Goal: Task Accomplishment & Management: Use online tool/utility

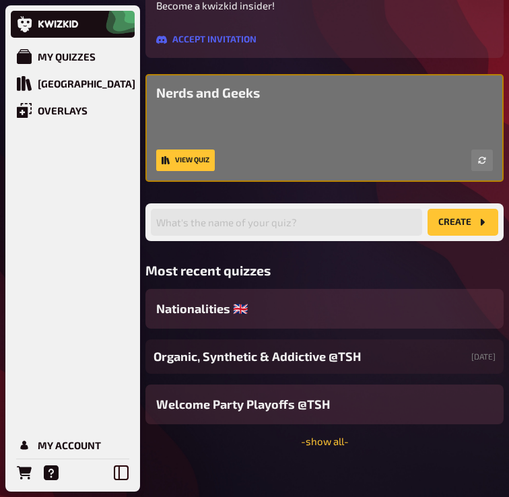
scroll to position [291, 0]
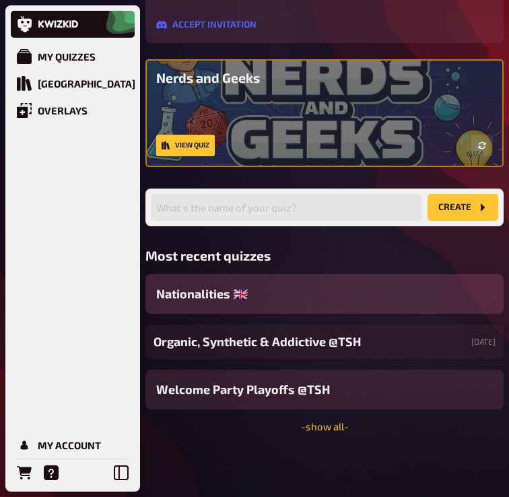
click at [241, 307] on div "Nationalities ​🇬🇧" at bounding box center [324, 294] width 358 height 40
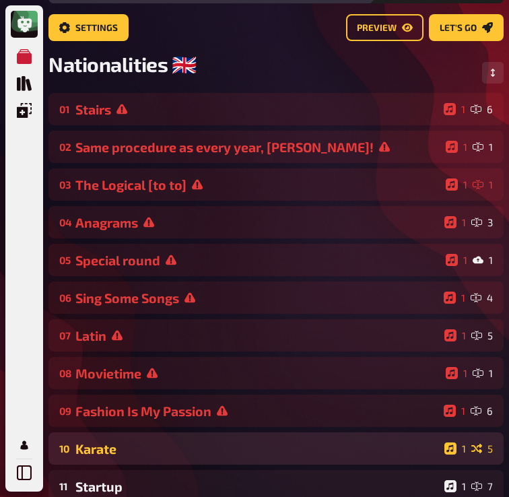
scroll to position [79, 0]
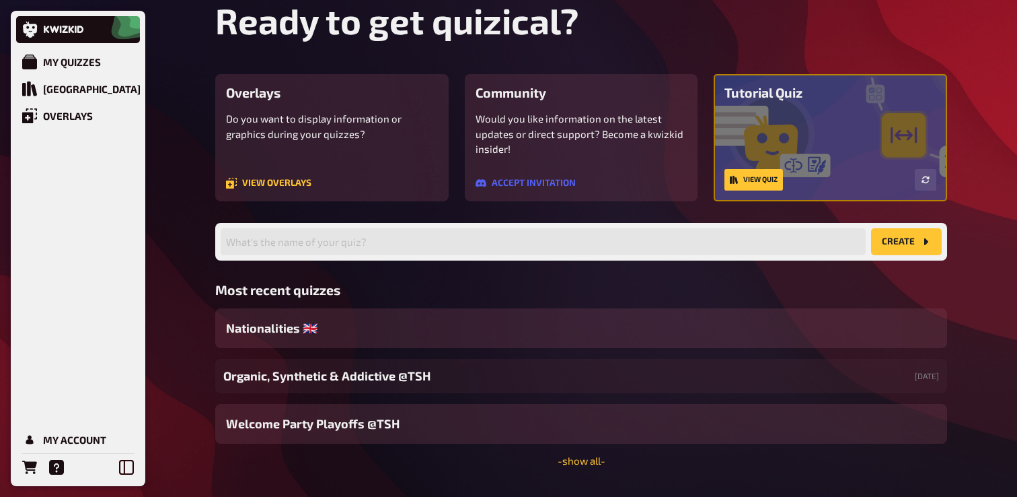
scroll to position [88, 0]
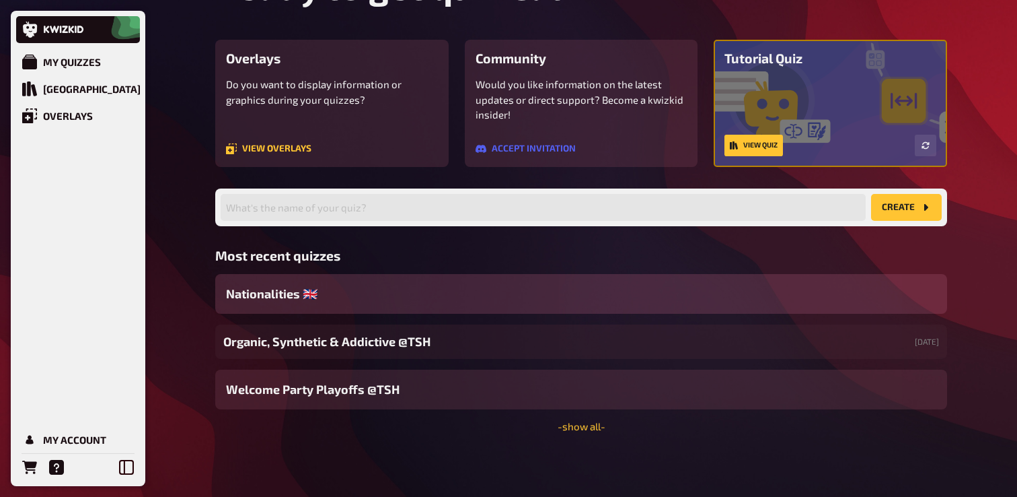
click at [342, 283] on div "Nationalities ​🇬🇧" at bounding box center [581, 294] width 732 height 40
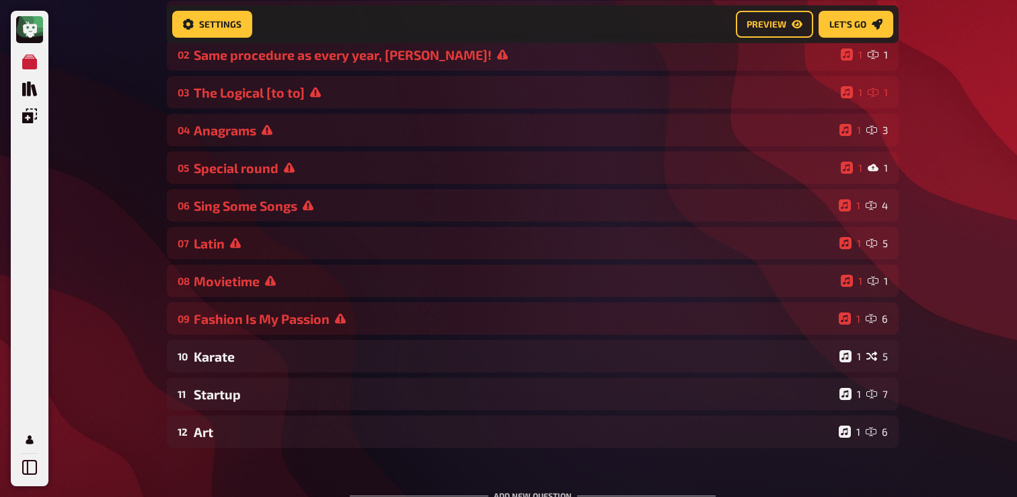
scroll to position [180, 0]
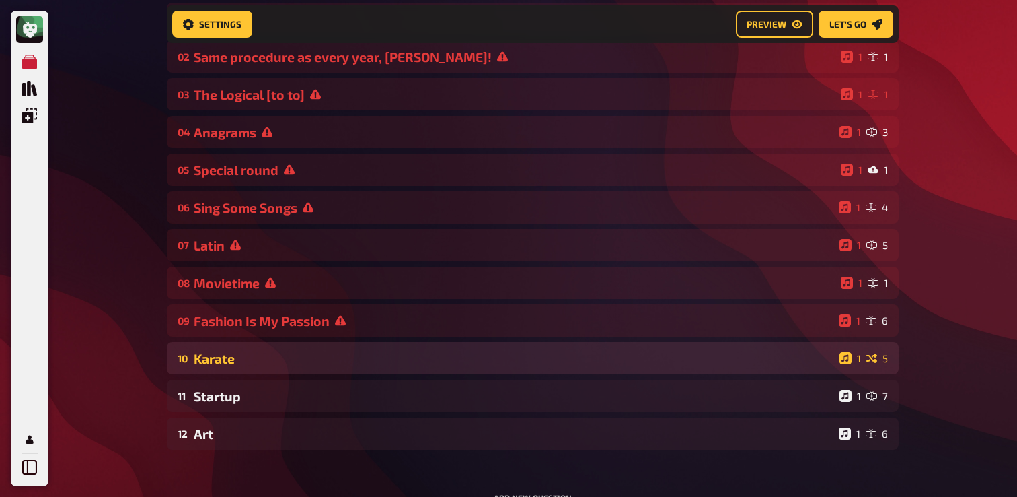
click at [248, 355] on div "Karate" at bounding box center [514, 358] width 641 height 15
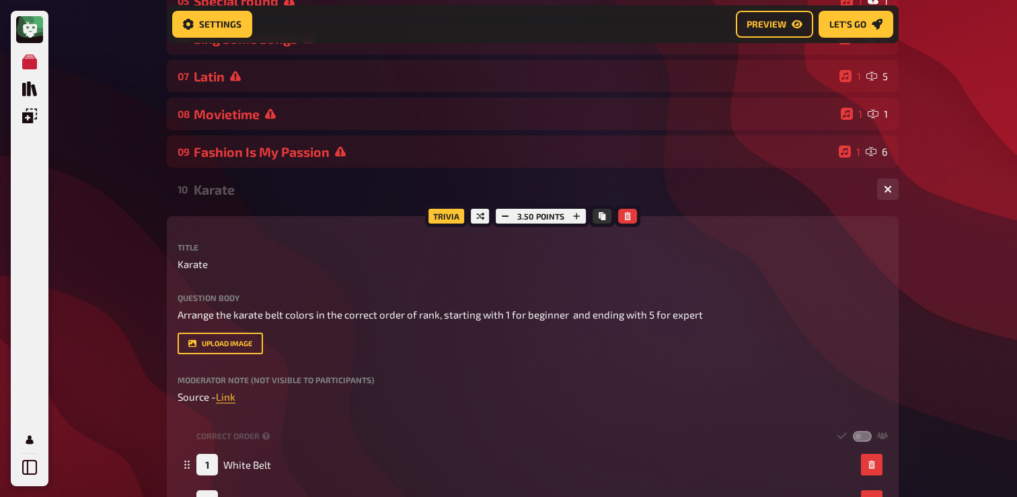
click at [284, 192] on div "Karate" at bounding box center [530, 189] width 673 height 15
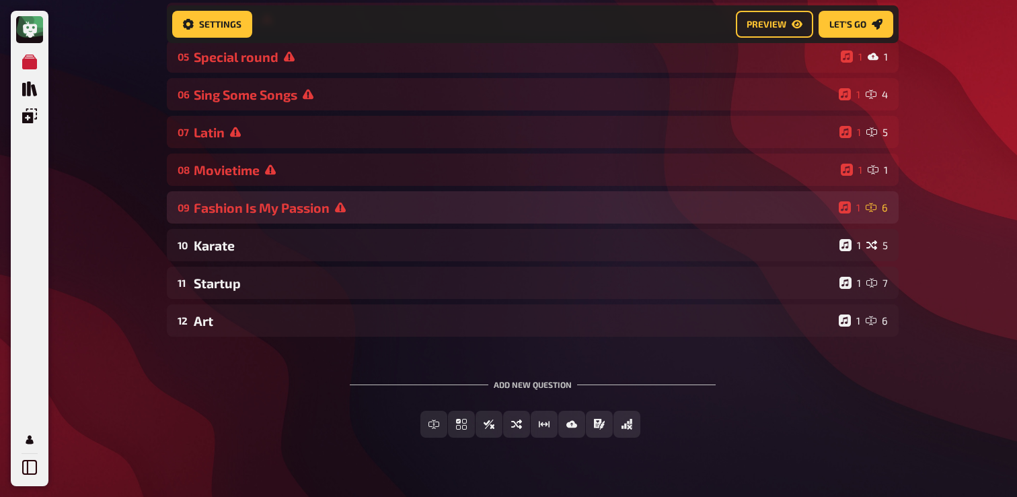
scroll to position [294, 0]
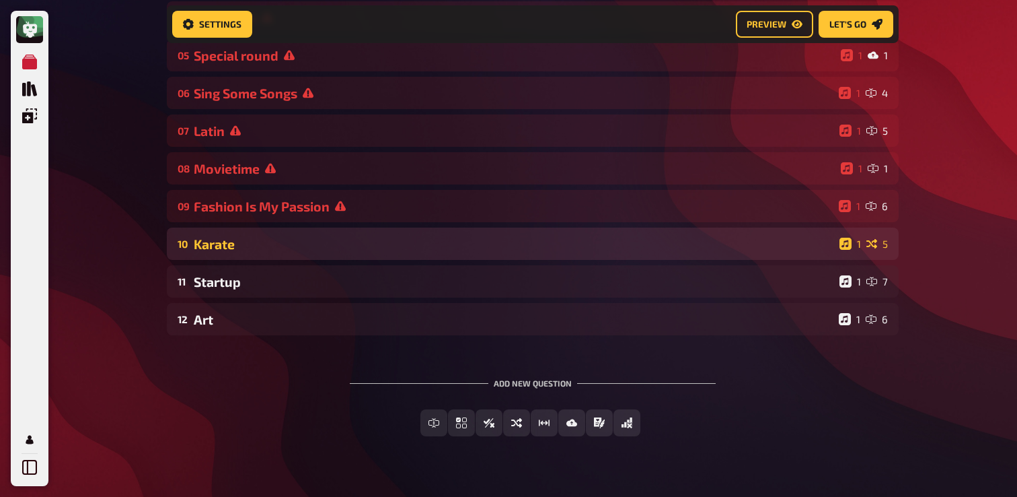
click at [272, 255] on div "10 Karate 1 5" at bounding box center [533, 243] width 732 height 32
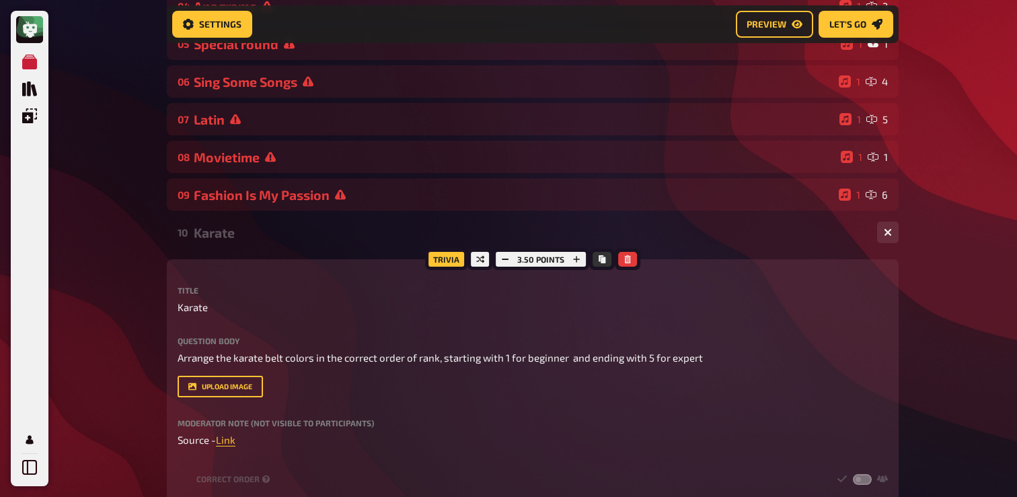
scroll to position [297, 0]
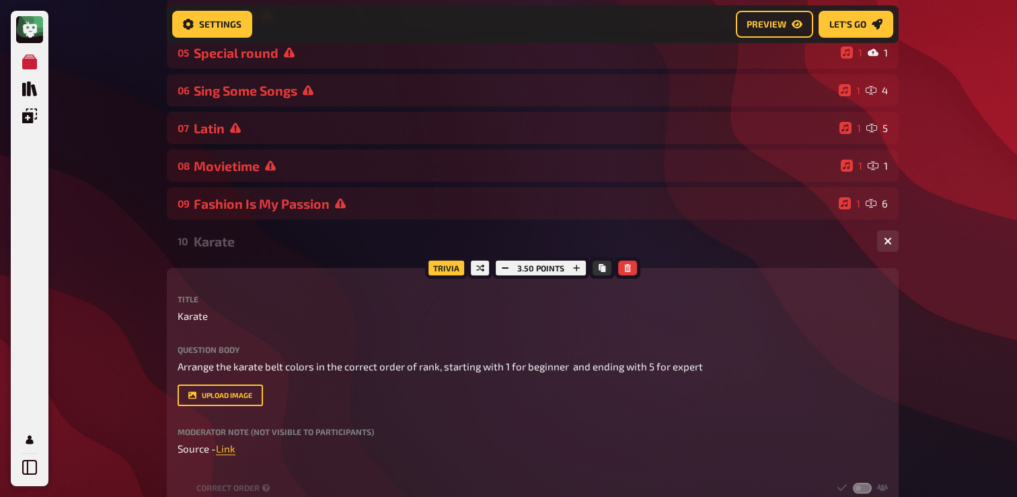
click at [274, 245] on div "Karate" at bounding box center [530, 240] width 673 height 15
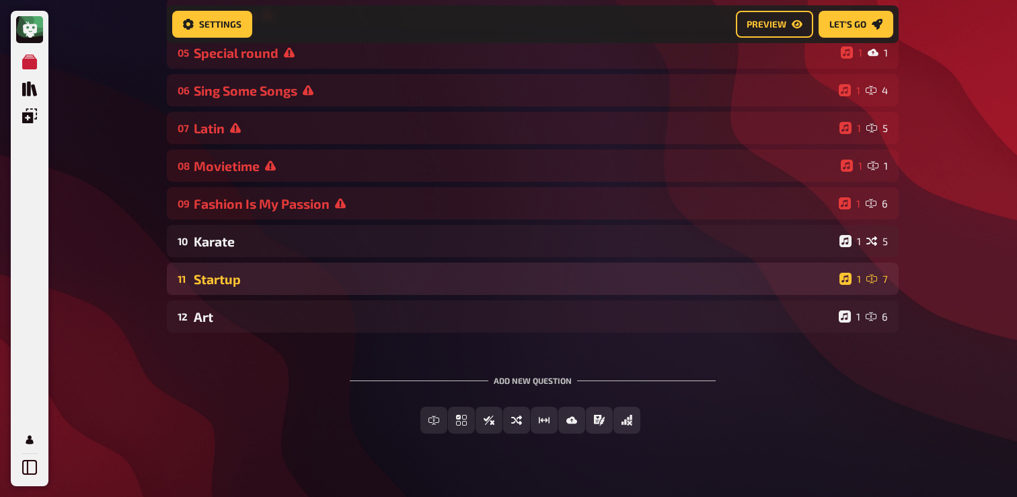
click at [273, 289] on div "11 Startup 1 7" at bounding box center [533, 278] width 732 height 32
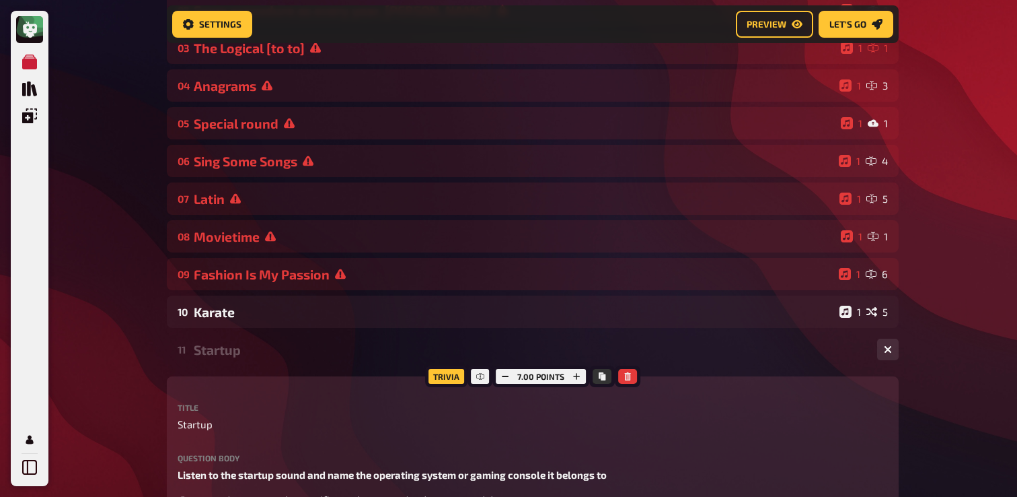
scroll to position [192, 0]
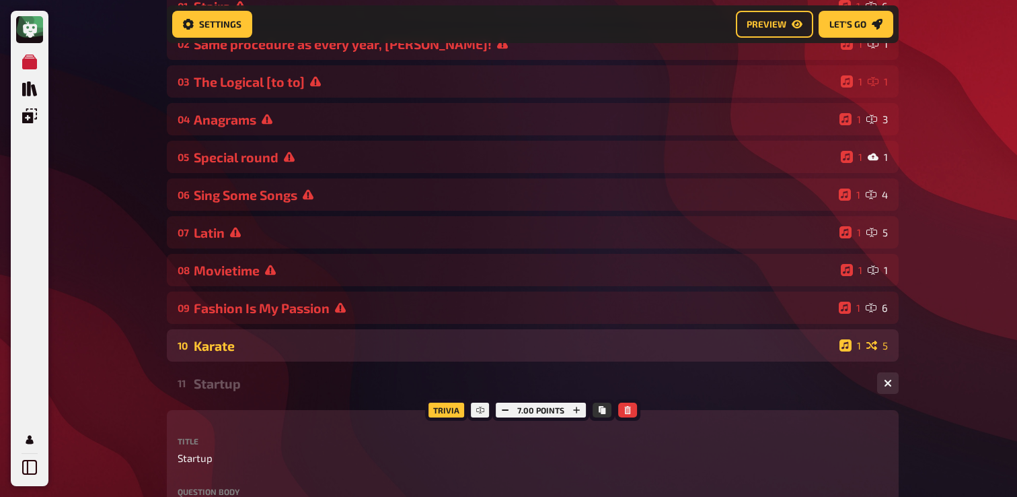
click at [359, 349] on div "Karate" at bounding box center [514, 345] width 641 height 15
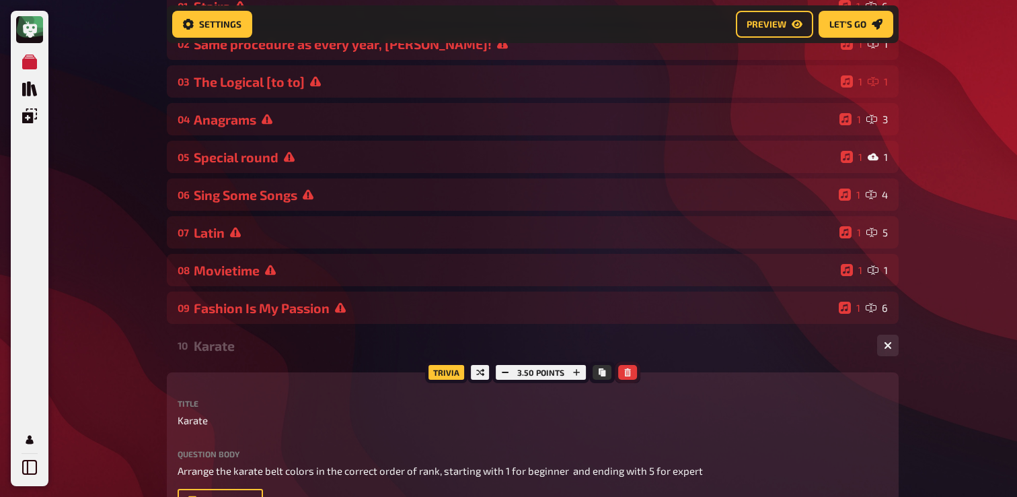
click at [626, 374] on icon "button" at bounding box center [627, 372] width 6 height 8
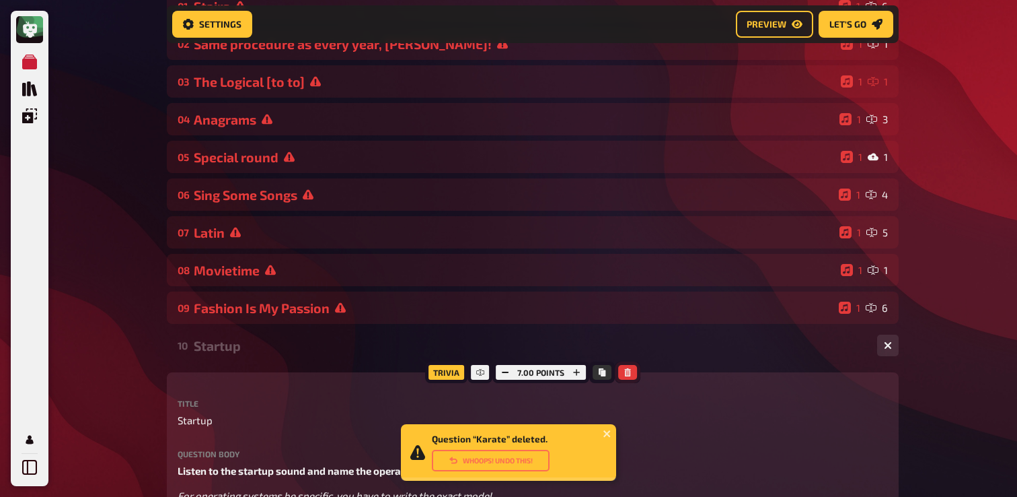
click at [626, 371] on icon "button" at bounding box center [627, 372] width 6 height 8
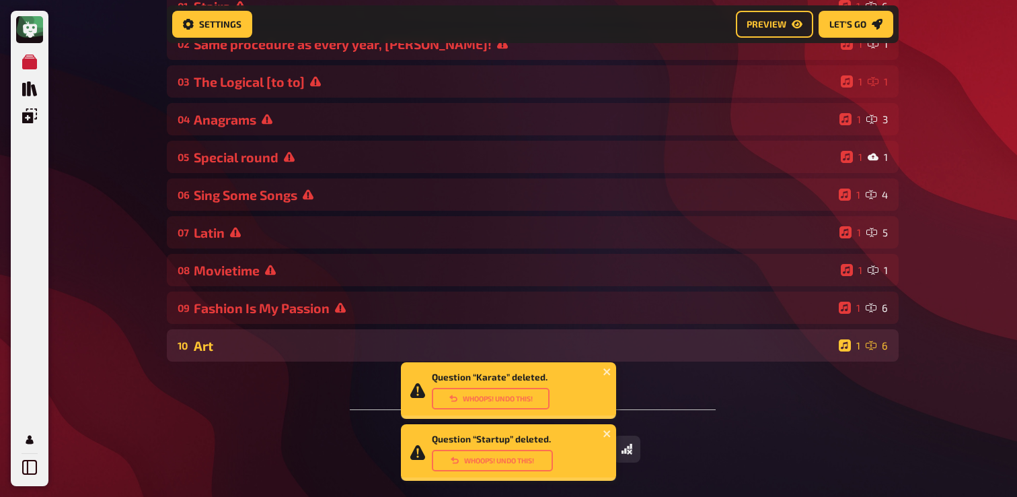
click at [622, 340] on div "Art" at bounding box center [514, 345] width 640 height 15
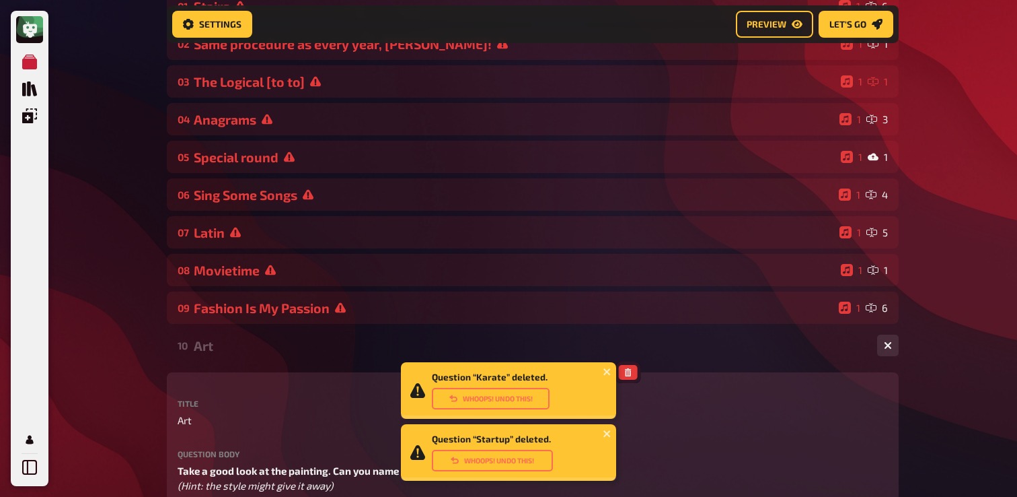
click at [629, 369] on button "button" at bounding box center [627, 372] width 19 height 15
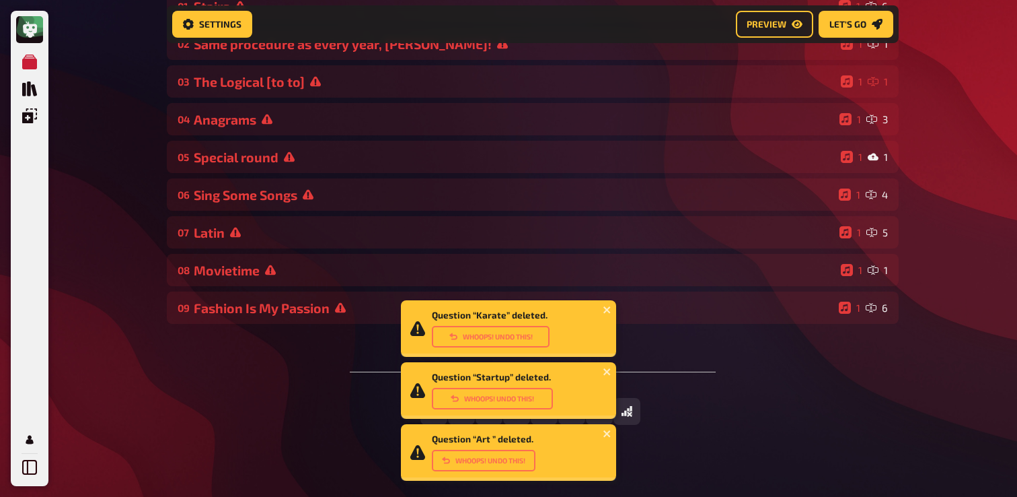
click at [271, 355] on div "Add new question Free Text Input Multiple Choice True / False Sorting Question …" at bounding box center [533, 395] width 732 height 101
click at [608, 308] on icon "close" at bounding box center [607, 309] width 7 height 7
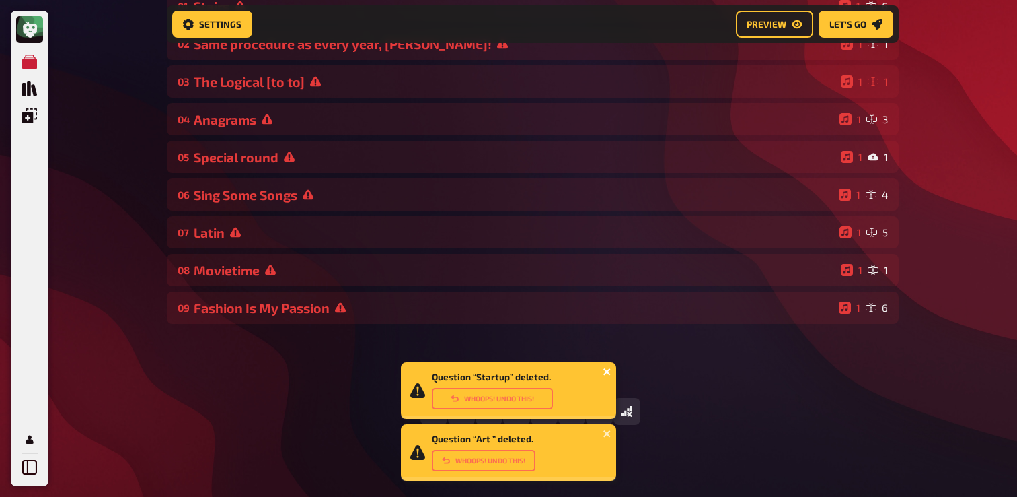
click at [606, 374] on icon "close" at bounding box center [607, 371] width 9 height 11
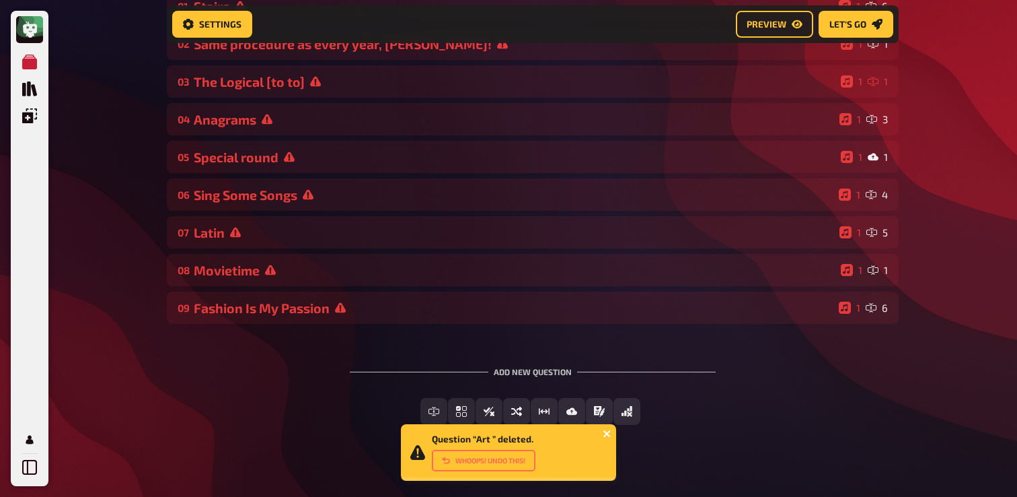
click at [605, 429] on icon "close" at bounding box center [607, 433] width 9 height 11
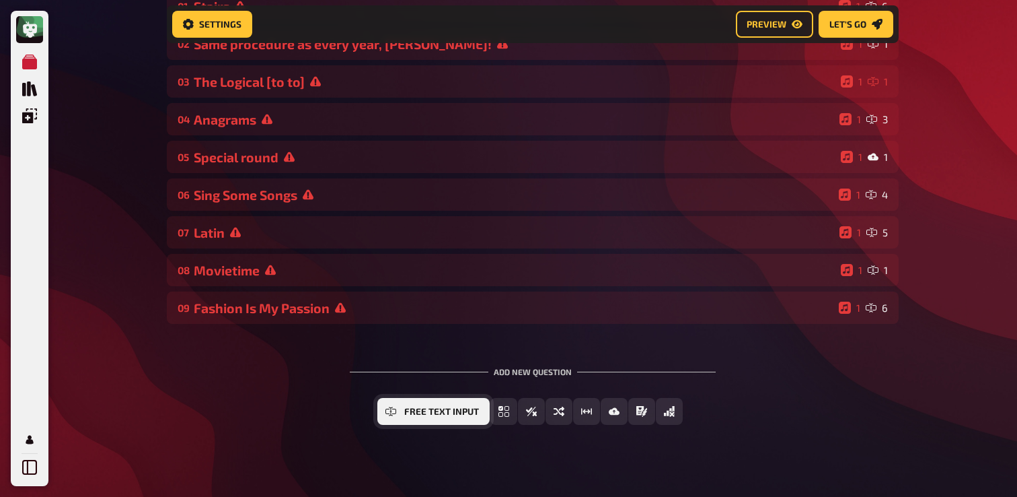
click at [443, 414] on span "Free Text Input" at bounding box center [441, 411] width 75 height 9
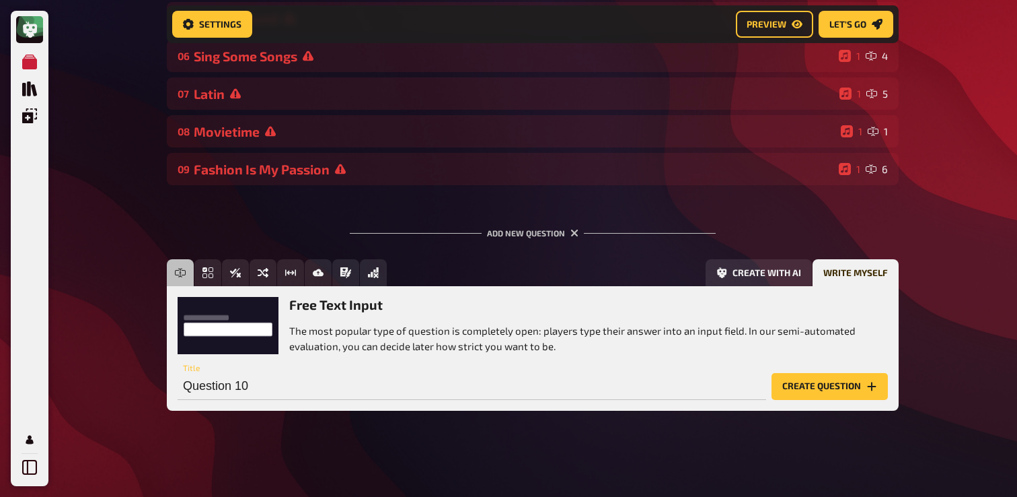
scroll to position [333, 0]
click at [851, 384] on button "Create question" at bounding box center [830, 386] width 116 height 27
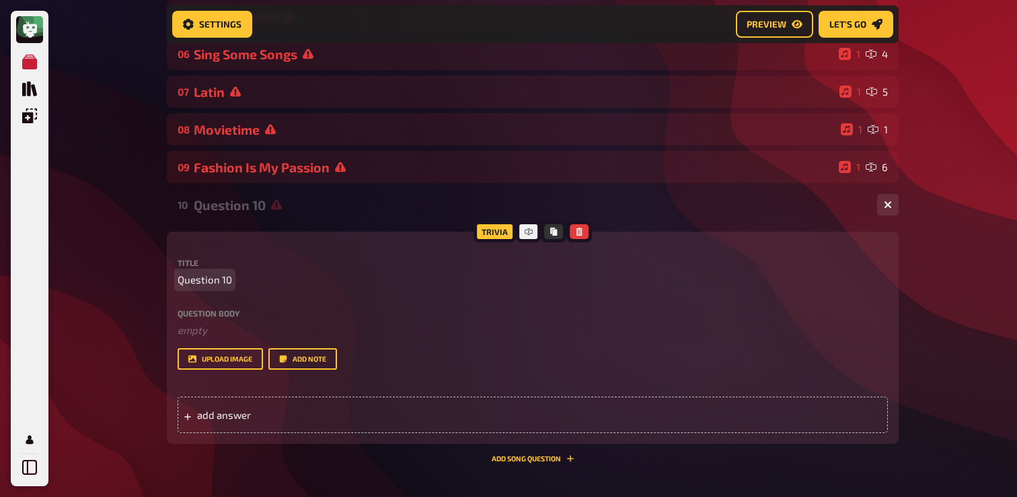
click at [209, 277] on span "Question 10" at bounding box center [205, 279] width 55 height 15
click at [216, 316] on label "Question body" at bounding box center [533, 313] width 711 height 8
click at [264, 407] on div "add answer" at bounding box center [533, 414] width 711 height 36
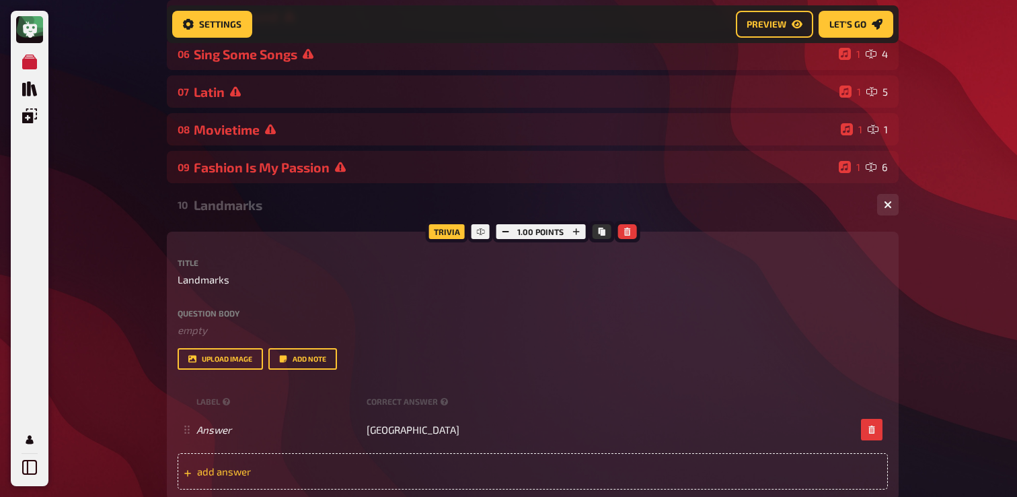
click at [339, 480] on div "add answer" at bounding box center [533, 471] width 711 height 36
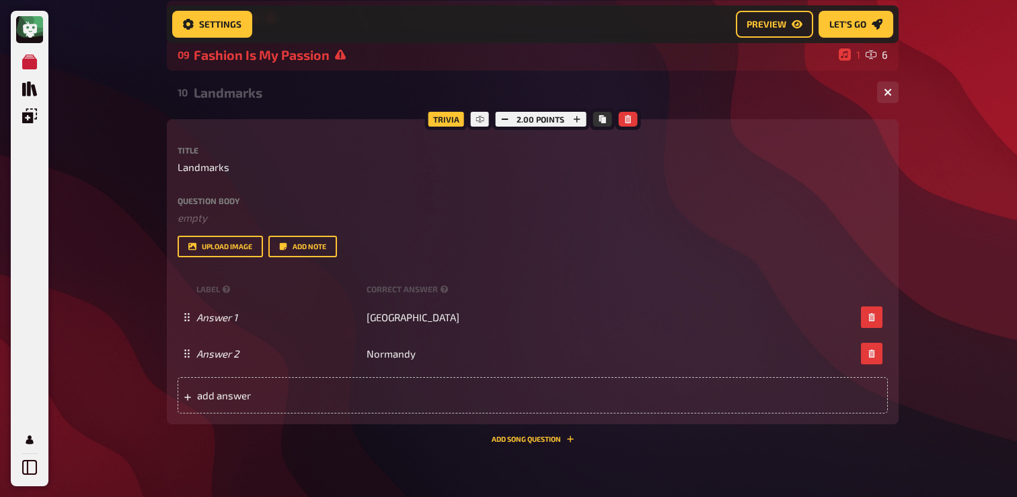
scroll to position [508, 0]
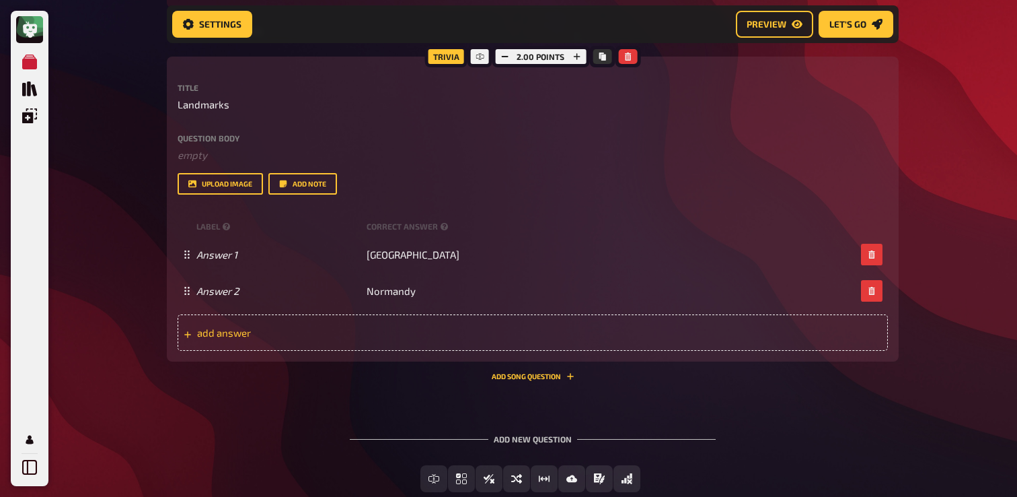
click at [445, 334] on div "add answer" at bounding box center [533, 332] width 711 height 36
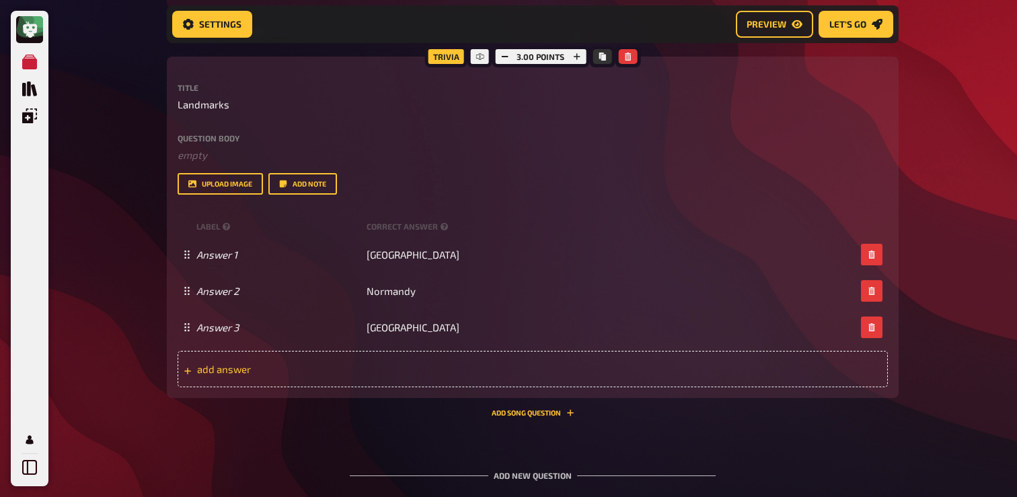
click at [345, 375] on span "add answer" at bounding box center [301, 369] width 209 height 12
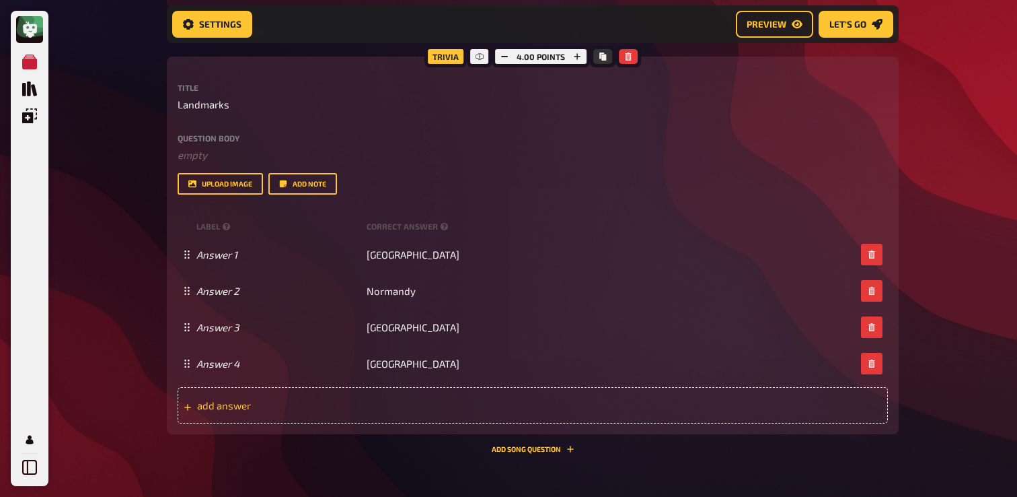
click at [391, 405] on span "add answer" at bounding box center [301, 405] width 209 height 12
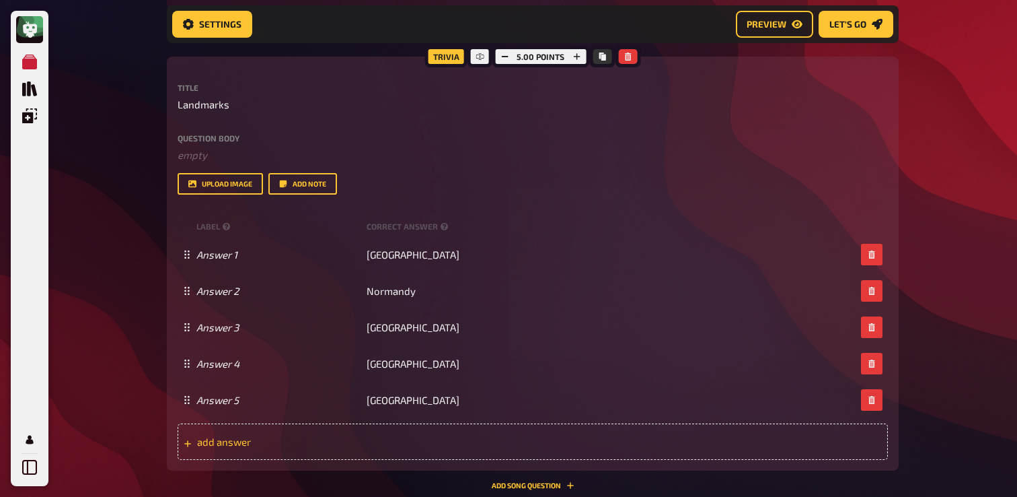
click at [316, 454] on div "add answer" at bounding box center [533, 441] width 711 height 36
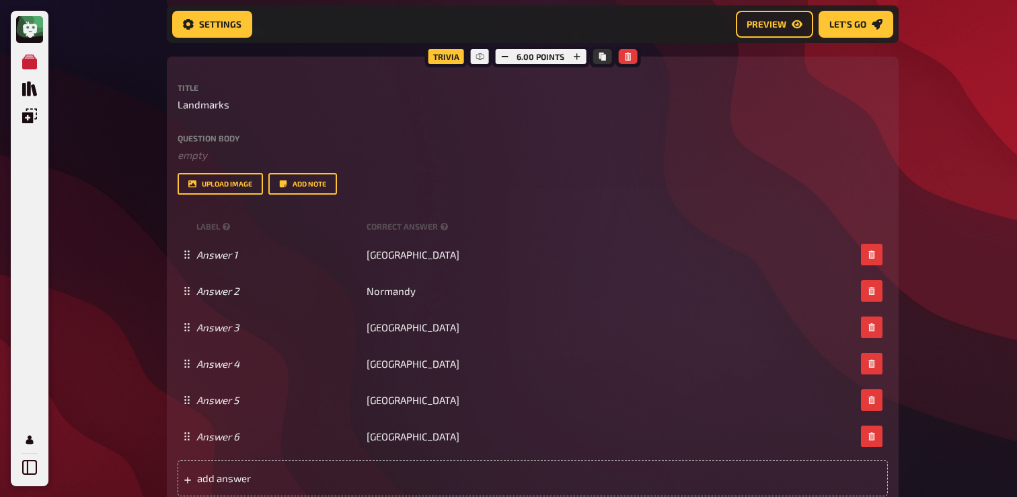
click at [141, 198] on div "My Quizzes Quiz Library Overlays My Account Home My Quizzes Nationalities ​🇬🇧 S…" at bounding box center [508, 107] width 1017 height 1231
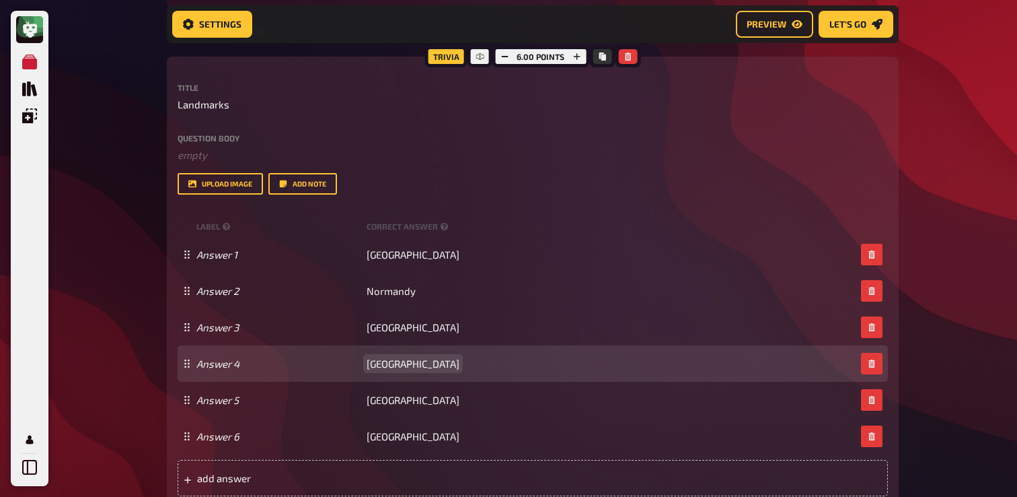
click at [388, 369] on span "Brussels" at bounding box center [413, 363] width 93 height 12
paste span
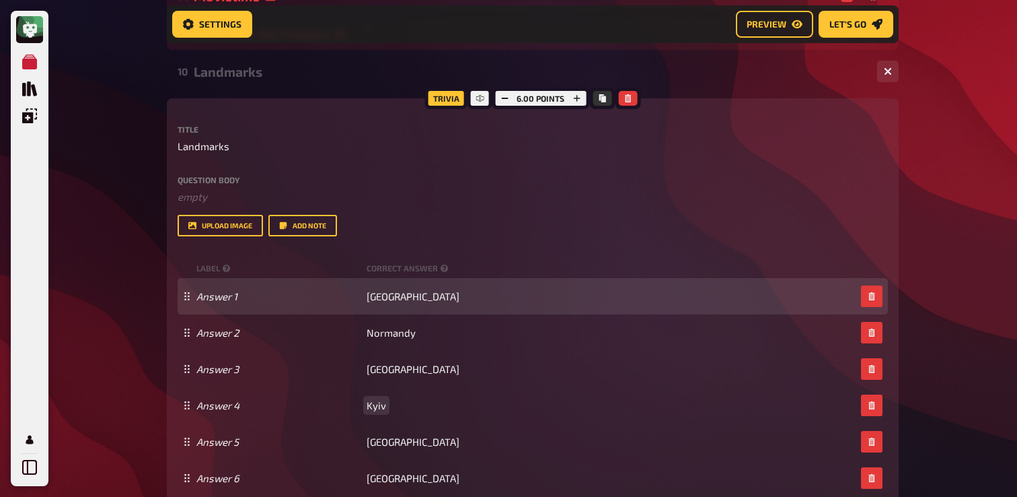
scroll to position [444, 0]
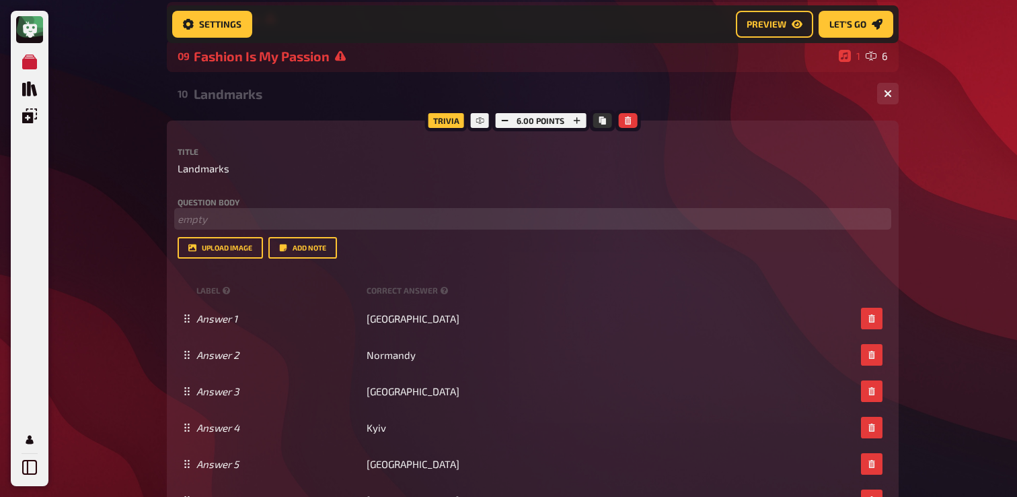
click at [326, 224] on p "﻿ empty" at bounding box center [533, 218] width 711 height 15
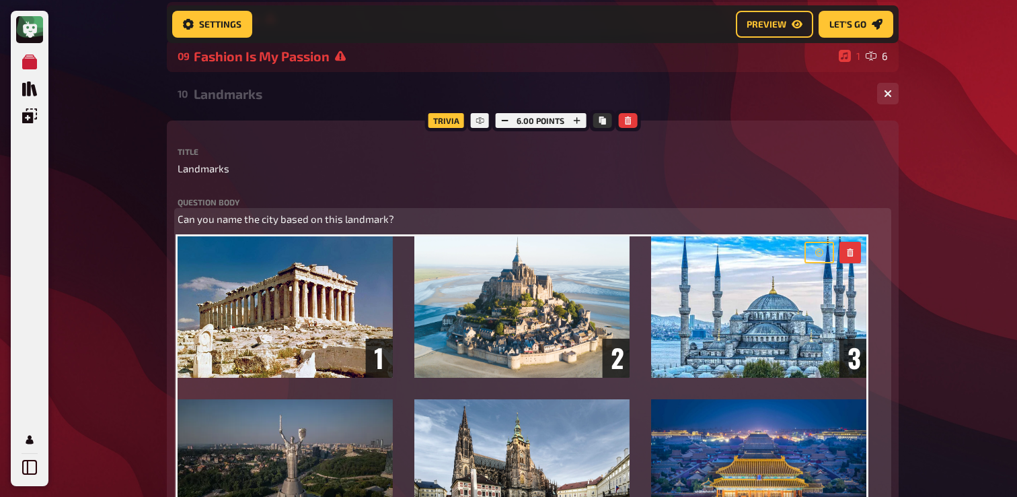
click at [352, 225] on span "Can you name the city based on this landmark?" at bounding box center [286, 219] width 217 height 12
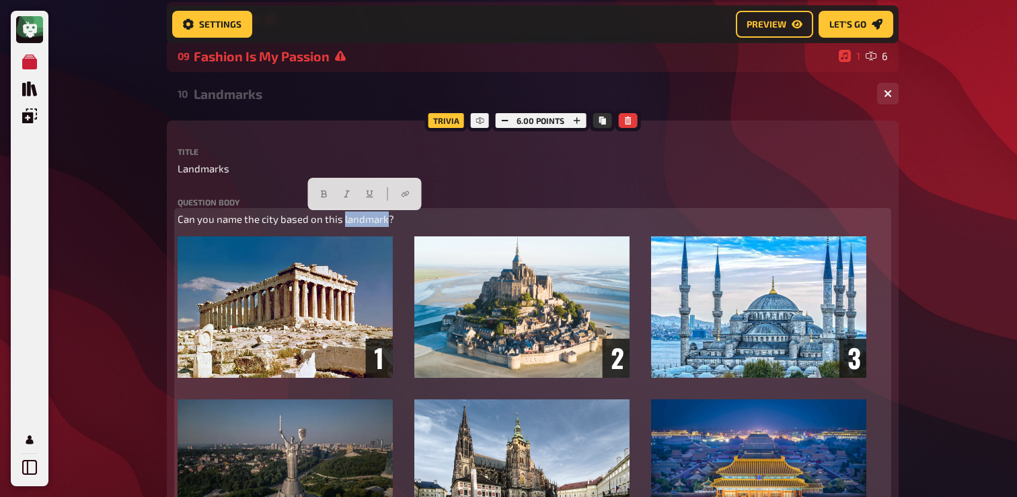
click at [352, 225] on span "Can you name the city based on this landmark?" at bounding box center [286, 219] width 217 height 12
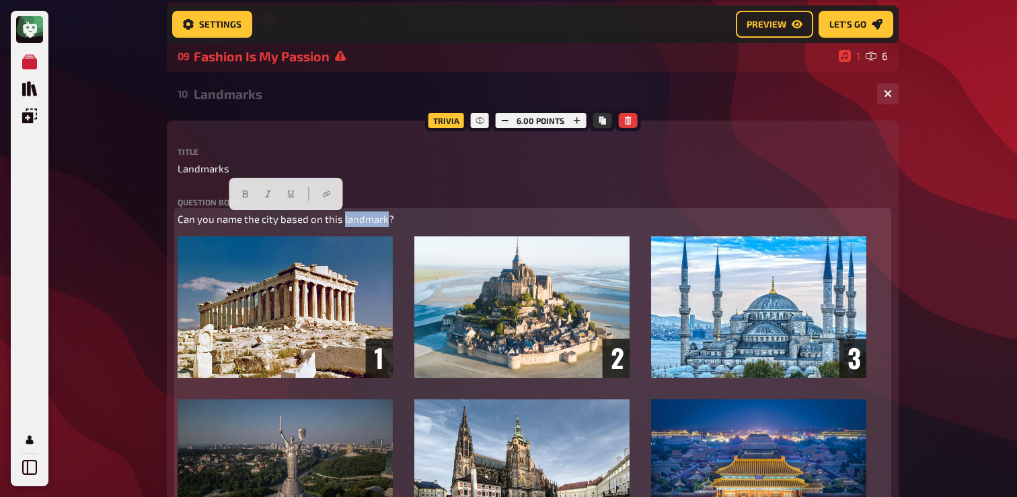
copy span "Can you name the city based on this landmark?"
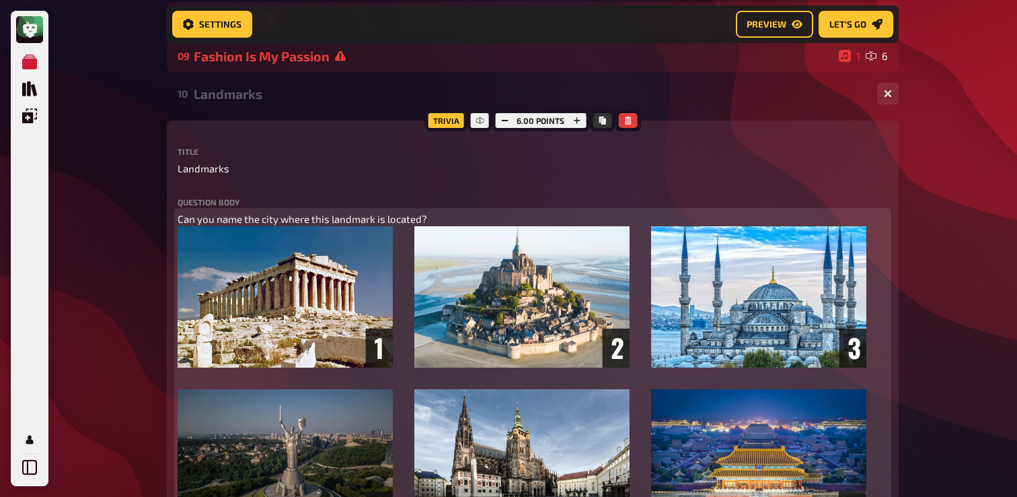
click at [248, 227] on p "Can you name the city where this landmark is located?" at bounding box center [533, 218] width 711 height 15
click at [258, 225] on span "Can you name the city where this landmark is located?" at bounding box center [303, 219] width 250 height 12
click at [264, 217] on span "Can you name the city where this landmark is located?" at bounding box center [303, 219] width 250 height 12
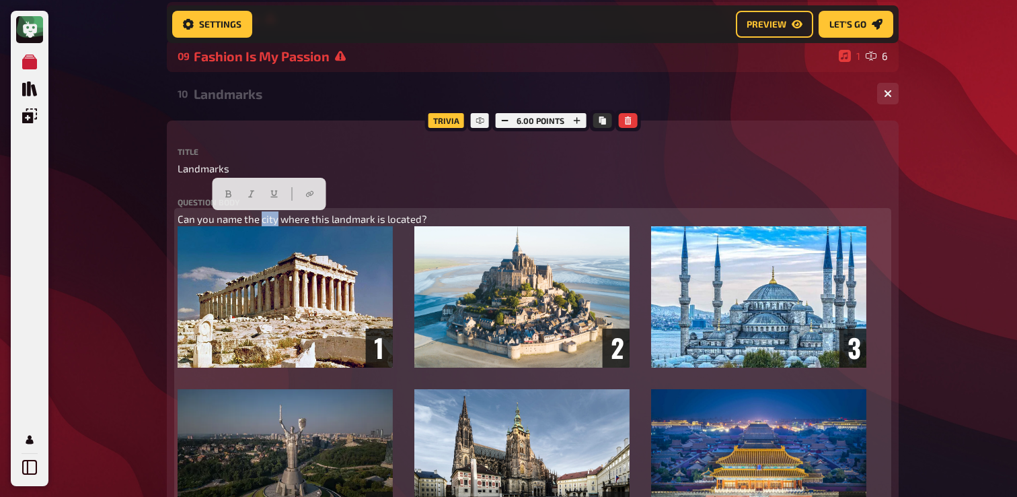
click at [264, 217] on span "Can you name the city where this landmark is located?" at bounding box center [303, 219] width 250 height 12
click at [262, 192] on icon "button" at bounding box center [261, 193] width 6 height 7
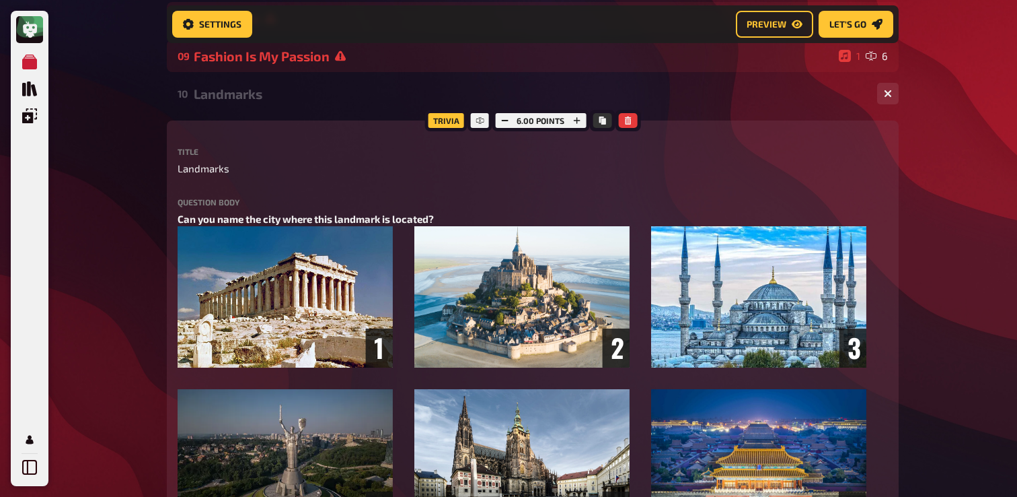
click at [127, 192] on div "My Quizzes Quiz Library Overlays My Account Home My Quizzes Nationalities ​🇬🇧 S…" at bounding box center [508, 326] width 1017 height 1540
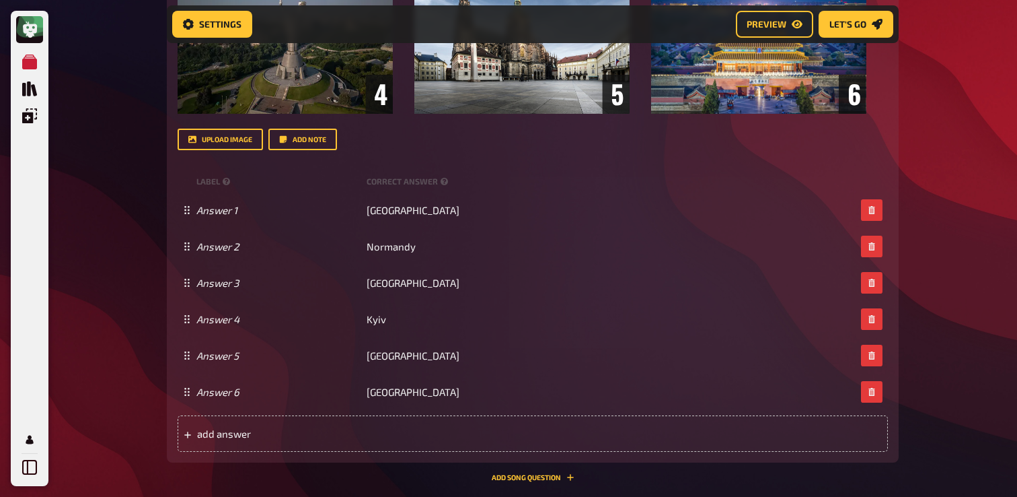
scroll to position [1060, 0]
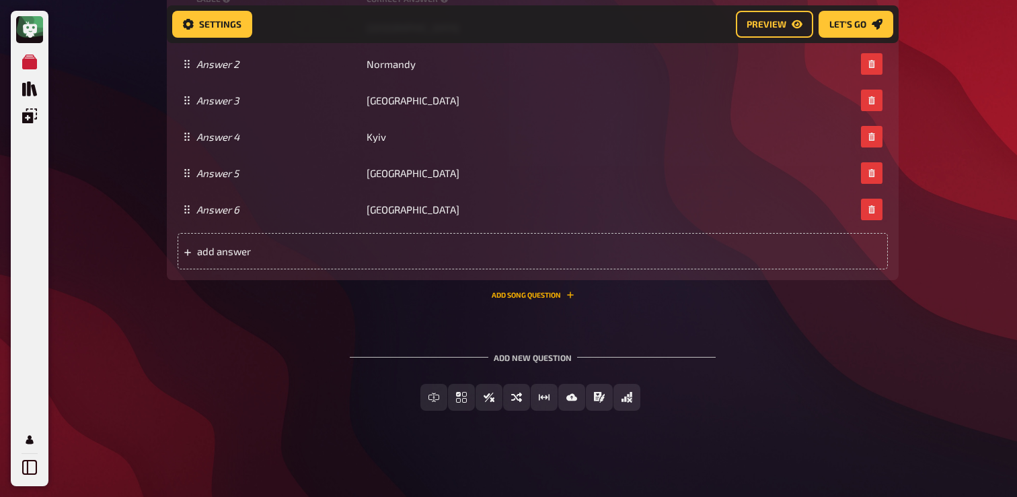
click at [537, 293] on button "Add Song question" at bounding box center [533, 295] width 83 height 8
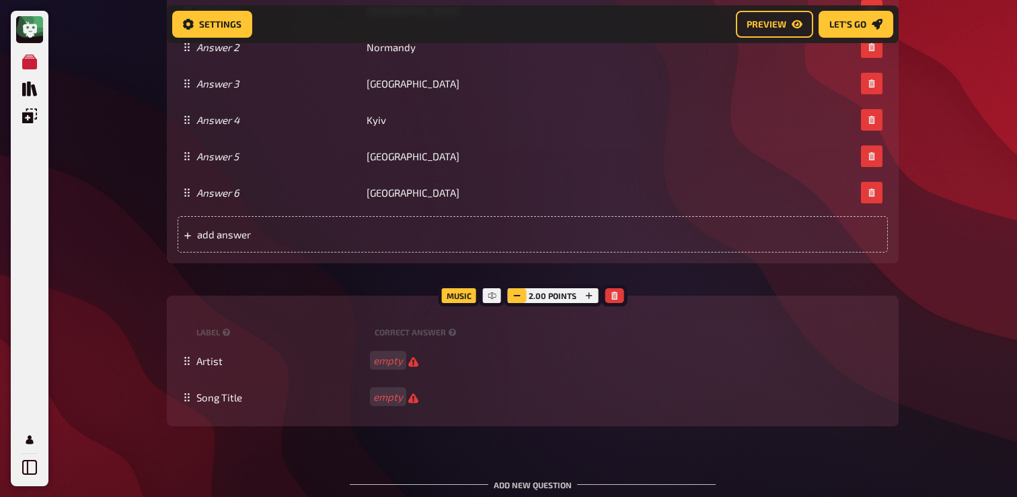
click at [521, 303] on button "button" at bounding box center [516, 295] width 19 height 15
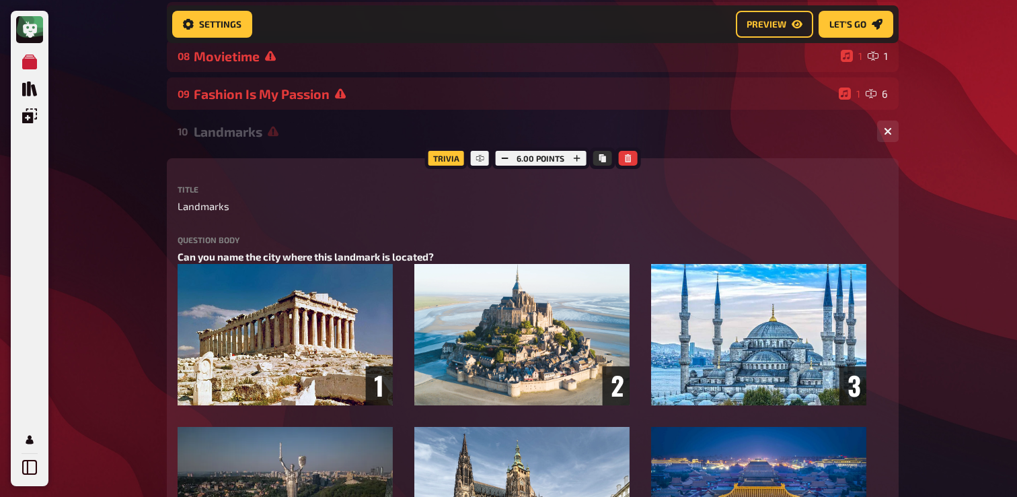
click at [363, 144] on div "10 Landmarks 1 6" at bounding box center [533, 131] width 732 height 32
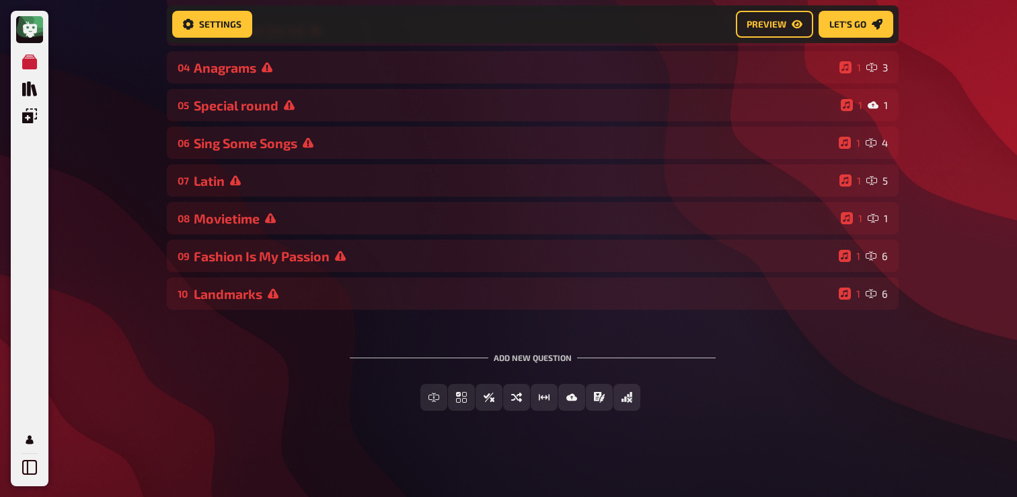
click at [265, 349] on div "Add new question Free Text Input Multiple Choice True / False Sorting Question …" at bounding box center [533, 381] width 732 height 101
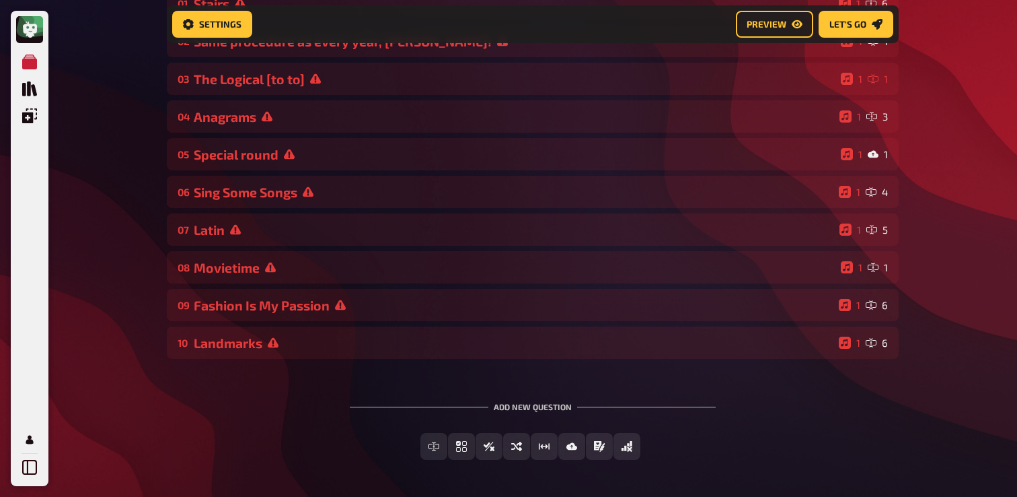
click at [265, 349] on div "Landmarks" at bounding box center [514, 342] width 640 height 15
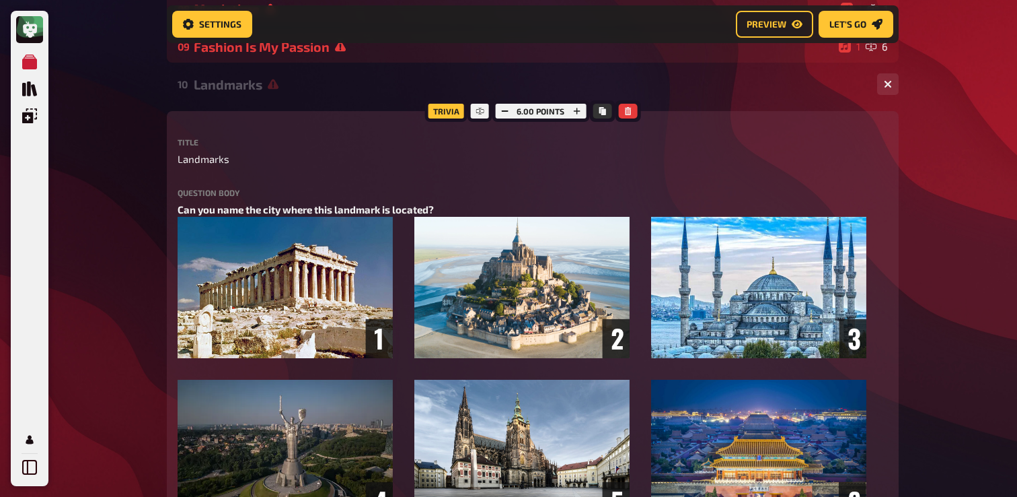
click at [281, 89] on div "Landmarks" at bounding box center [530, 84] width 673 height 15
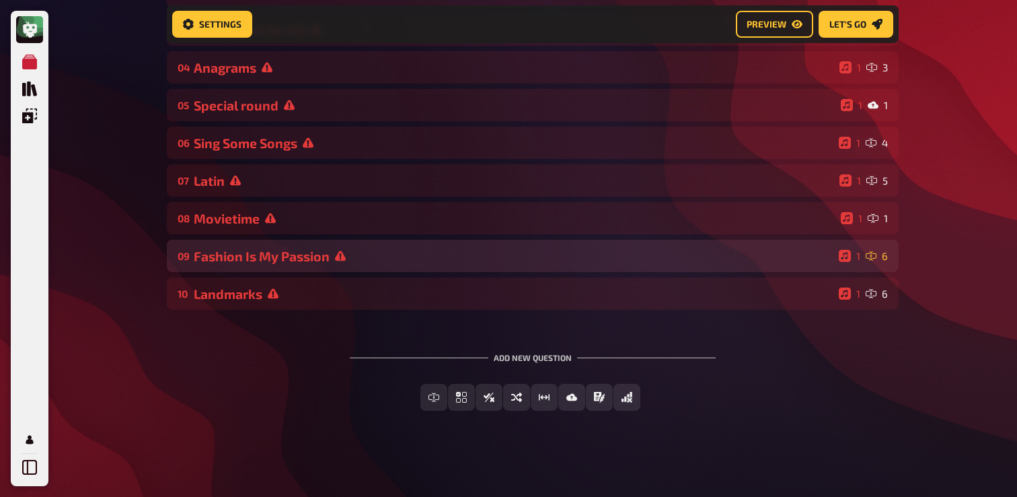
click at [265, 262] on div "Fashion Is My Passion" at bounding box center [514, 255] width 640 height 15
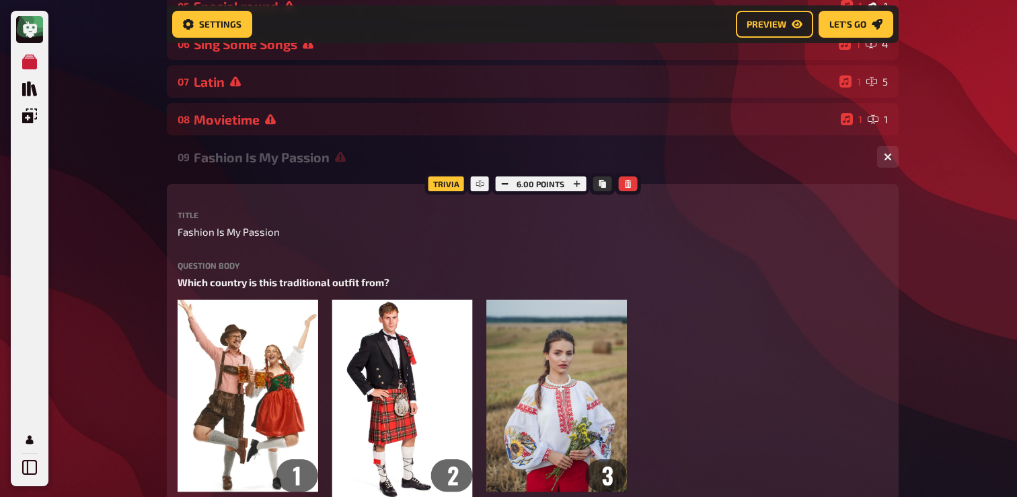
click at [294, 155] on div "Fashion Is My Passion" at bounding box center [530, 156] width 673 height 15
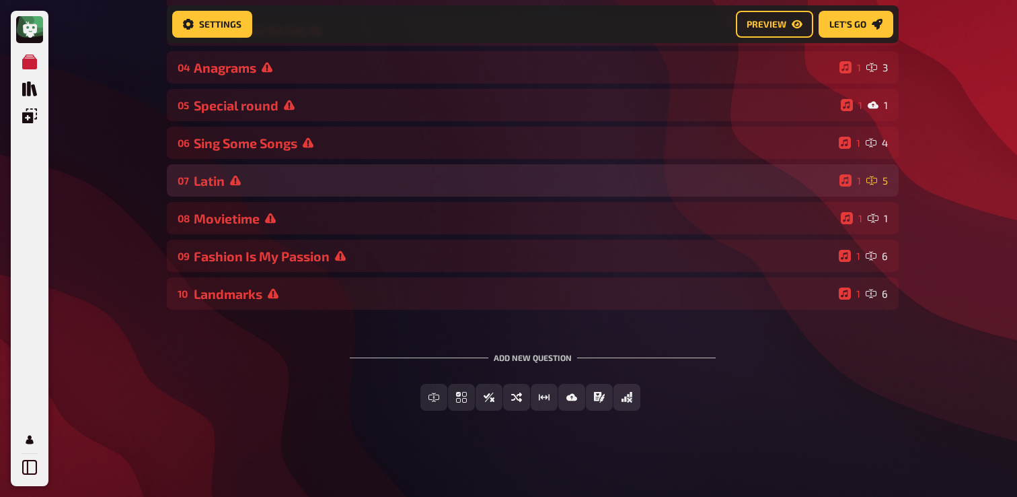
click at [285, 176] on div "Latin" at bounding box center [514, 180] width 641 height 15
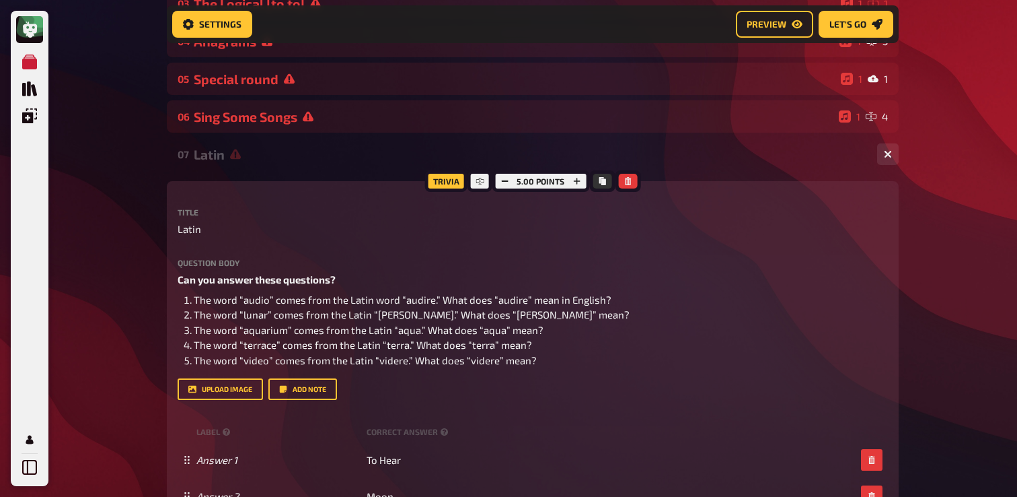
click at [285, 151] on div "Latin" at bounding box center [530, 154] width 673 height 15
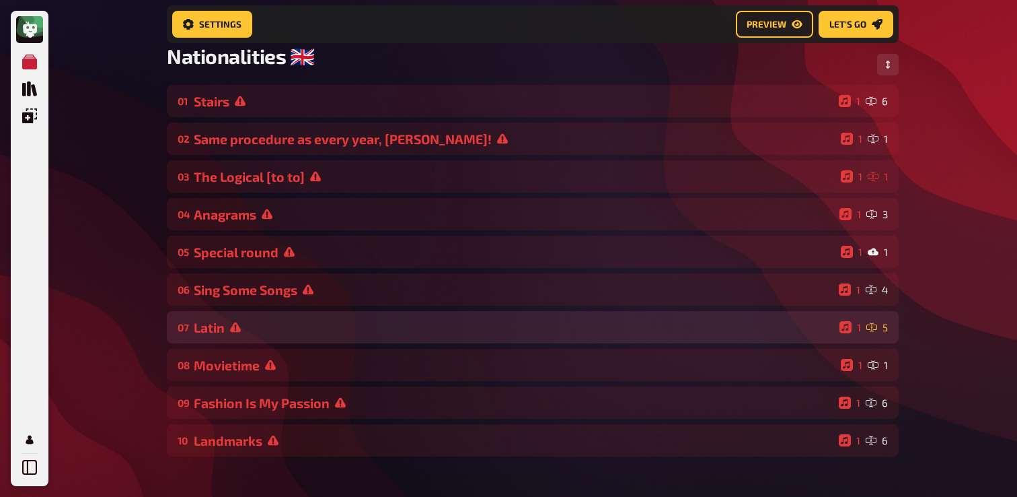
scroll to position [0, 0]
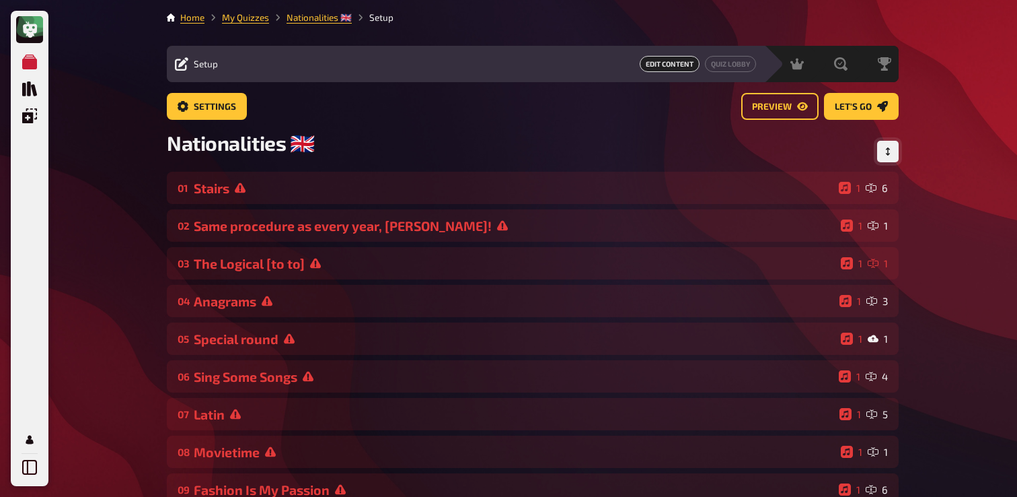
click at [888, 149] on icon "Change Order" at bounding box center [888, 151] width 4 height 8
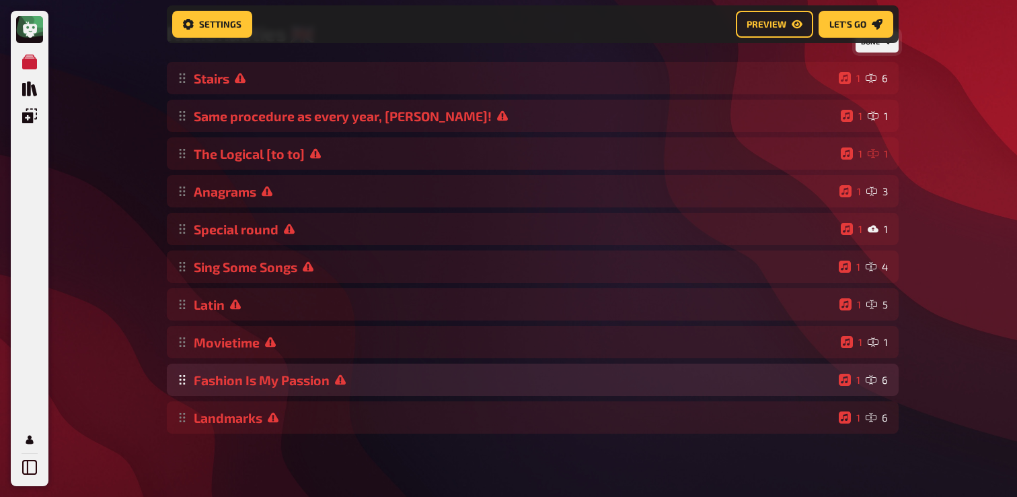
scroll to position [124, 0]
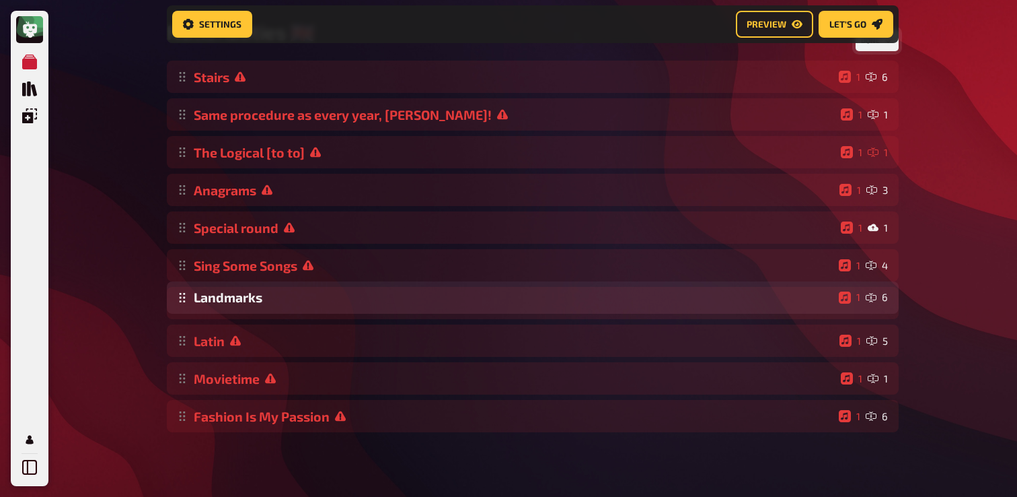
drag, startPoint x: 181, startPoint y: 423, endPoint x: 308, endPoint y: 304, distance: 173.7
click at [308, 304] on div "Stairs 1 6 Same procedure as every year, James! 1 1 The Logical [to to] 1 1 Ana…" at bounding box center [533, 246] width 732 height 371
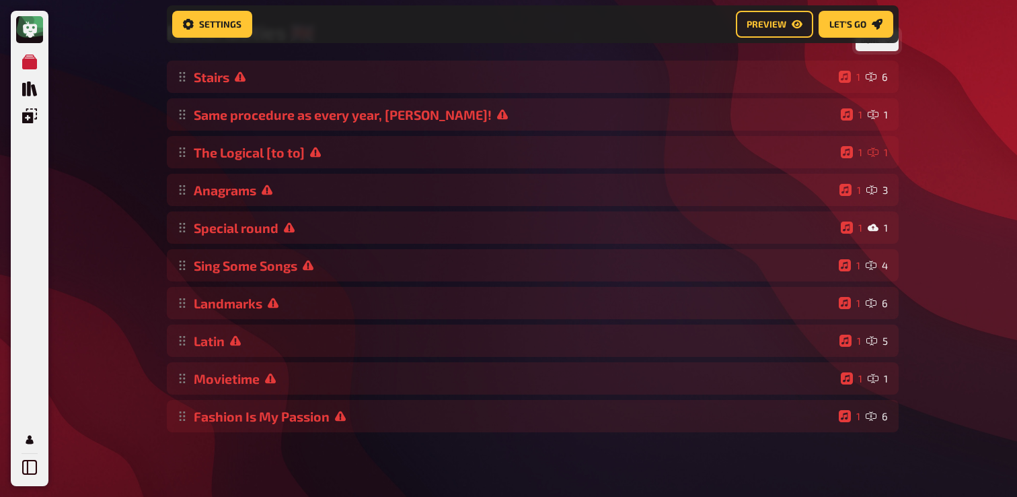
click at [119, 361] on div "My Quizzes Quiz Library Overlays My Account Home My Quizzes Nationalities ​🇬🇧 S…" at bounding box center [508, 187] width 1017 height 618
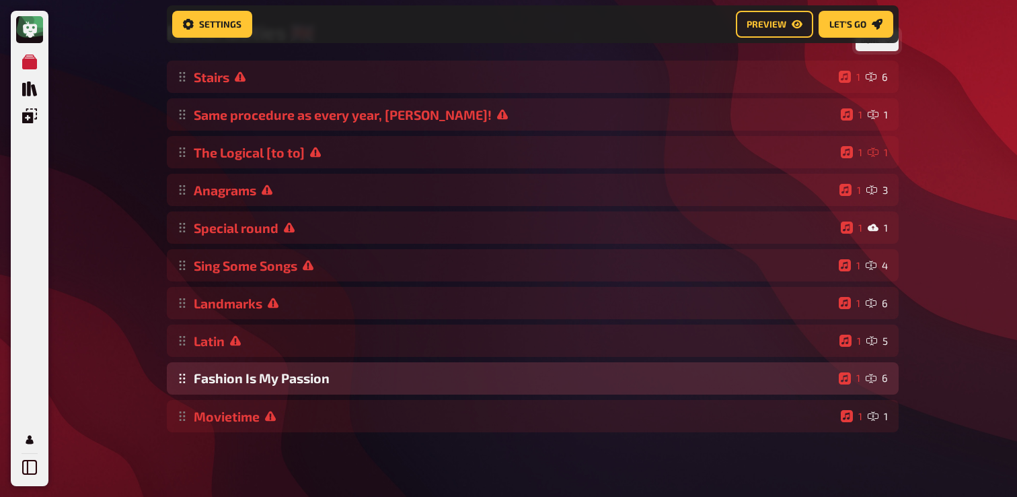
drag, startPoint x: 174, startPoint y: 417, endPoint x: 174, endPoint y: 364, distance: 52.5
click at [174, 363] on div "Stairs 1 6 Same procedure as every year, James! 1 1 The Logical [to to] 1 1 Ana…" at bounding box center [533, 246] width 732 height 371
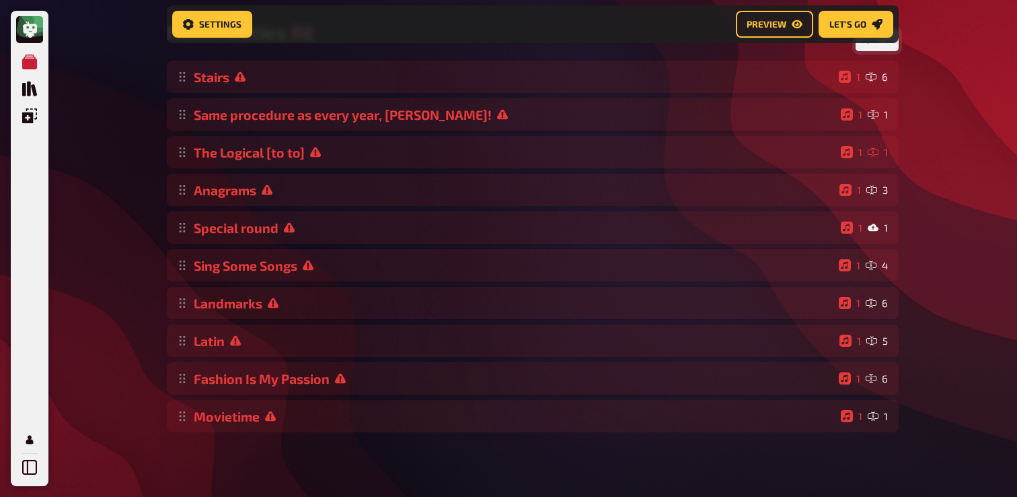
click at [107, 382] on div "My Quizzes Quiz Library Overlays My Account Home My Quizzes Nationalities ​🇬🇧 S…" at bounding box center [508, 187] width 1017 height 618
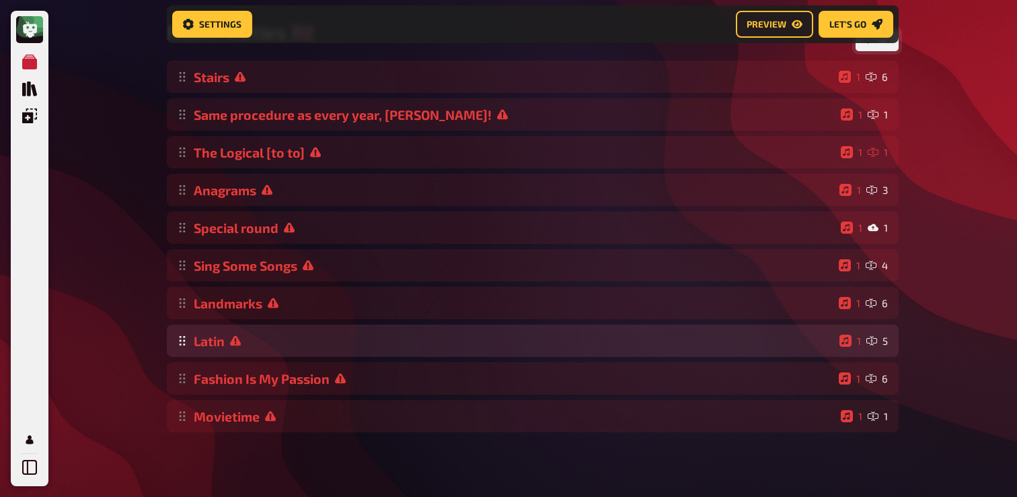
scroll to position [0, 0]
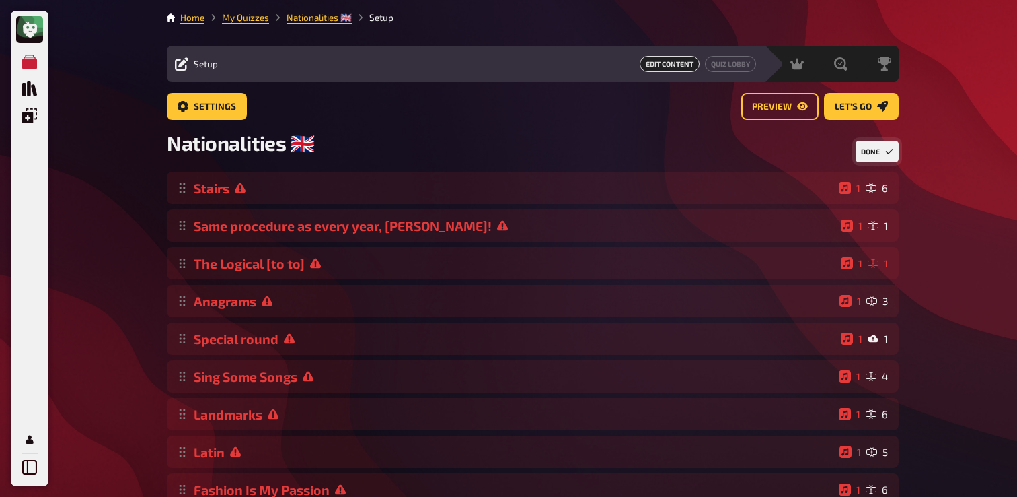
click at [875, 152] on button "Done" at bounding box center [877, 152] width 43 height 22
click at [880, 162] on button "Change Order" at bounding box center [888, 152] width 22 height 22
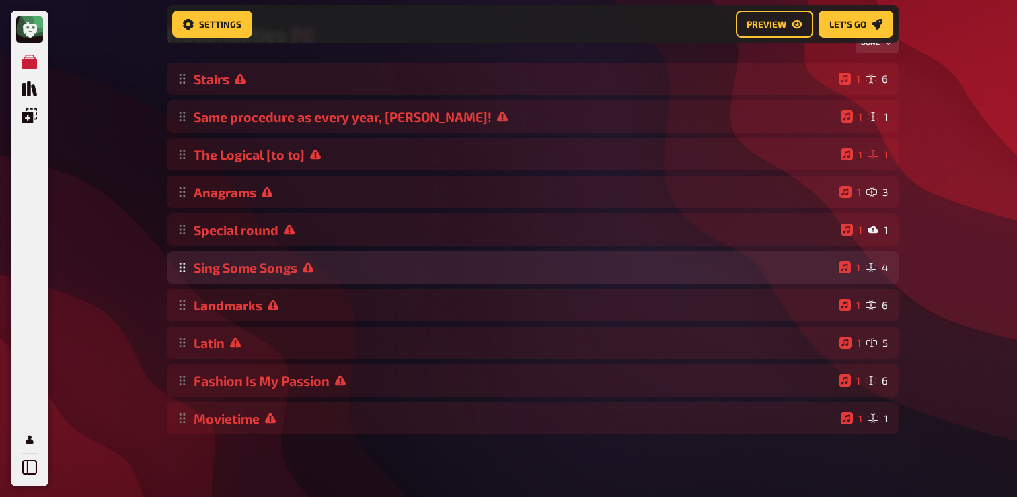
scroll to position [124, 0]
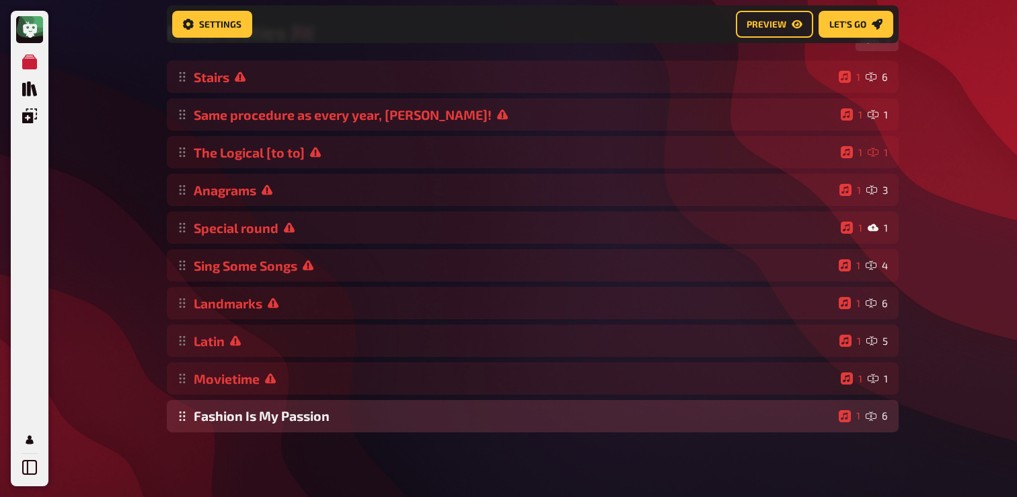
drag, startPoint x: 188, startPoint y: 381, endPoint x: 188, endPoint y: 423, distance: 41.7
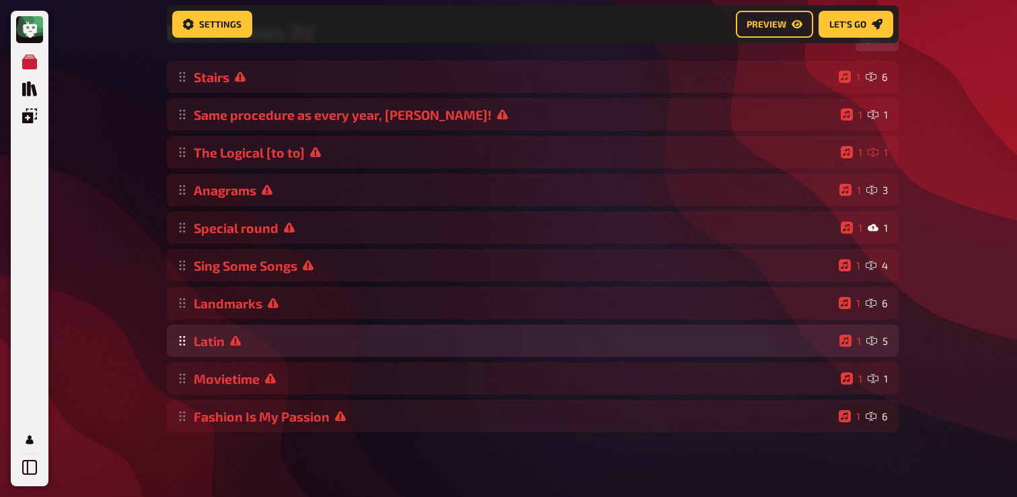
scroll to position [0, 0]
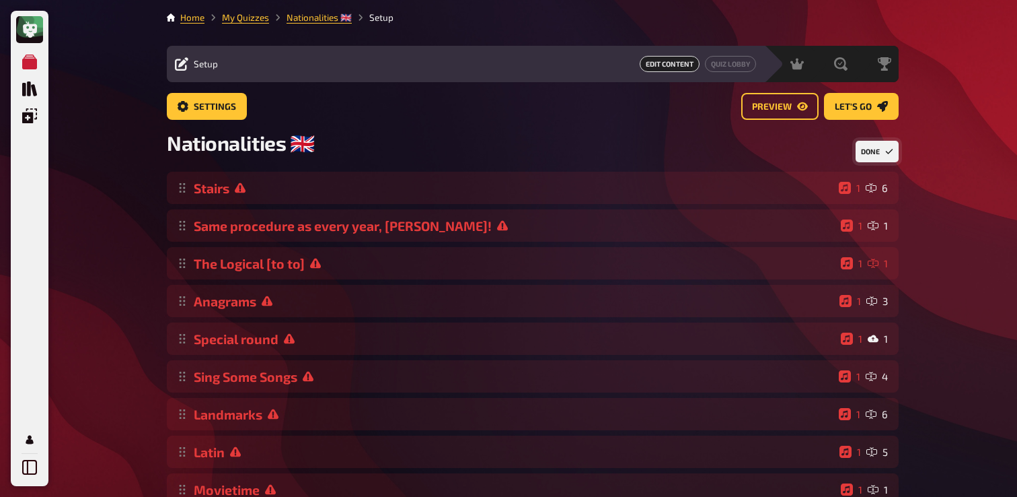
click at [858, 151] on button "Done" at bounding box center [877, 152] width 43 height 22
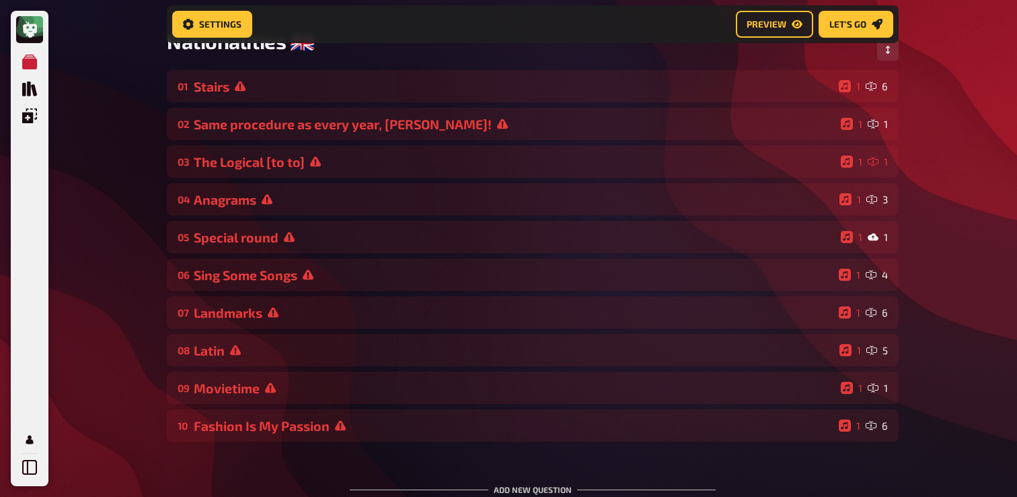
scroll to position [99, 0]
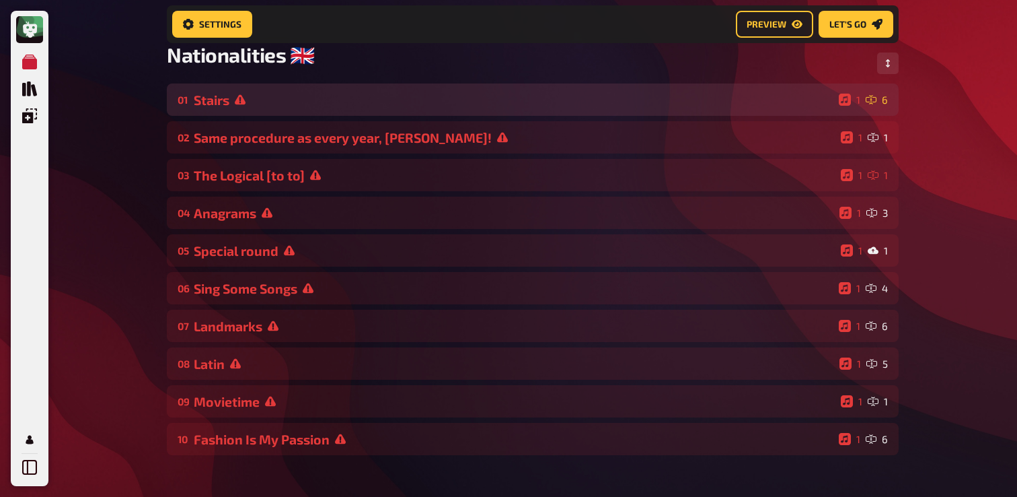
click at [291, 110] on div "01 Stairs 1 6" at bounding box center [533, 99] width 732 height 32
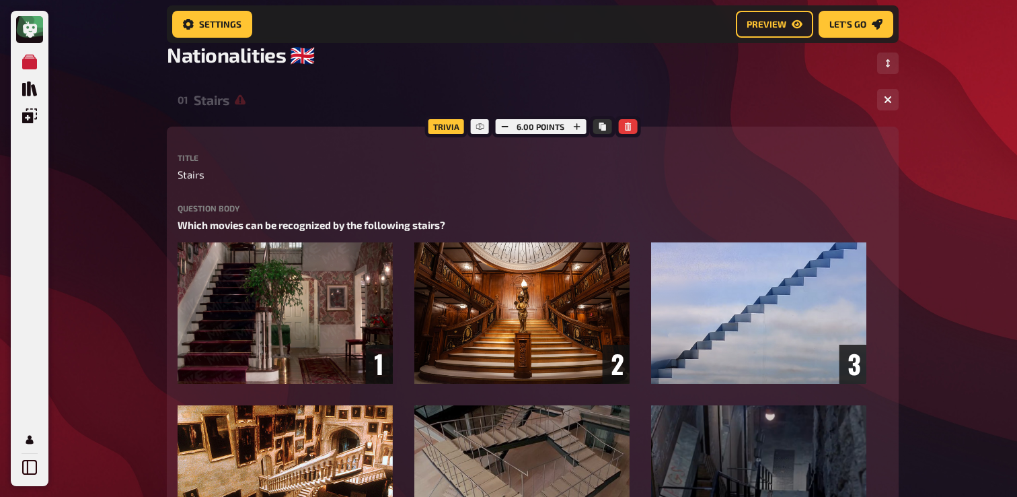
click at [291, 110] on div "01 Stairs 1 6" at bounding box center [533, 99] width 732 height 32
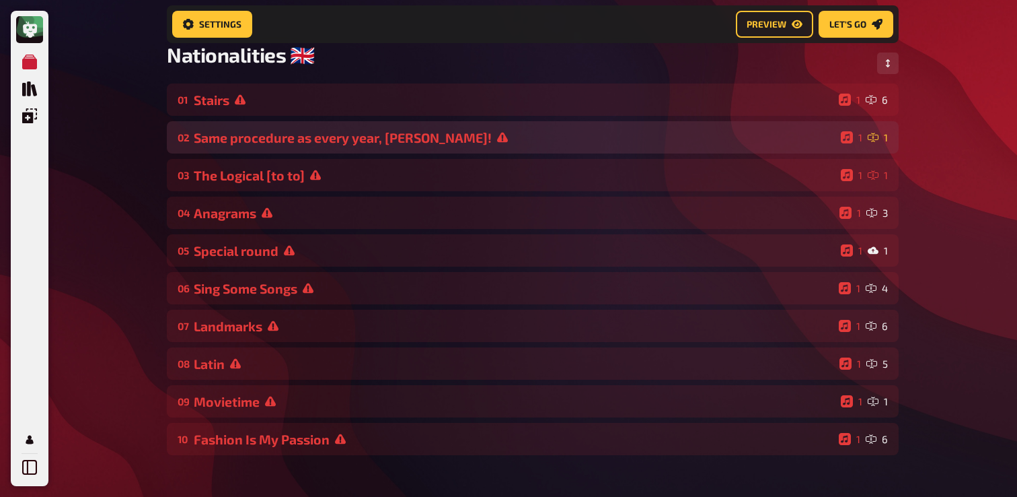
click at [285, 143] on div "Same procedure as every year, James!" at bounding box center [515, 137] width 642 height 15
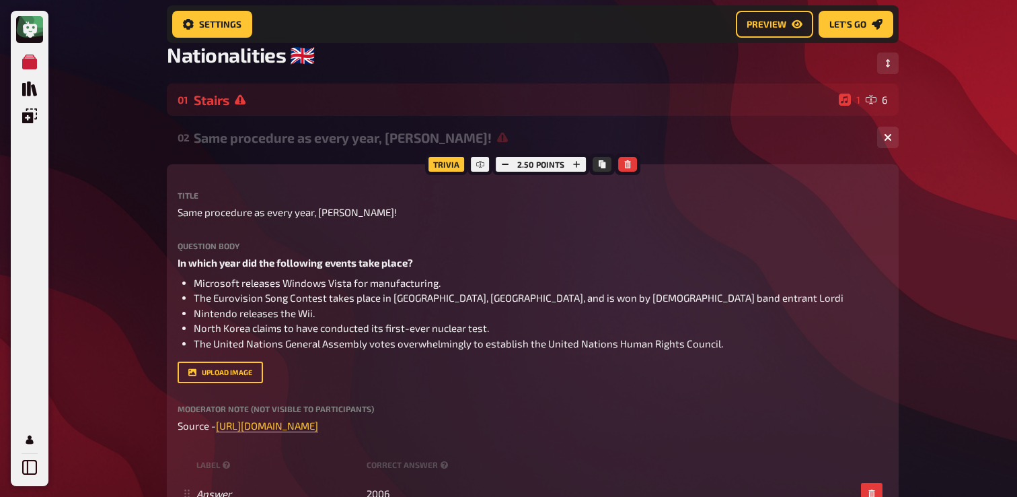
click at [285, 143] on div "Same procedure as every year, James!" at bounding box center [530, 137] width 673 height 15
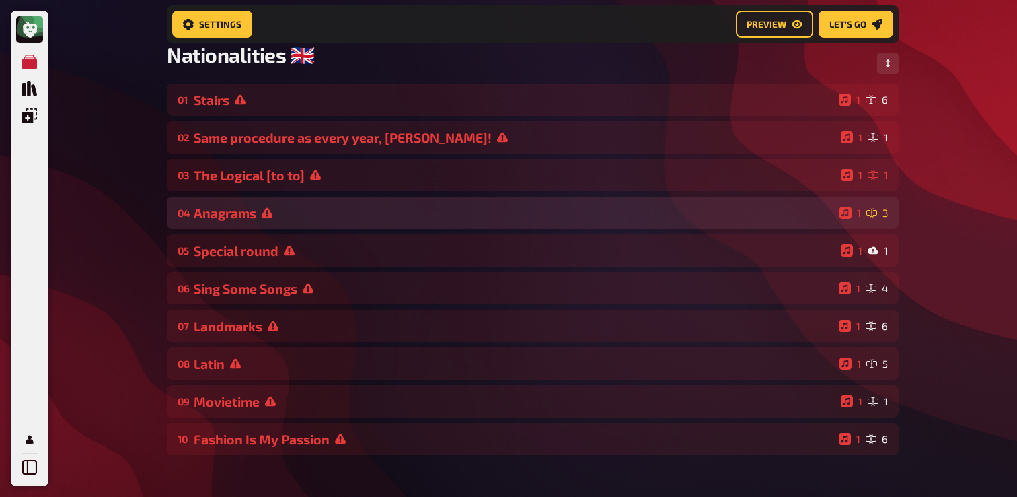
click at [269, 215] on icon at bounding box center [267, 213] width 11 height 10
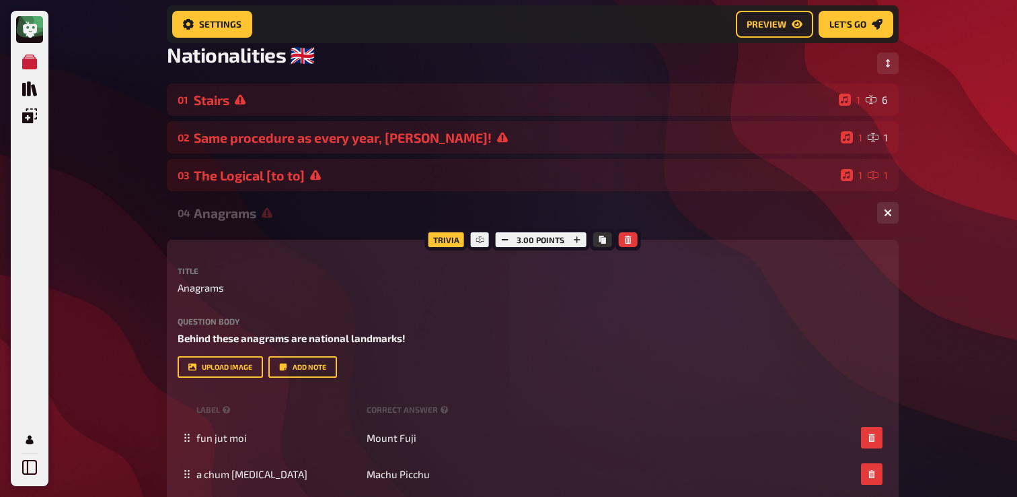
click at [269, 215] on icon at bounding box center [267, 213] width 11 height 10
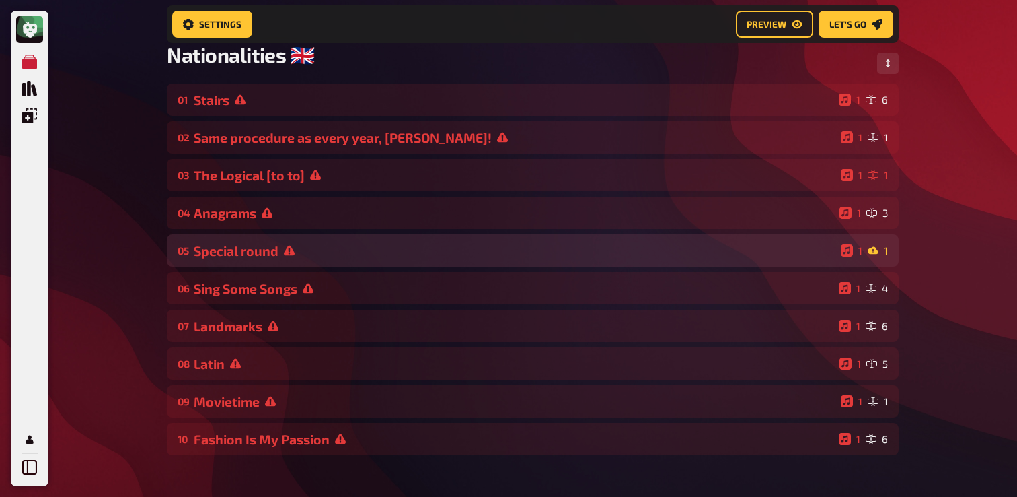
click at [264, 250] on div "Special round" at bounding box center [515, 250] width 642 height 15
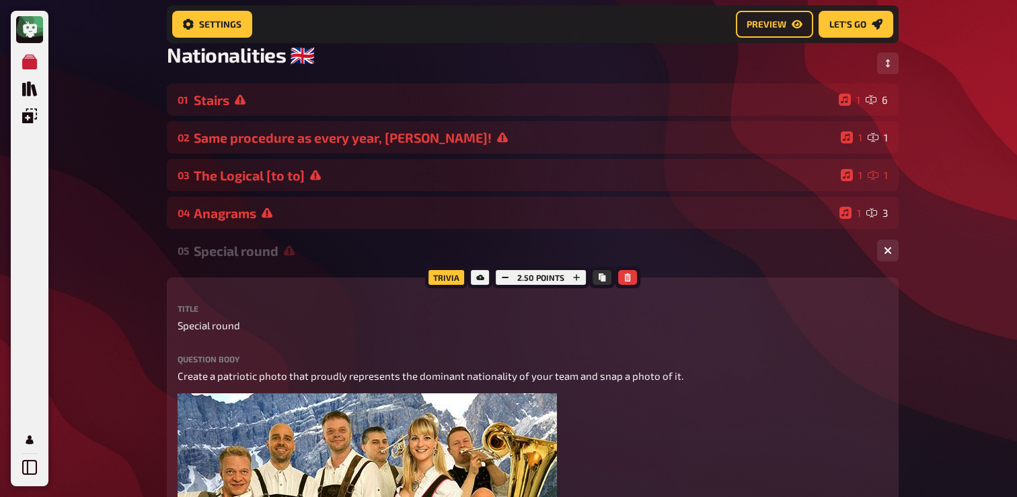
click at [264, 250] on div "Special round" at bounding box center [530, 250] width 673 height 15
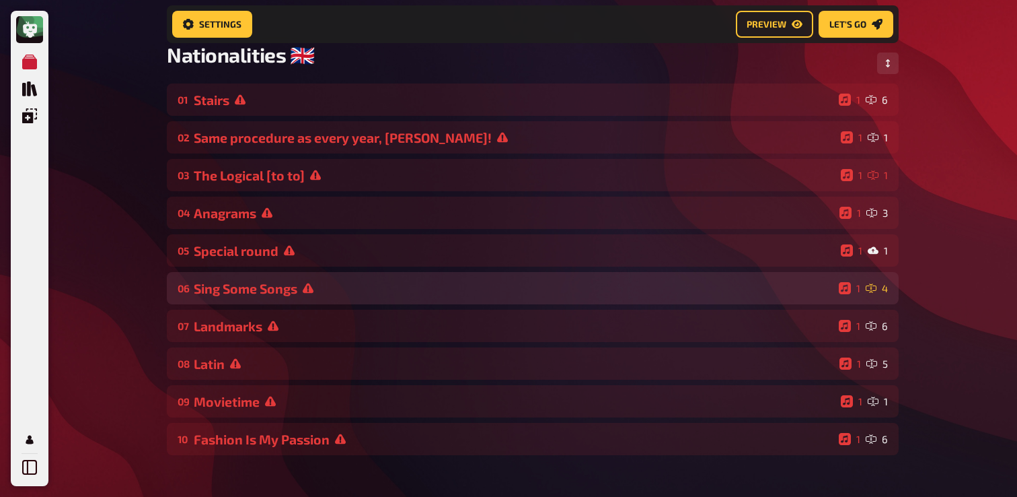
click at [256, 281] on div "Sing Some Songs" at bounding box center [514, 288] width 640 height 15
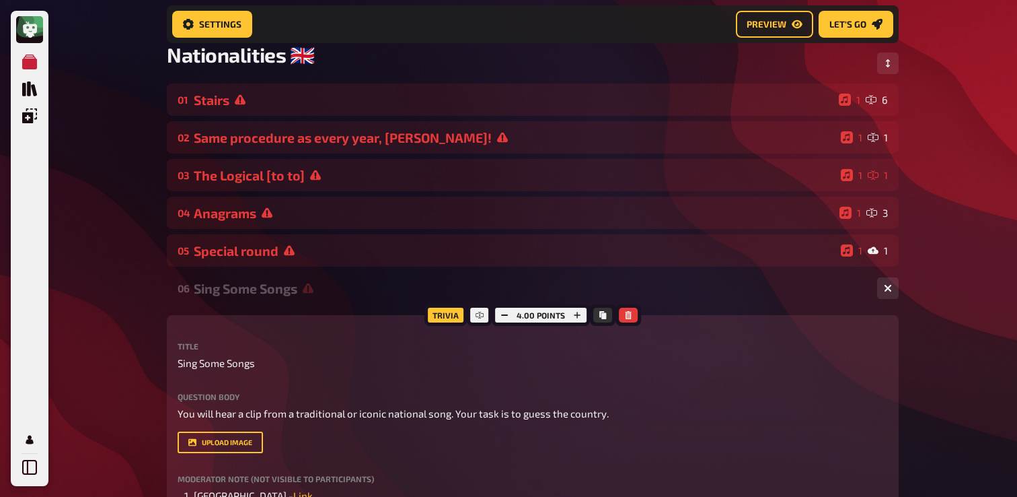
click at [267, 290] on div "Sing Some Songs" at bounding box center [530, 288] width 673 height 15
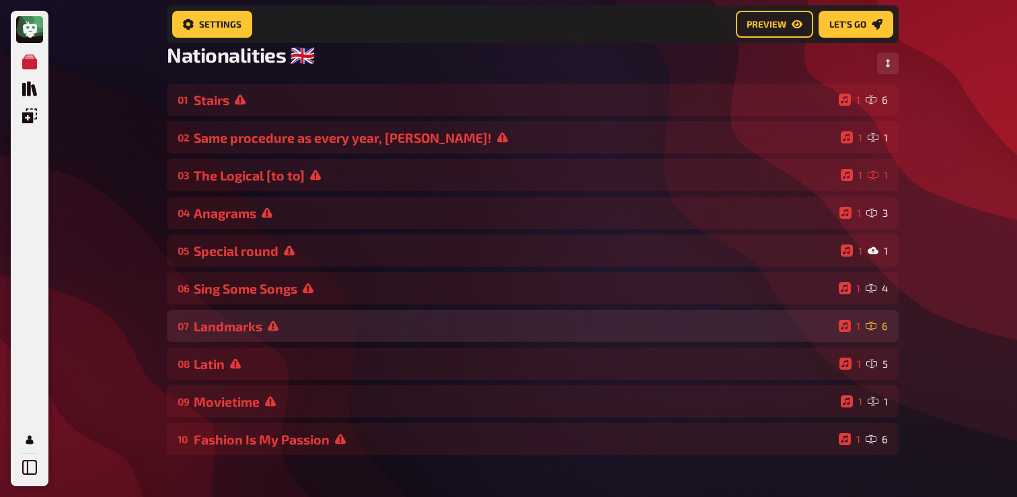
click at [265, 330] on div "Landmarks" at bounding box center [514, 325] width 640 height 15
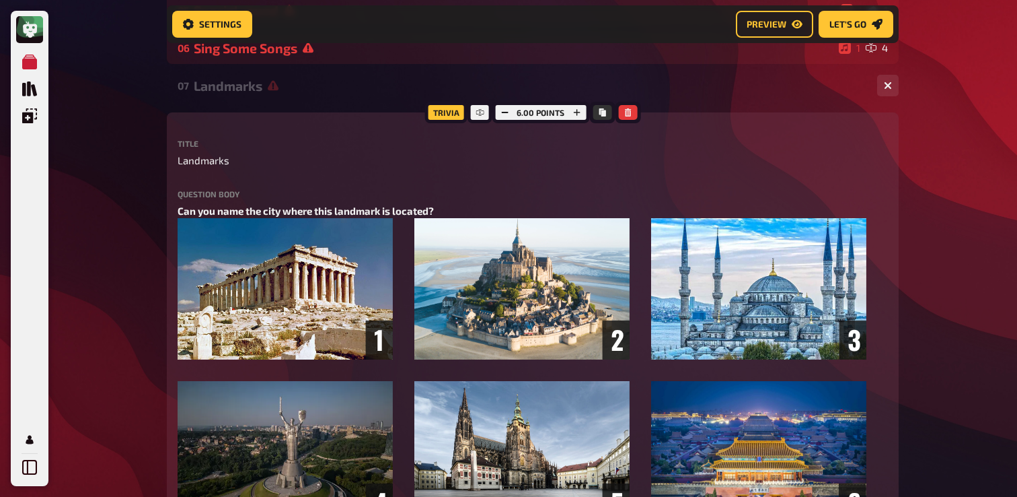
scroll to position [326, 0]
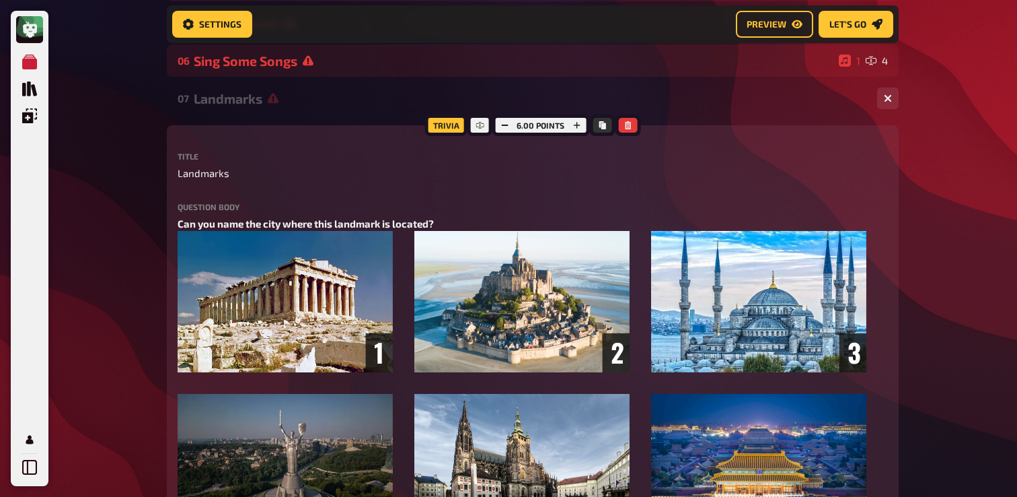
click at [268, 104] on icon at bounding box center [273, 99] width 11 height 10
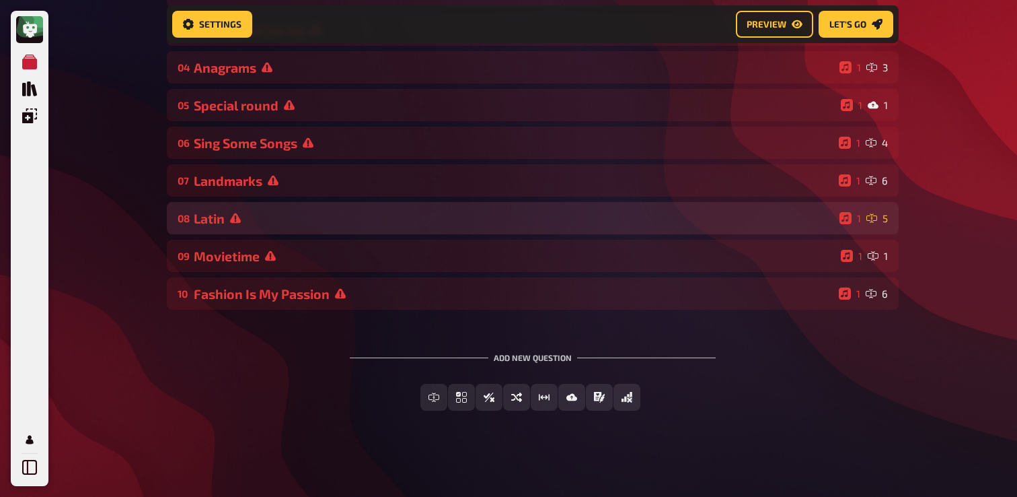
click at [255, 212] on div "Latin" at bounding box center [514, 218] width 641 height 15
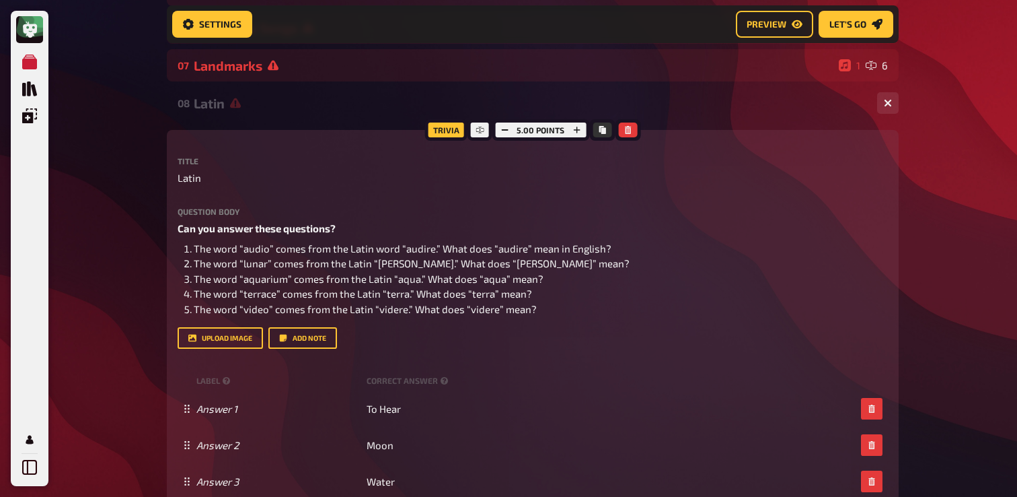
click at [261, 108] on div "Latin" at bounding box center [530, 103] width 673 height 15
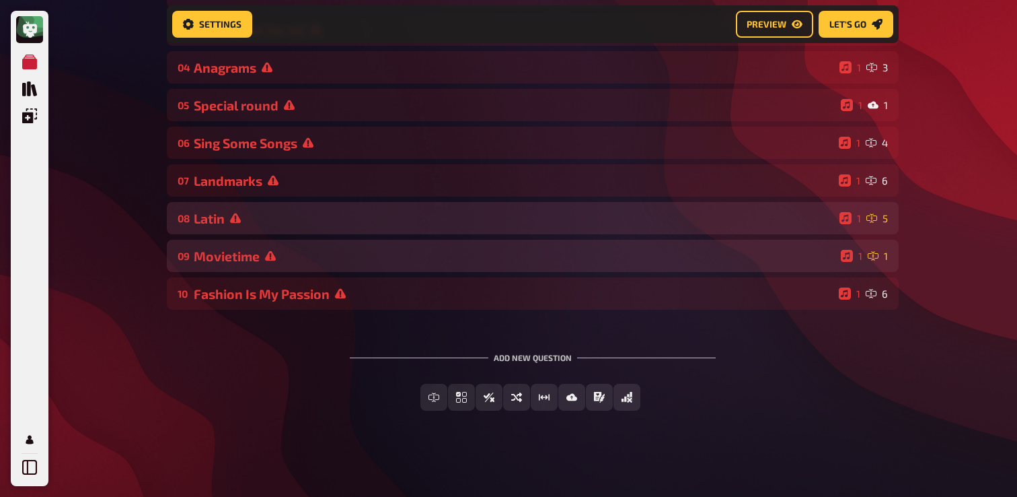
click at [250, 270] on div "09 Movietime 1 1" at bounding box center [533, 256] width 732 height 32
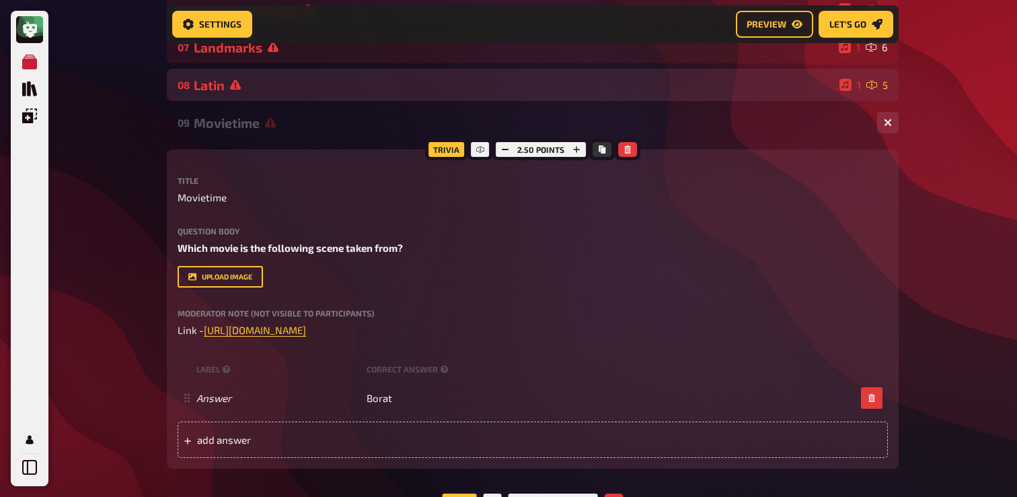
scroll to position [382, 0]
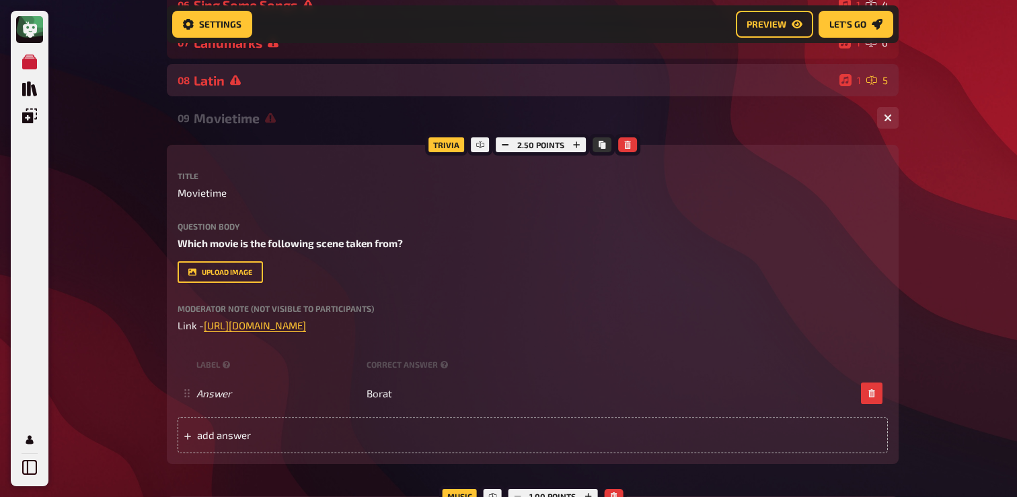
click at [265, 118] on icon at bounding box center [270, 117] width 11 height 11
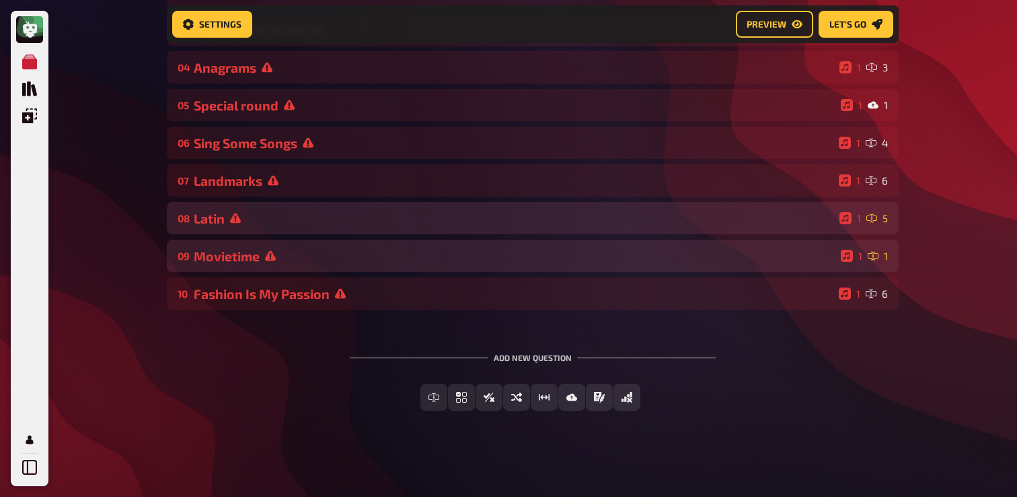
click at [296, 264] on div "09 Movietime 1 1" at bounding box center [533, 256] width 732 height 32
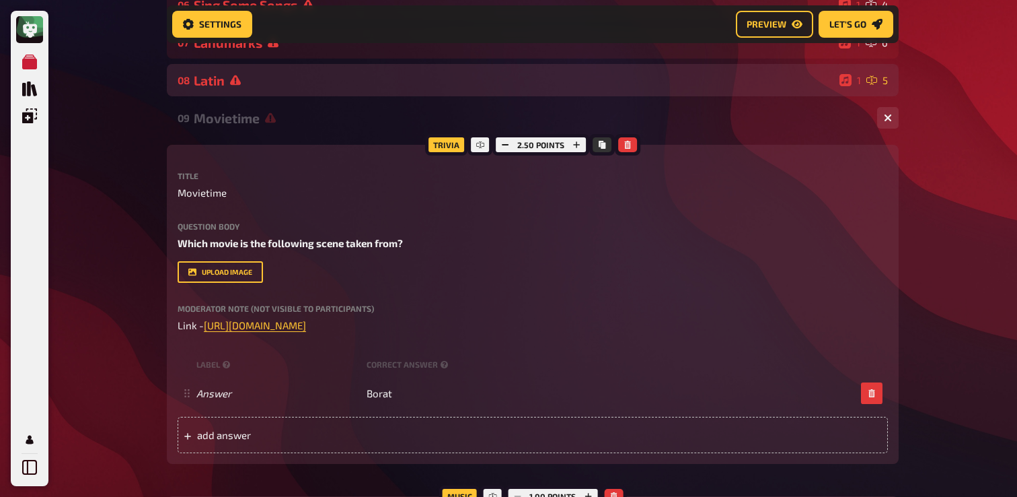
click at [303, 125] on div "Movietime" at bounding box center [530, 117] width 673 height 15
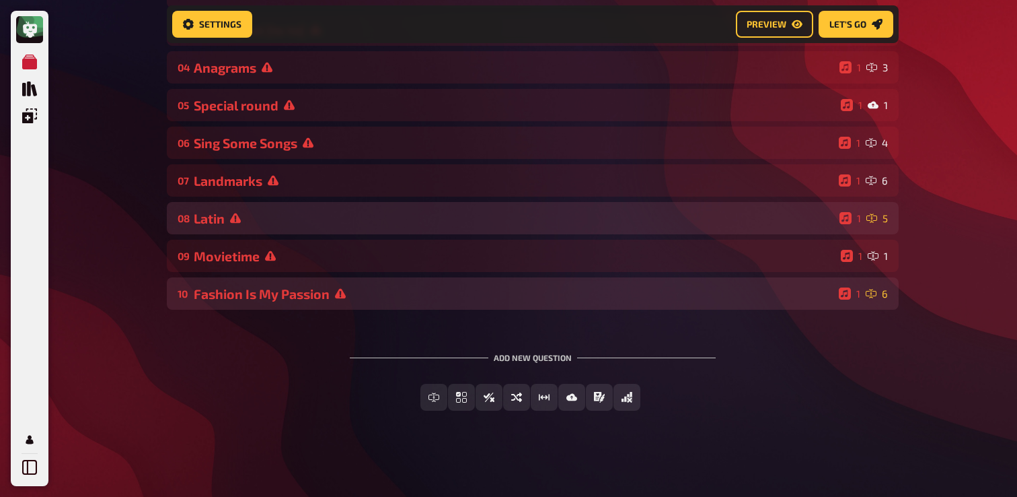
click at [303, 287] on div "Fashion Is My Passion" at bounding box center [514, 293] width 640 height 15
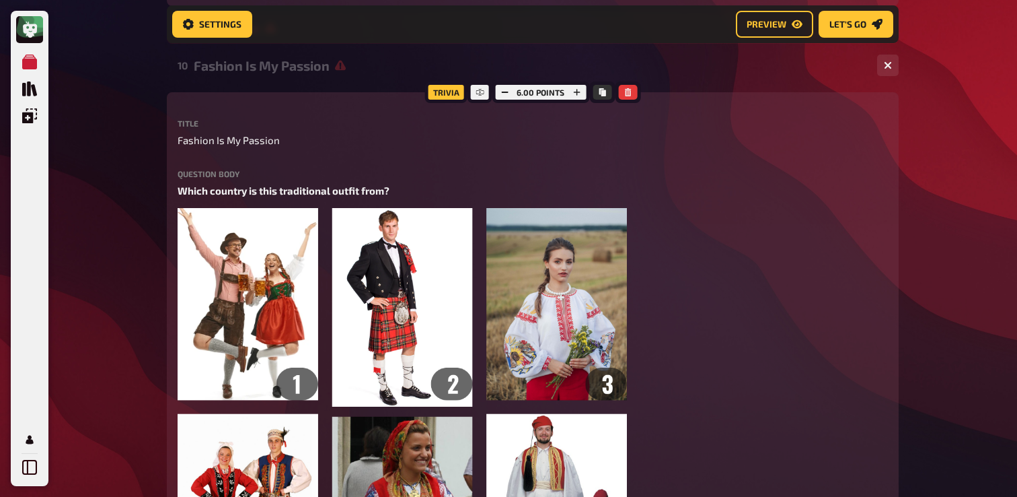
scroll to position [462, 0]
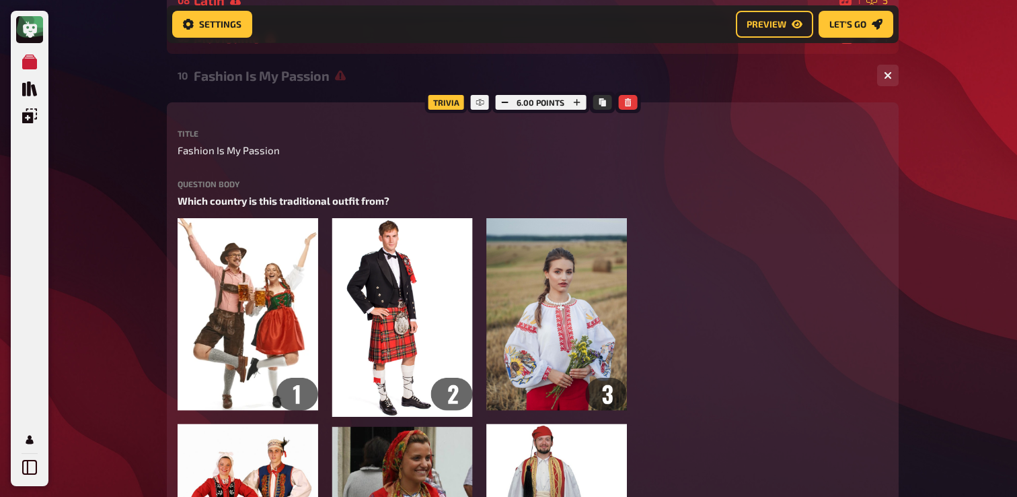
click at [270, 83] on div "Fashion Is My Passion" at bounding box center [530, 75] width 673 height 15
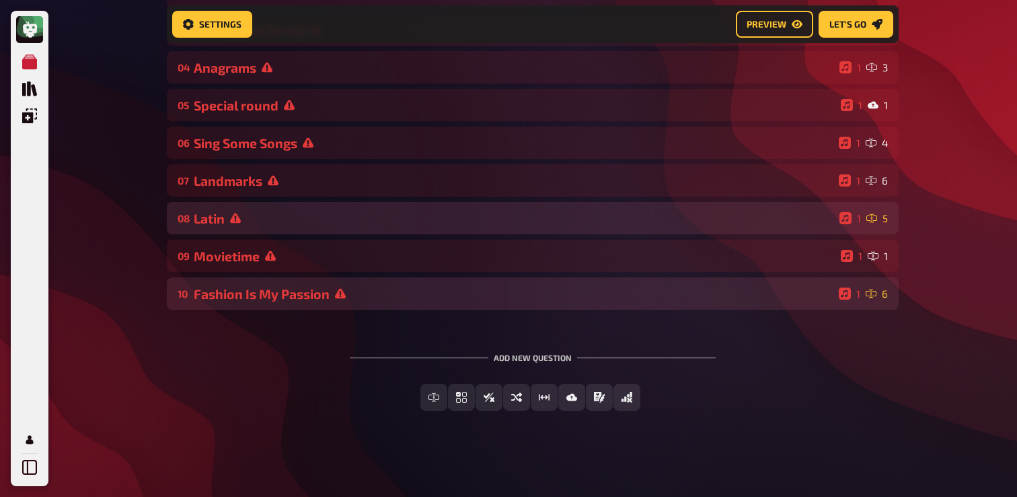
scroll to position [246, 0]
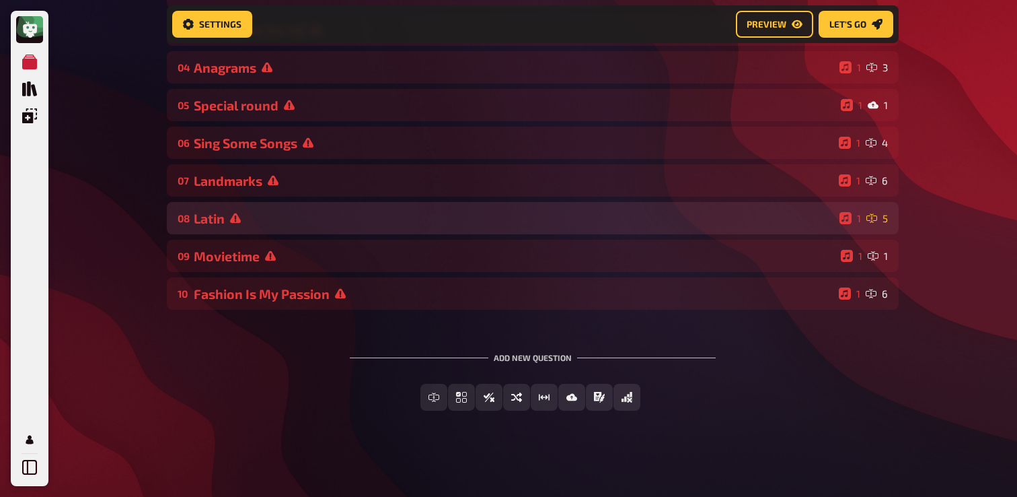
drag, startPoint x: 214, startPoint y: 306, endPoint x: 237, endPoint y: 384, distance: 80.7
click at [237, 384] on div "01 Stairs 1 6 02 Same procedure as every year, James! 1 1 03 The Logical [to to…" at bounding box center [533, 185] width 732 height 494
click at [310, 377] on div "Add new question Free Text Input Multiple Choice True / False Sorting Question …" at bounding box center [533, 381] width 732 height 101
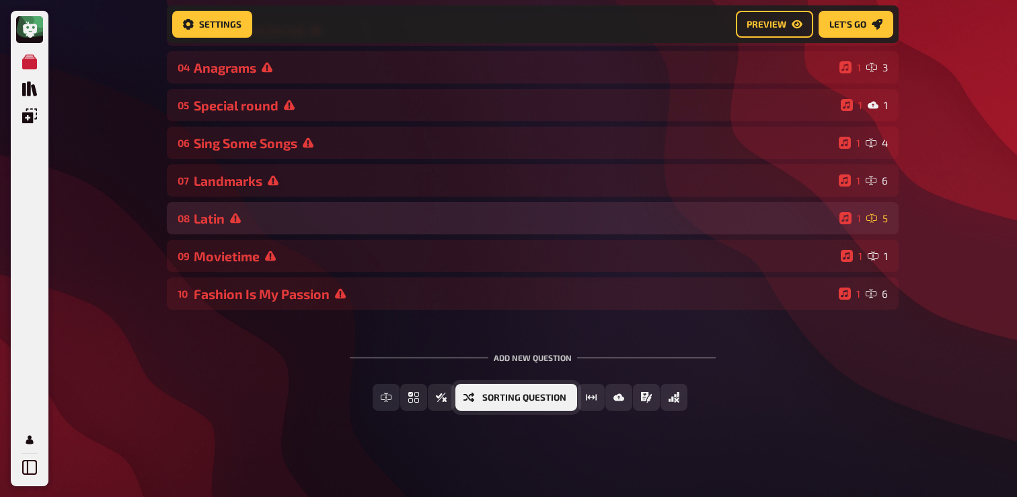
click at [548, 399] on span "Sorting Question" at bounding box center [524, 397] width 84 height 9
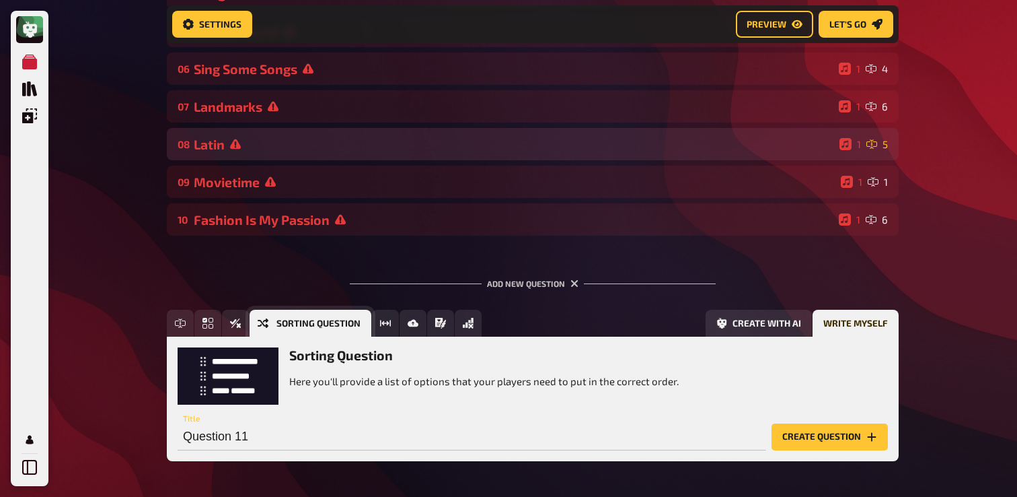
scroll to position [370, 0]
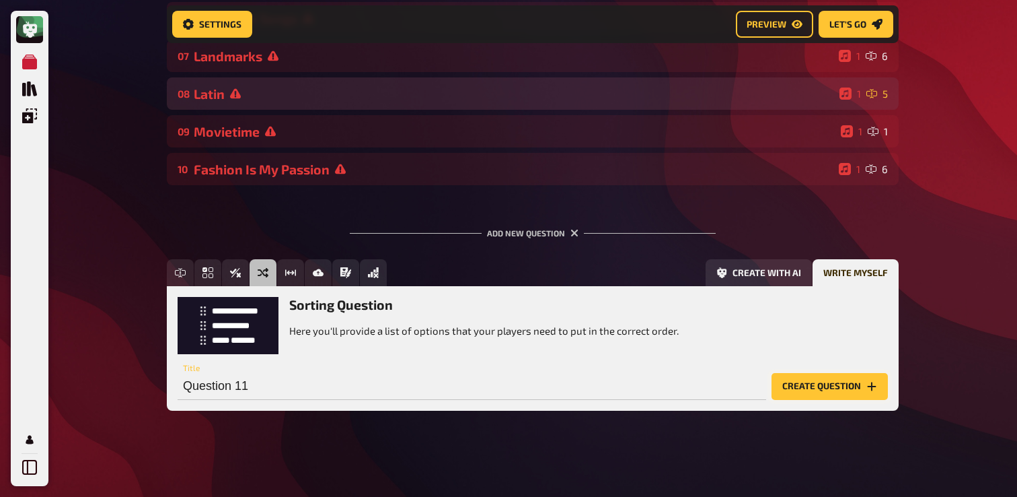
click at [824, 392] on button "Create question" at bounding box center [830, 386] width 116 height 27
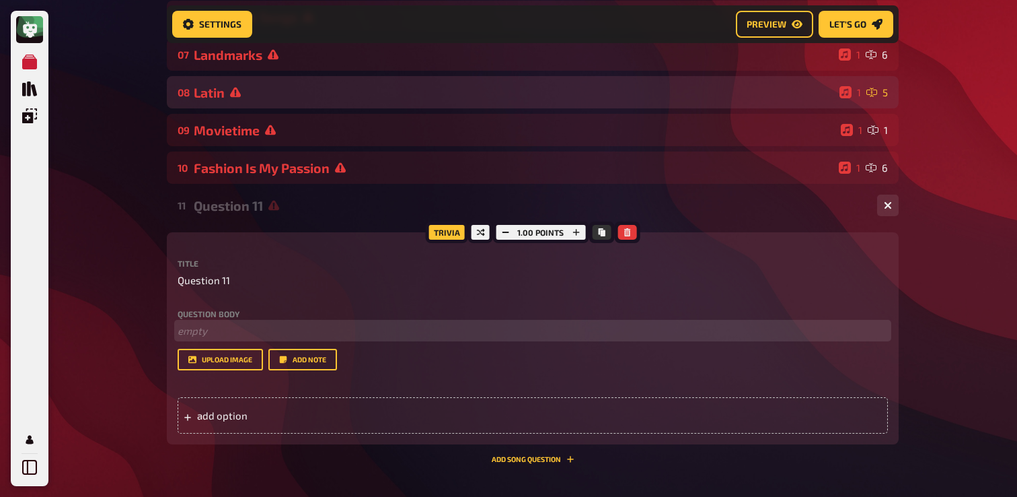
click at [315, 334] on p "﻿ empty" at bounding box center [533, 330] width 711 height 15
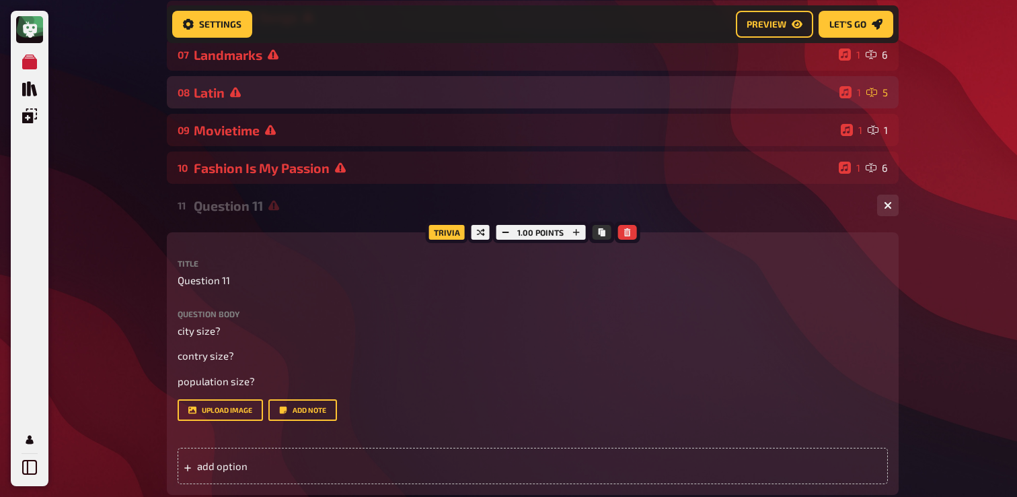
click at [299, 205] on div "Question 11" at bounding box center [530, 205] width 673 height 15
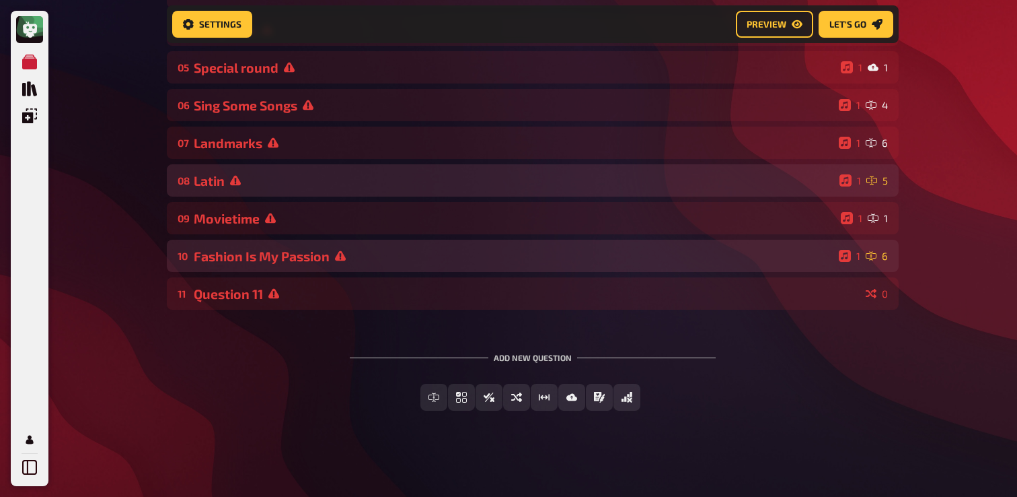
scroll to position [284, 0]
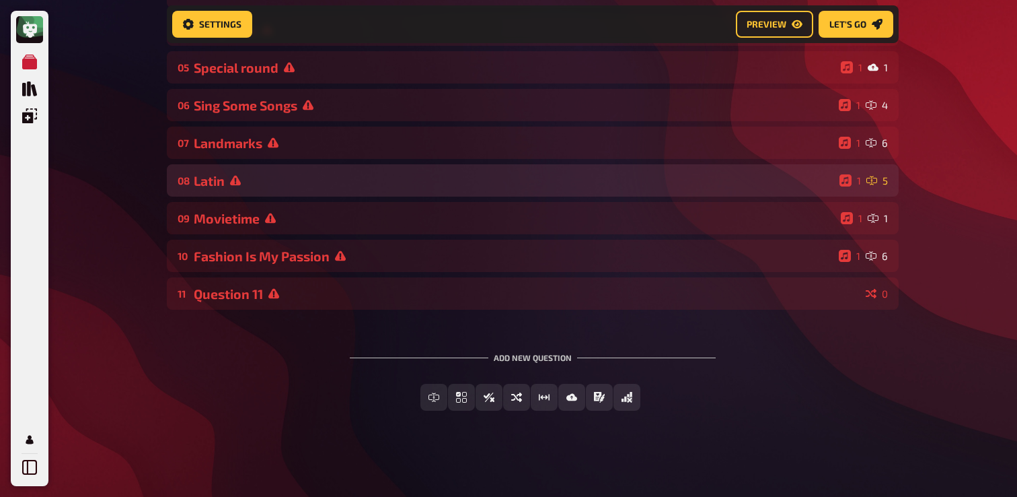
click at [237, 361] on div "Add new question Free Text Input Multiple Choice True / False Sorting Question …" at bounding box center [533, 381] width 732 height 101
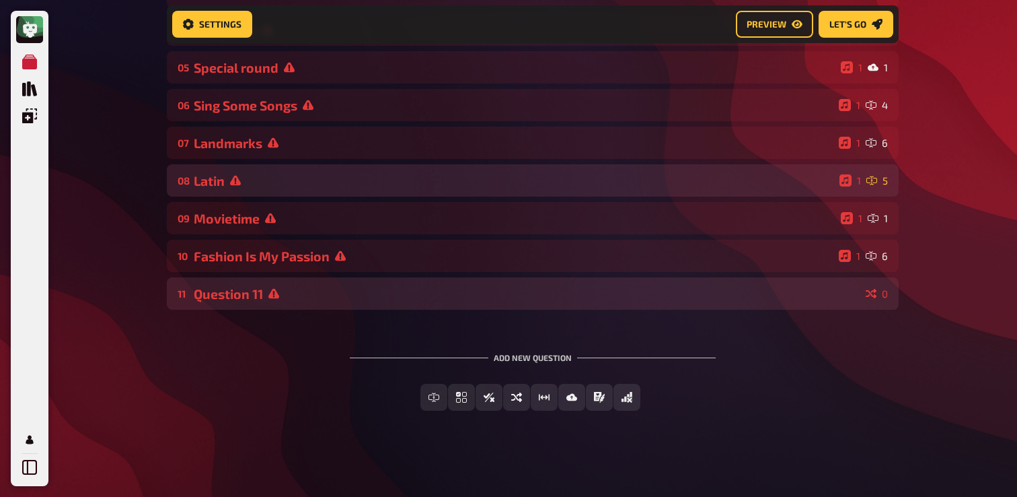
click at [268, 300] on div "Question 11" at bounding box center [527, 293] width 667 height 15
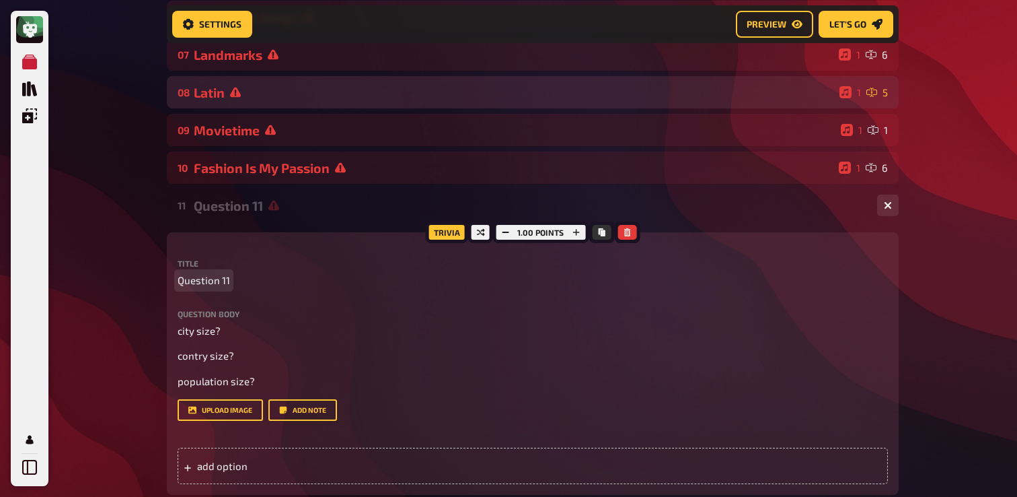
click at [215, 283] on span "Question 11" at bounding box center [204, 280] width 52 height 15
click at [240, 225] on div "11 0 Trivia 1.00 points Title Question body city size? contry size? population …" at bounding box center [533, 351] width 732 height 324
click at [252, 209] on div at bounding box center [530, 205] width 673 height 11
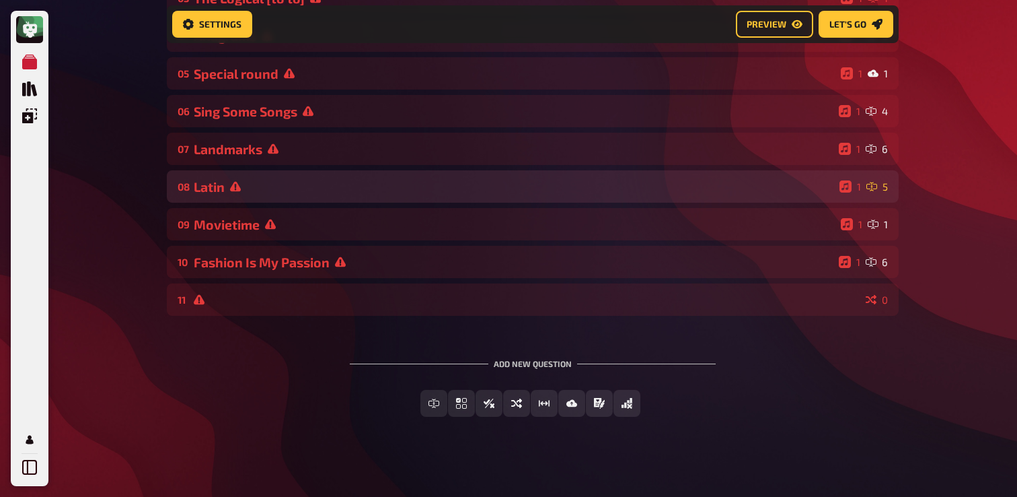
scroll to position [284, 0]
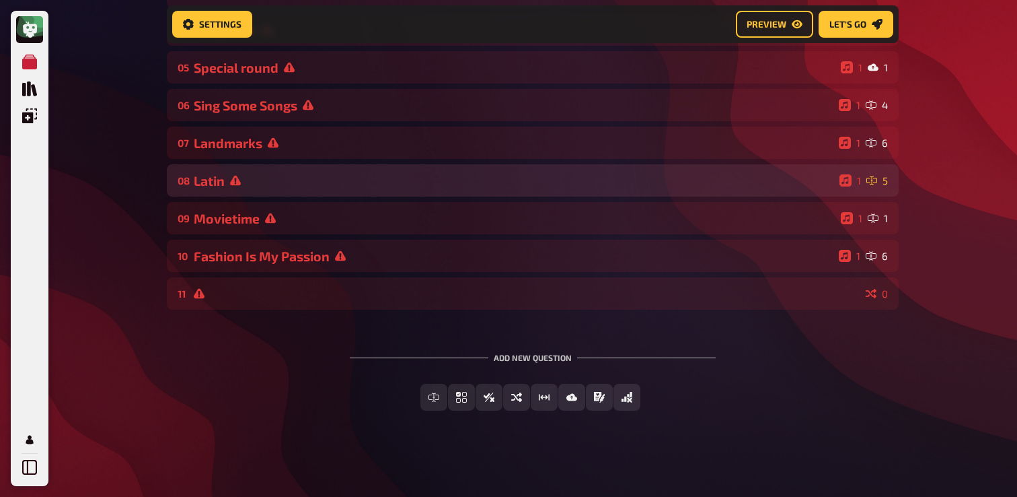
click at [286, 346] on div "Add new question Free Text Input Multiple Choice True / False Sorting Question …" at bounding box center [533, 381] width 732 height 101
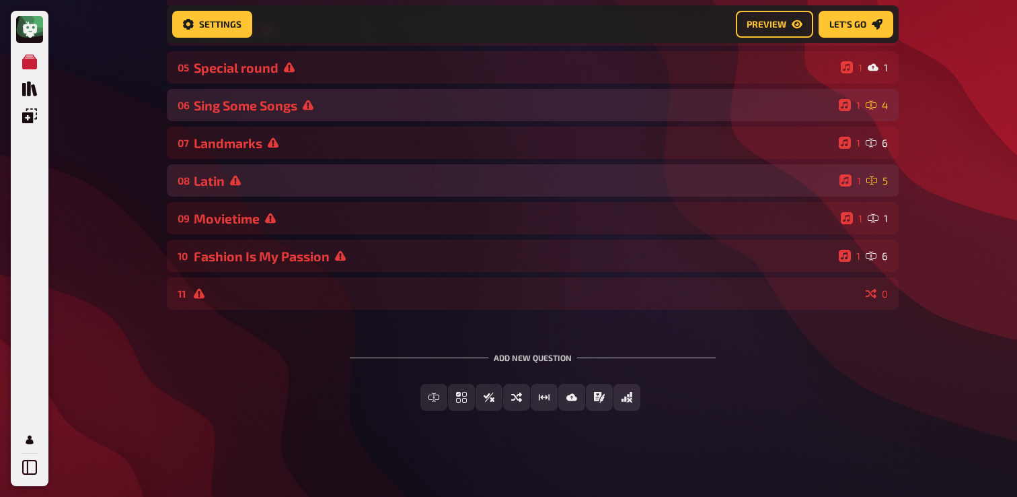
click at [290, 114] on div "06 Sing Some Songs 1 4" at bounding box center [533, 105] width 732 height 32
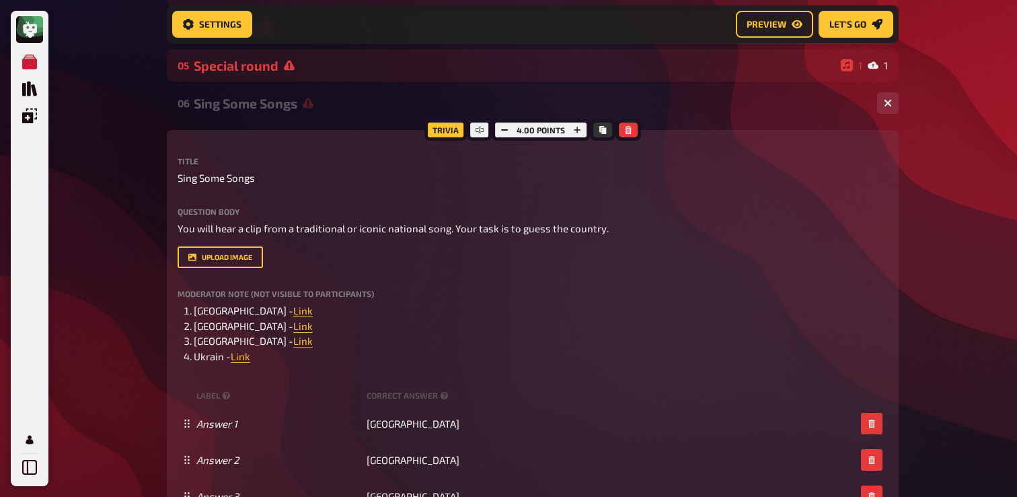
click at [293, 108] on div "Sing Some Songs" at bounding box center [530, 103] width 673 height 15
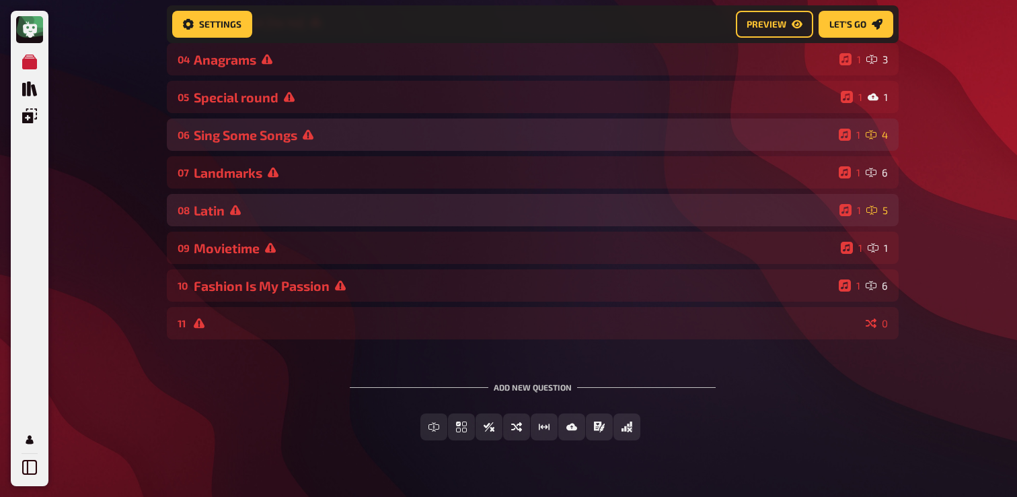
scroll to position [242, 0]
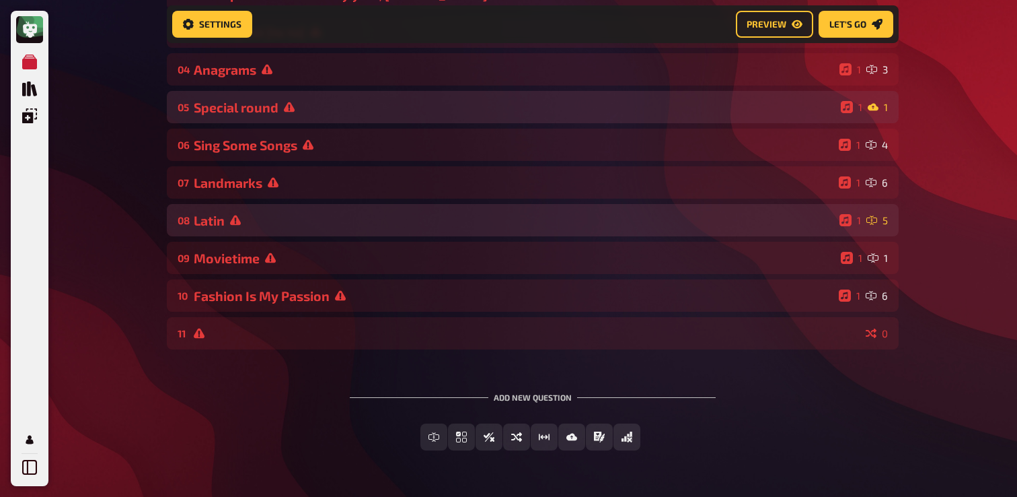
click at [291, 108] on icon at bounding box center [289, 107] width 11 height 10
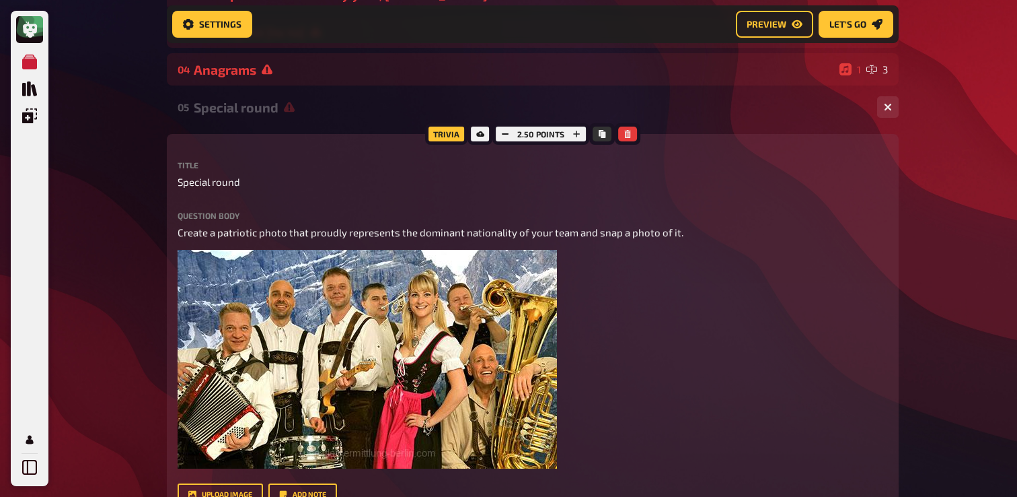
click at [291, 108] on icon at bounding box center [289, 107] width 11 height 10
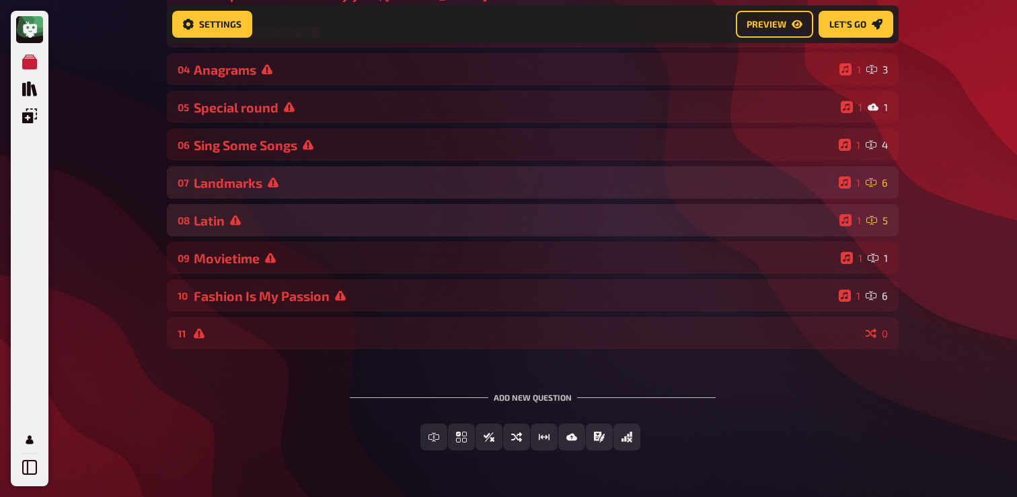
click at [257, 180] on div "Landmarks" at bounding box center [514, 182] width 640 height 15
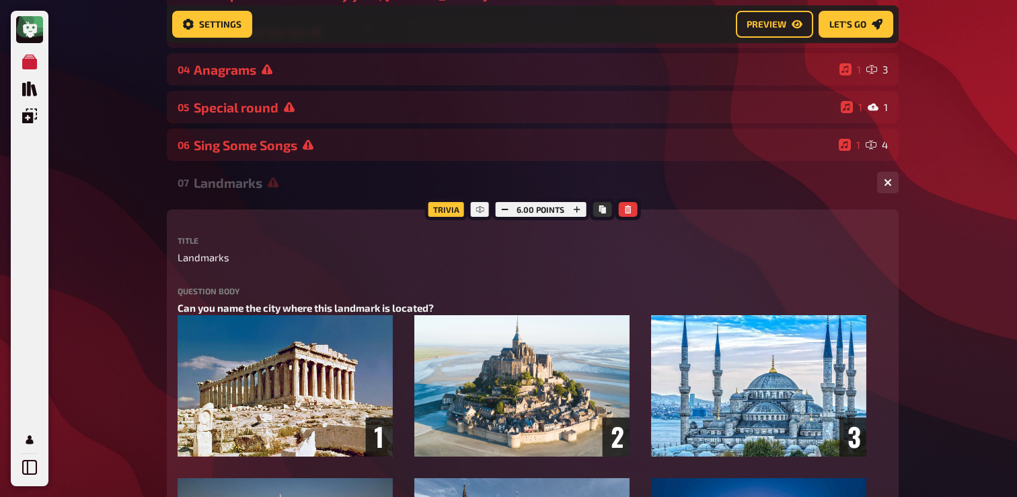
click at [258, 188] on div "Landmarks" at bounding box center [530, 182] width 673 height 15
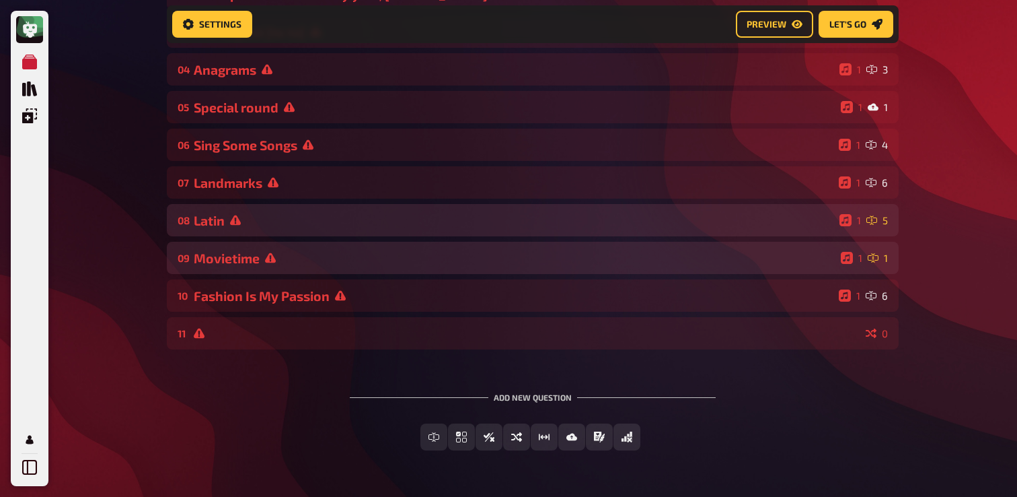
click at [250, 252] on div "Movietime" at bounding box center [515, 257] width 642 height 15
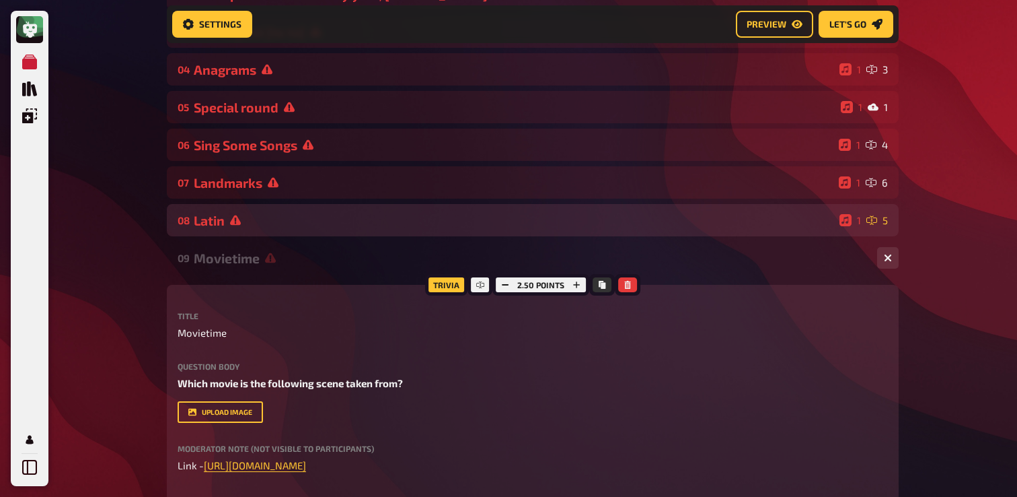
click at [254, 256] on div "Movietime" at bounding box center [530, 257] width 673 height 15
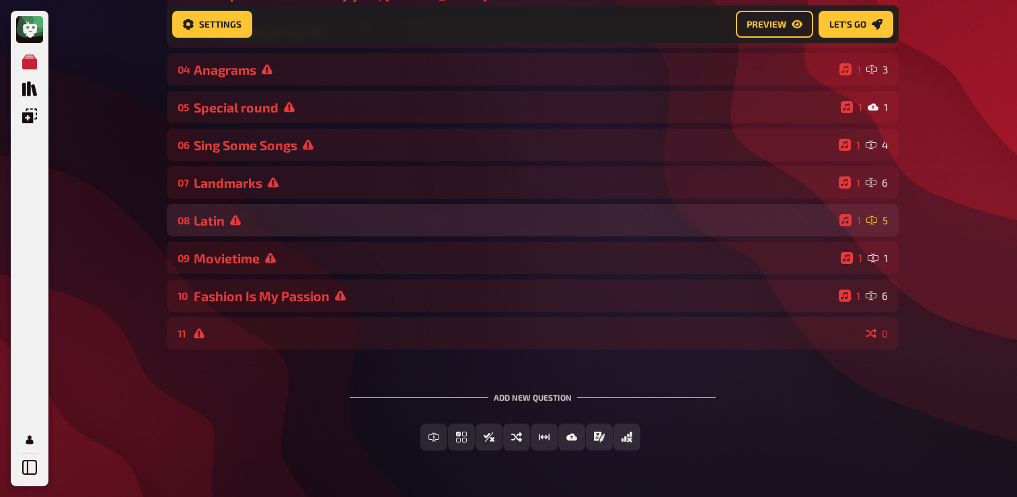
click at [257, 317] on div "01 Stairs 1 6 02 Same procedure as every year, James! 1 1 03 The Logical [to to…" at bounding box center [533, 144] width 732 height 409
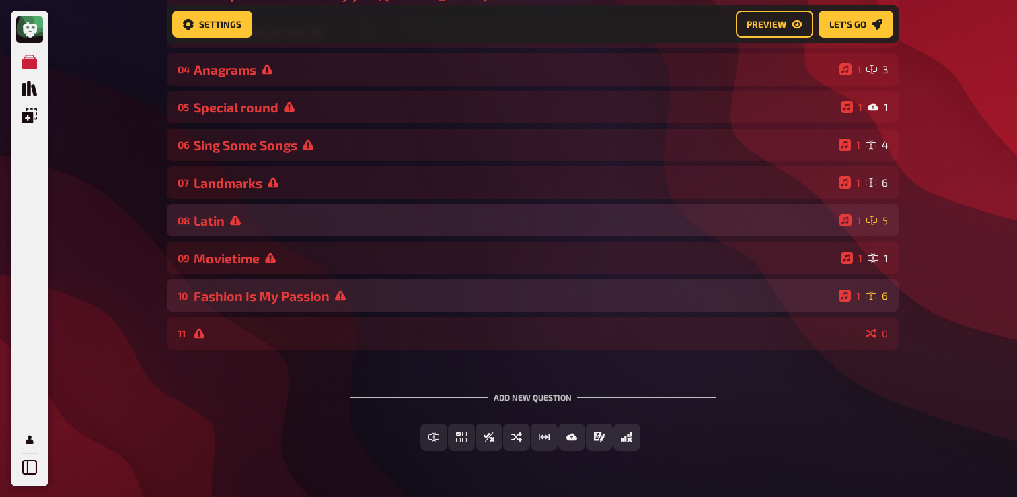
click at [262, 301] on div "Fashion Is My Passion" at bounding box center [514, 295] width 640 height 15
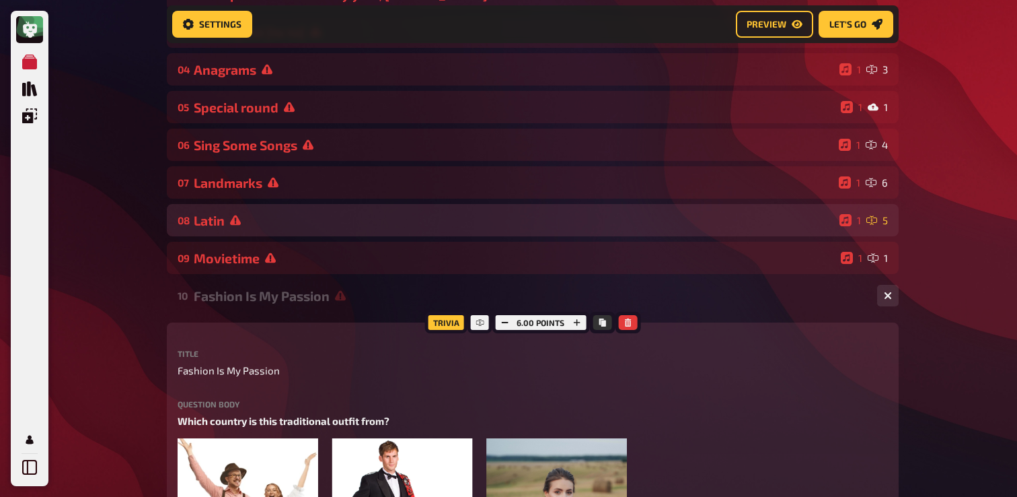
click at [262, 301] on div "Fashion Is My Passion" at bounding box center [530, 295] width 673 height 15
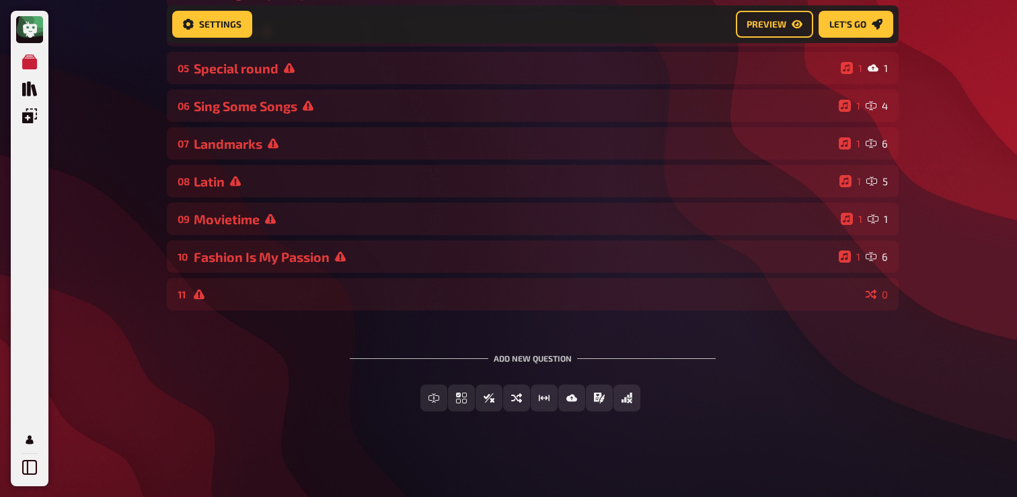
scroll to position [284, 0]
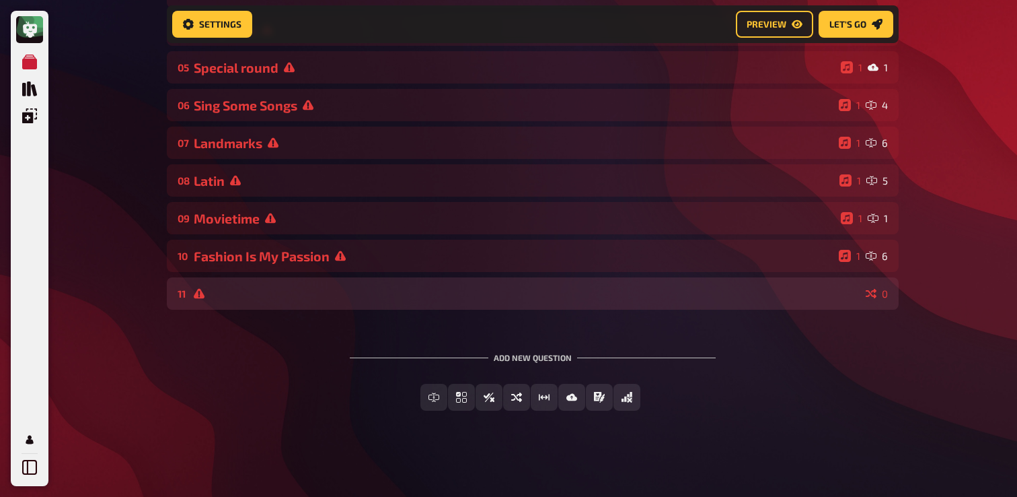
click at [323, 281] on div "11 0" at bounding box center [533, 293] width 732 height 32
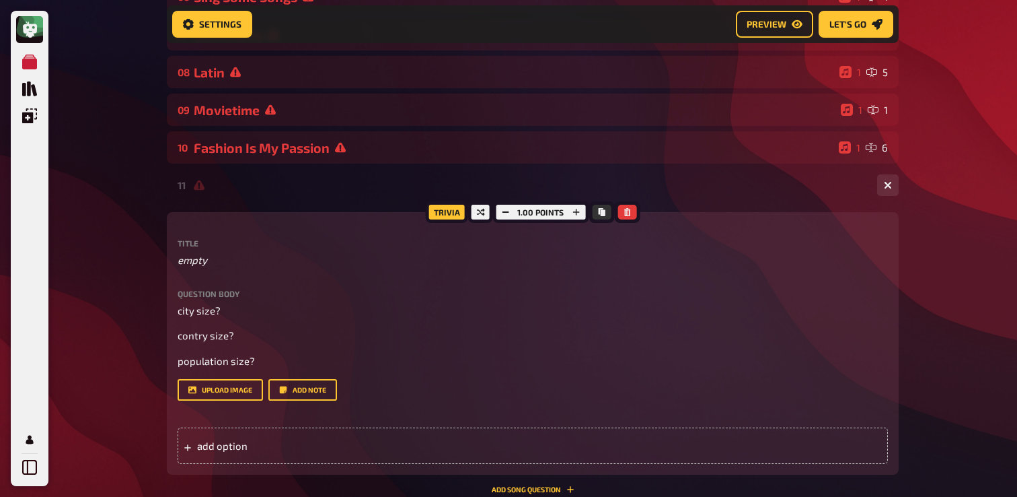
scroll to position [386, 0]
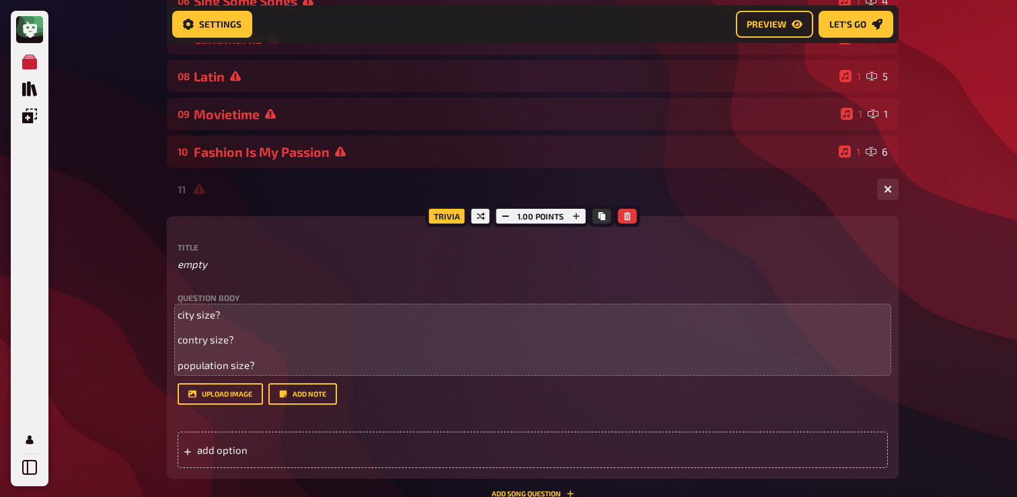
drag, startPoint x: 352, startPoint y: 181, endPoint x: 412, endPoint y: 367, distance: 195.3
click at [412, 367] on div "11 0 Trivia 1.00 points Title empty Question body city size? contry size? popul…" at bounding box center [533, 335] width 732 height 324
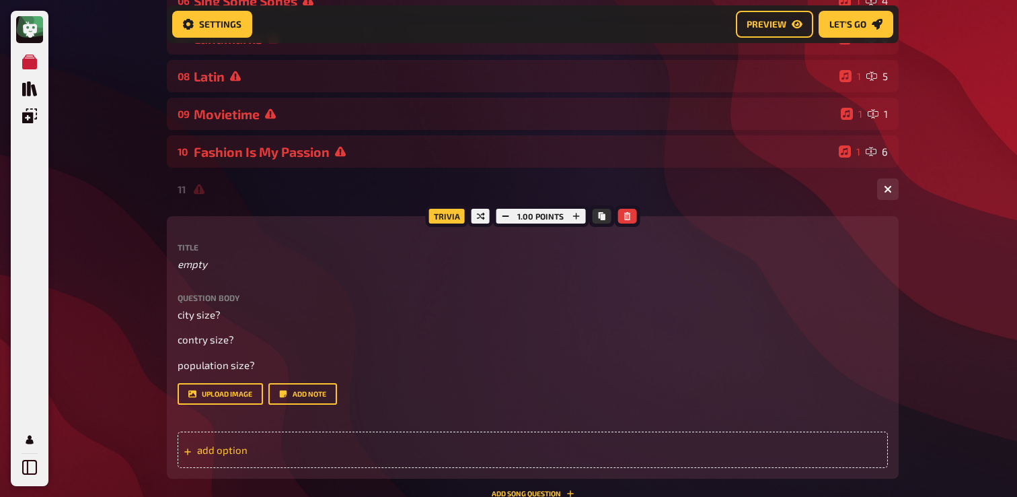
click at [377, 458] on div "add option" at bounding box center [533, 449] width 711 height 36
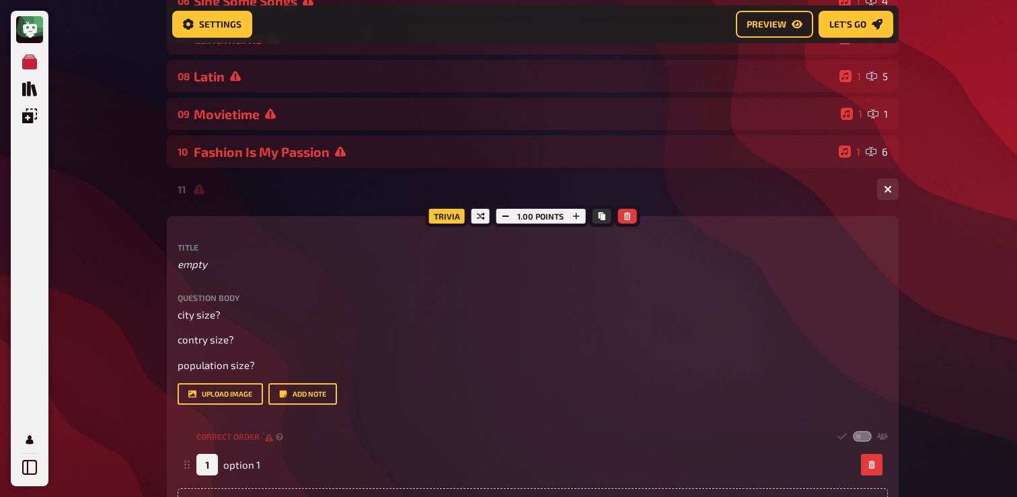
click at [316, 198] on div "11 1" at bounding box center [533, 189] width 732 height 32
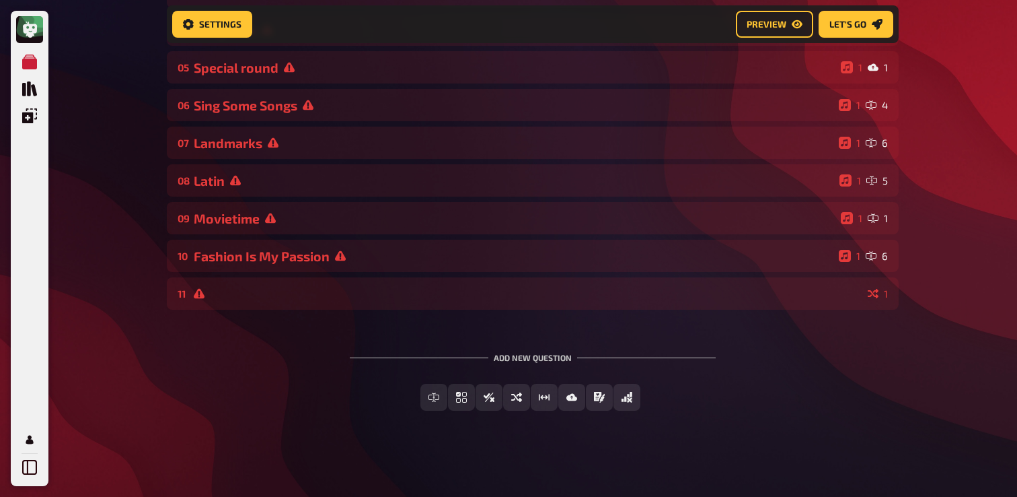
scroll to position [284, 0]
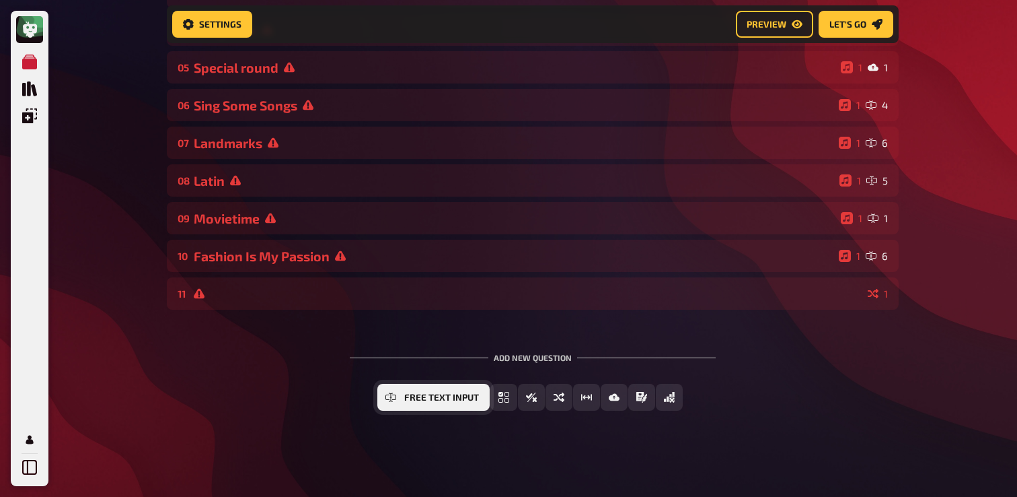
click at [441, 401] on span "Free Text Input" at bounding box center [441, 397] width 75 height 9
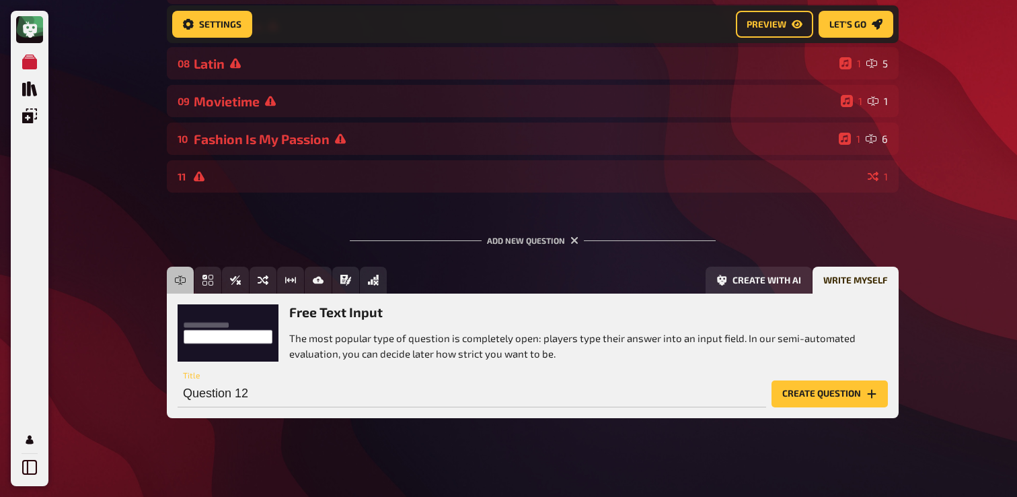
scroll to position [408, 0]
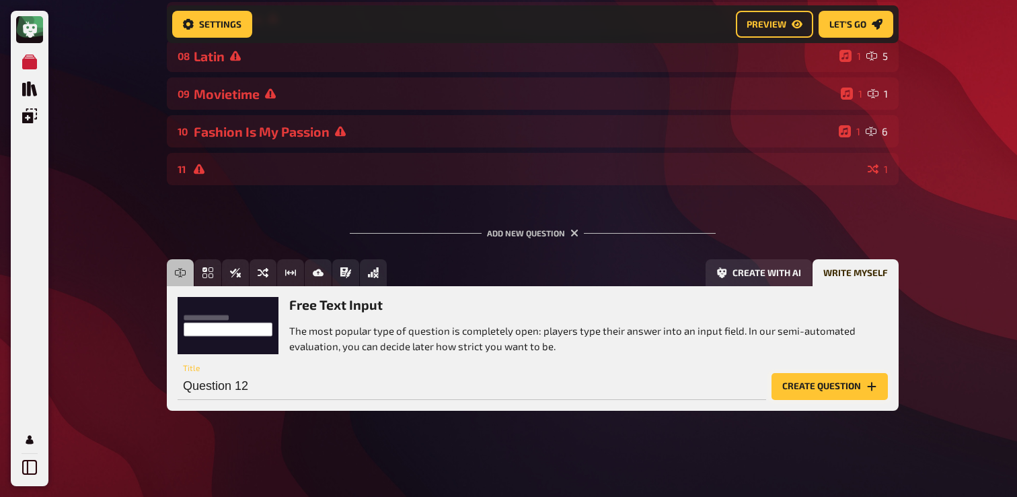
click at [800, 380] on button "Create question" at bounding box center [830, 386] width 116 height 27
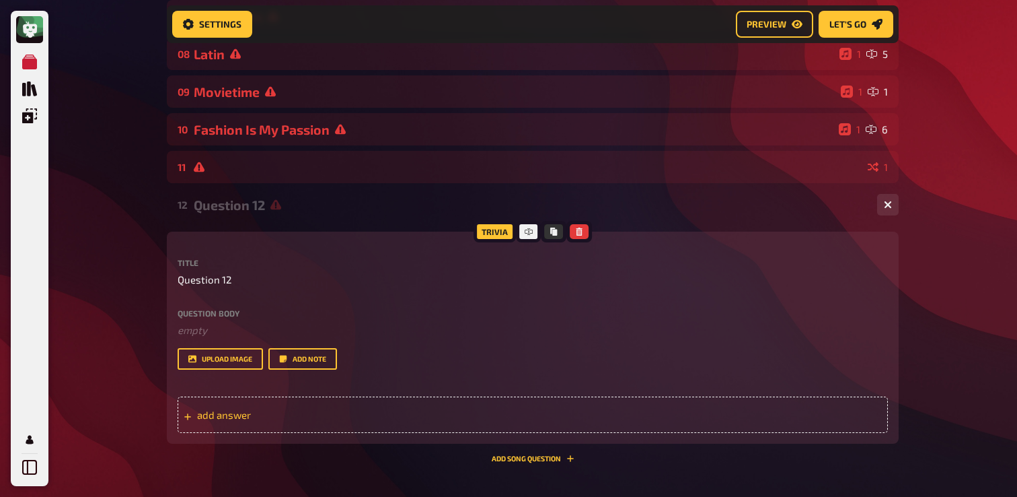
click at [296, 416] on span "add answer" at bounding box center [301, 414] width 209 height 12
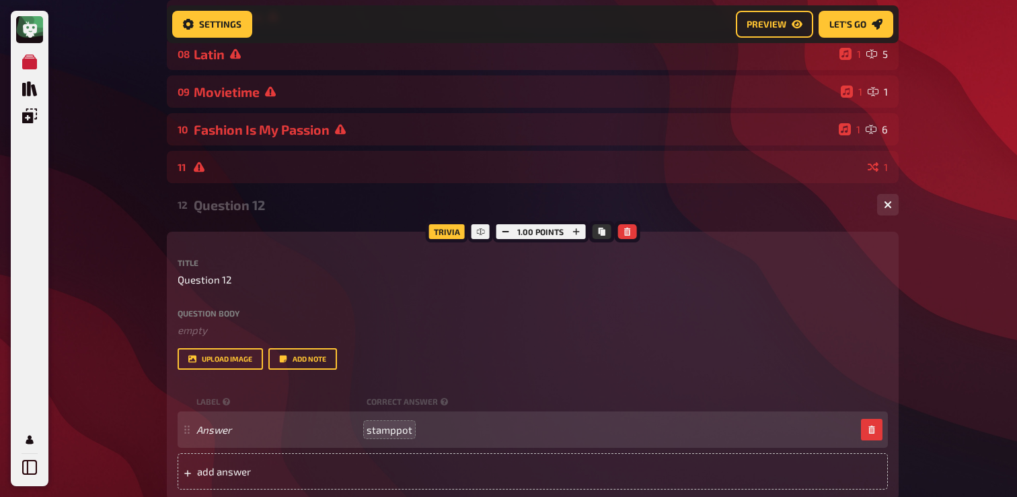
click at [372, 434] on span "stamppot" at bounding box center [390, 429] width 46 height 12
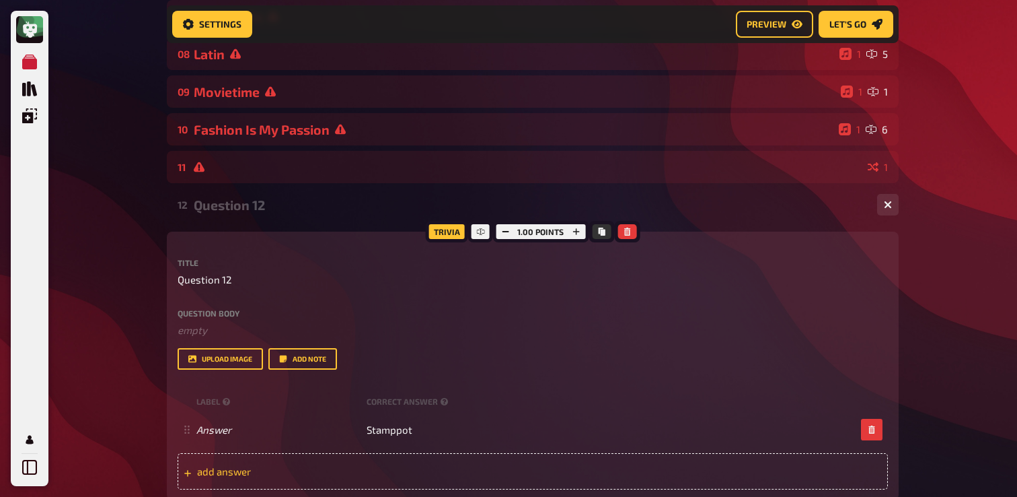
click at [428, 487] on div "add answer" at bounding box center [533, 471] width 711 height 36
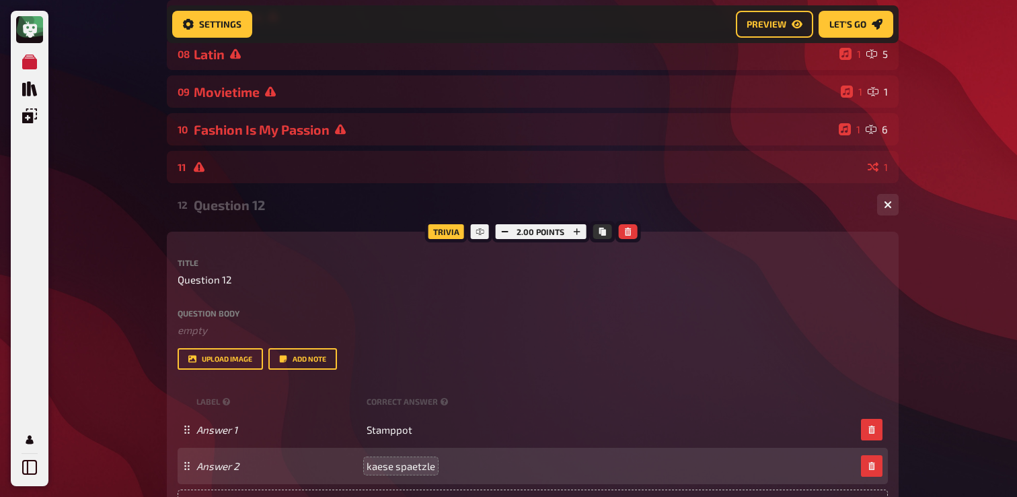
click at [372, 470] on span "kaese spaetzle" at bounding box center [401, 466] width 69 height 12
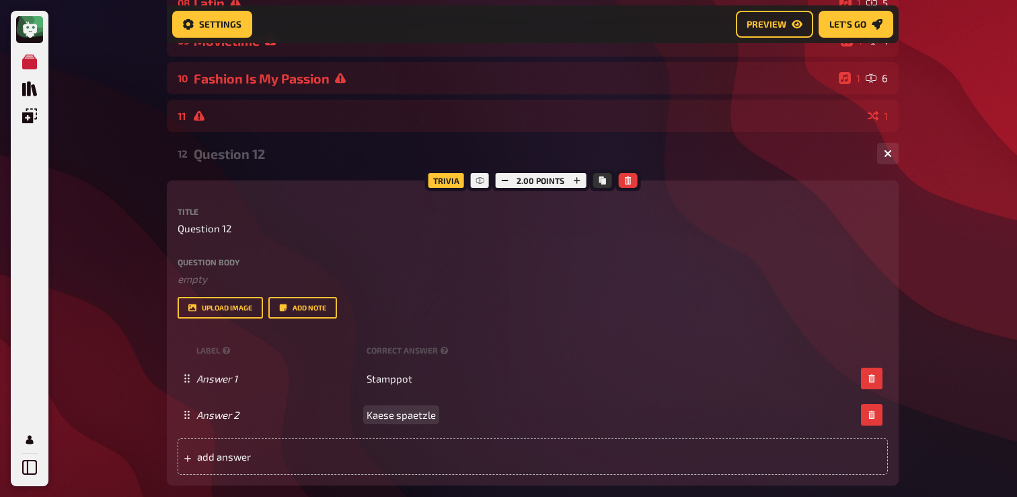
scroll to position [474, 0]
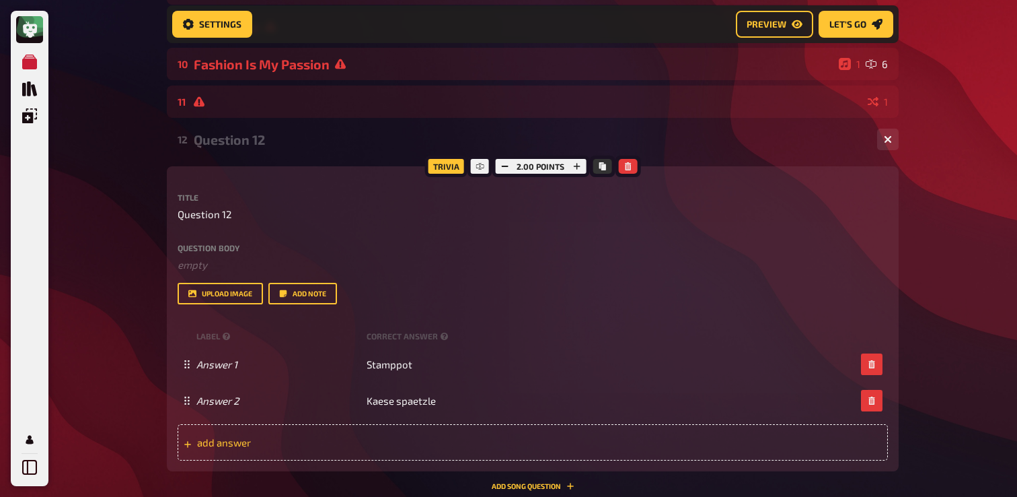
click at [395, 452] on div "add answer" at bounding box center [533, 442] width 711 height 36
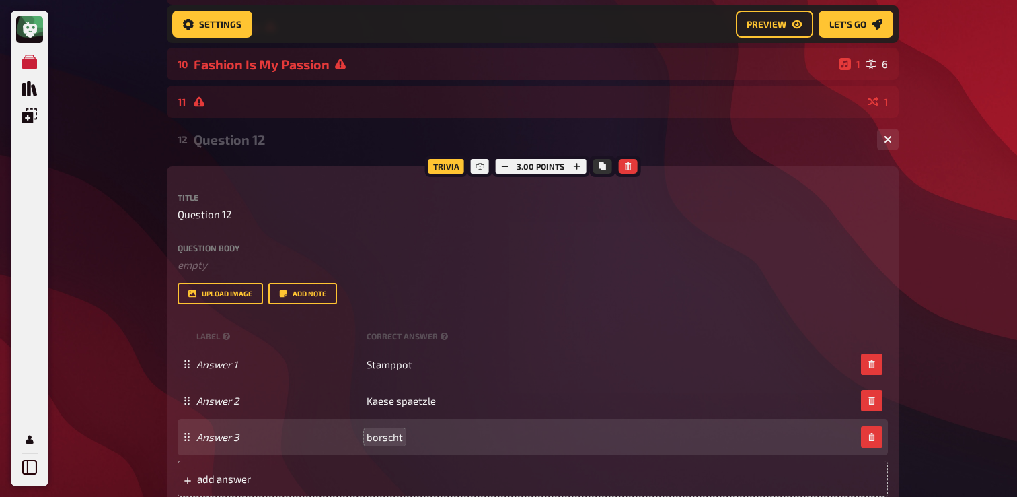
click at [373, 439] on span "borscht" at bounding box center [385, 437] width 36 height 12
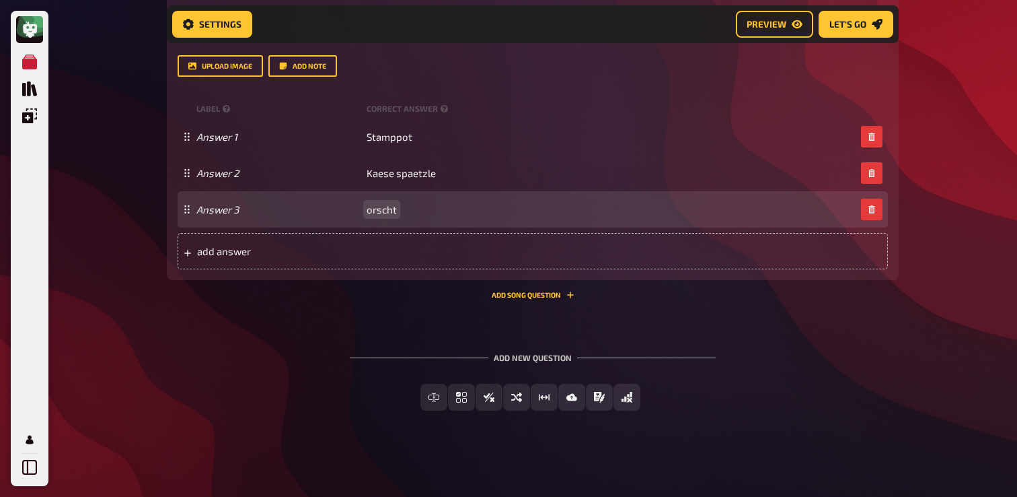
click at [365, 222] on div "Answer 3 orscht" at bounding box center [533, 209] width 711 height 36
click at [367, 215] on div "Answer 3 orscht" at bounding box center [533, 209] width 711 height 36
click at [368, 211] on span "orscht" at bounding box center [382, 209] width 30 height 12
click at [367, 209] on span "orscht" at bounding box center [382, 209] width 30 height 12
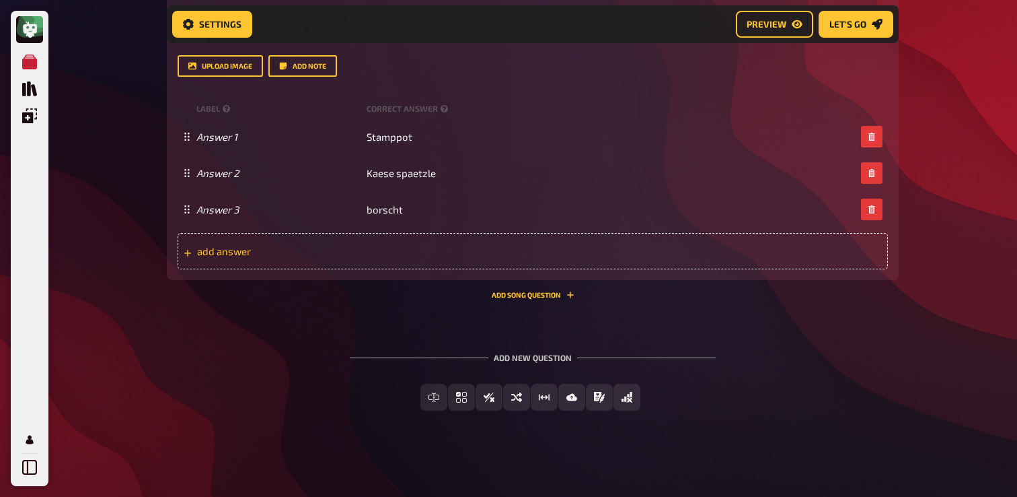
click at [367, 248] on span "add answer" at bounding box center [301, 251] width 209 height 12
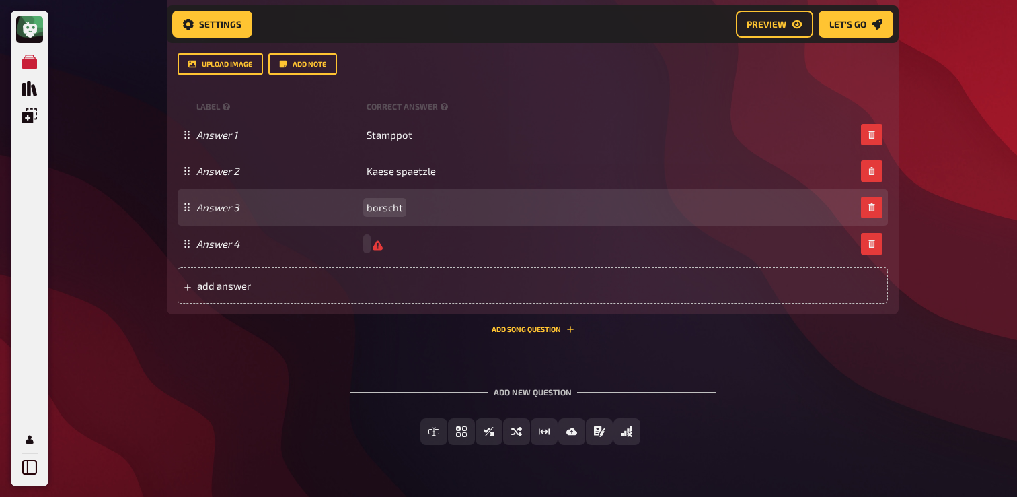
click at [367, 207] on span "borscht" at bounding box center [385, 207] width 36 height 12
click at [373, 209] on span "borscht" at bounding box center [385, 207] width 36 height 12
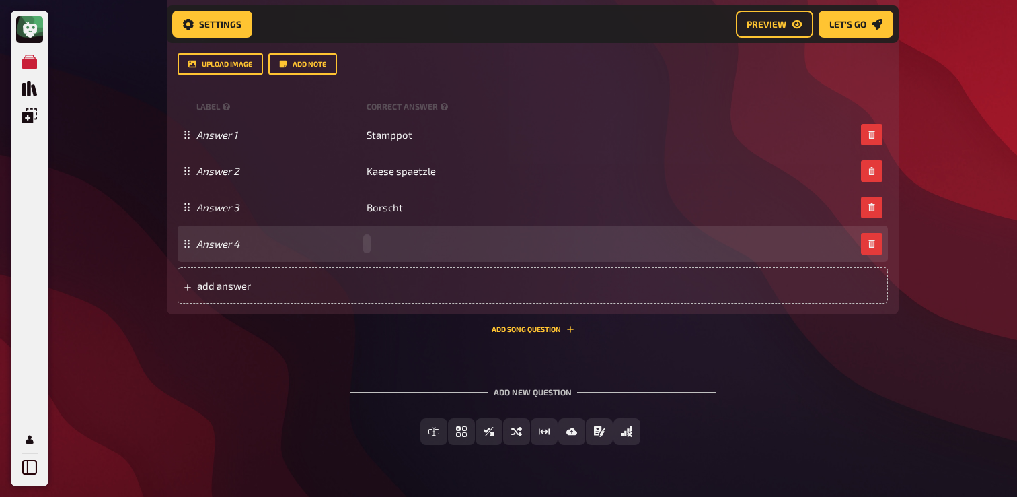
paste span
click at [371, 248] on span "pierogi" at bounding box center [383, 244] width 32 height 12
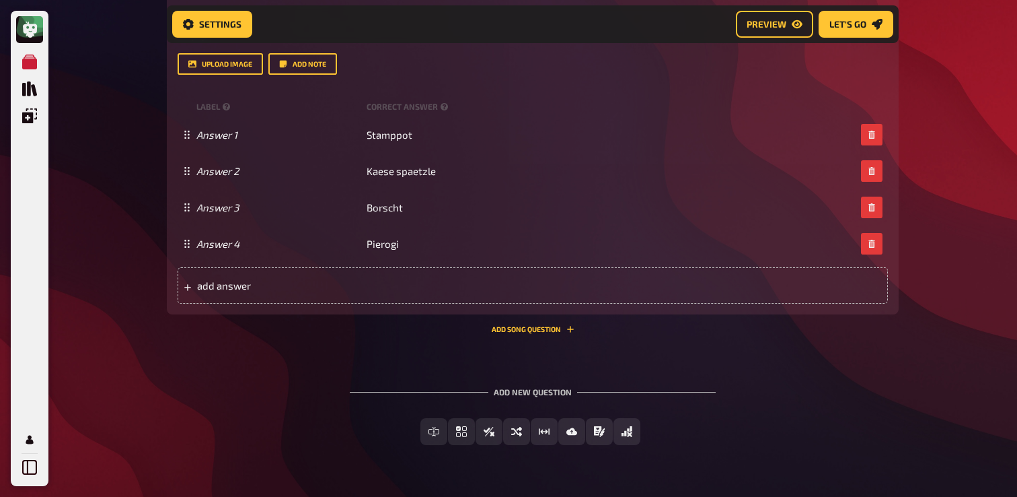
click at [333, 335] on div "12 Question 12 4 Trivia 4.00 points Title Question 12 Question body ﻿ empty Dro…" at bounding box center [533, 119] width 732 height 450
